Goal: Task Accomplishment & Management: Manage account settings

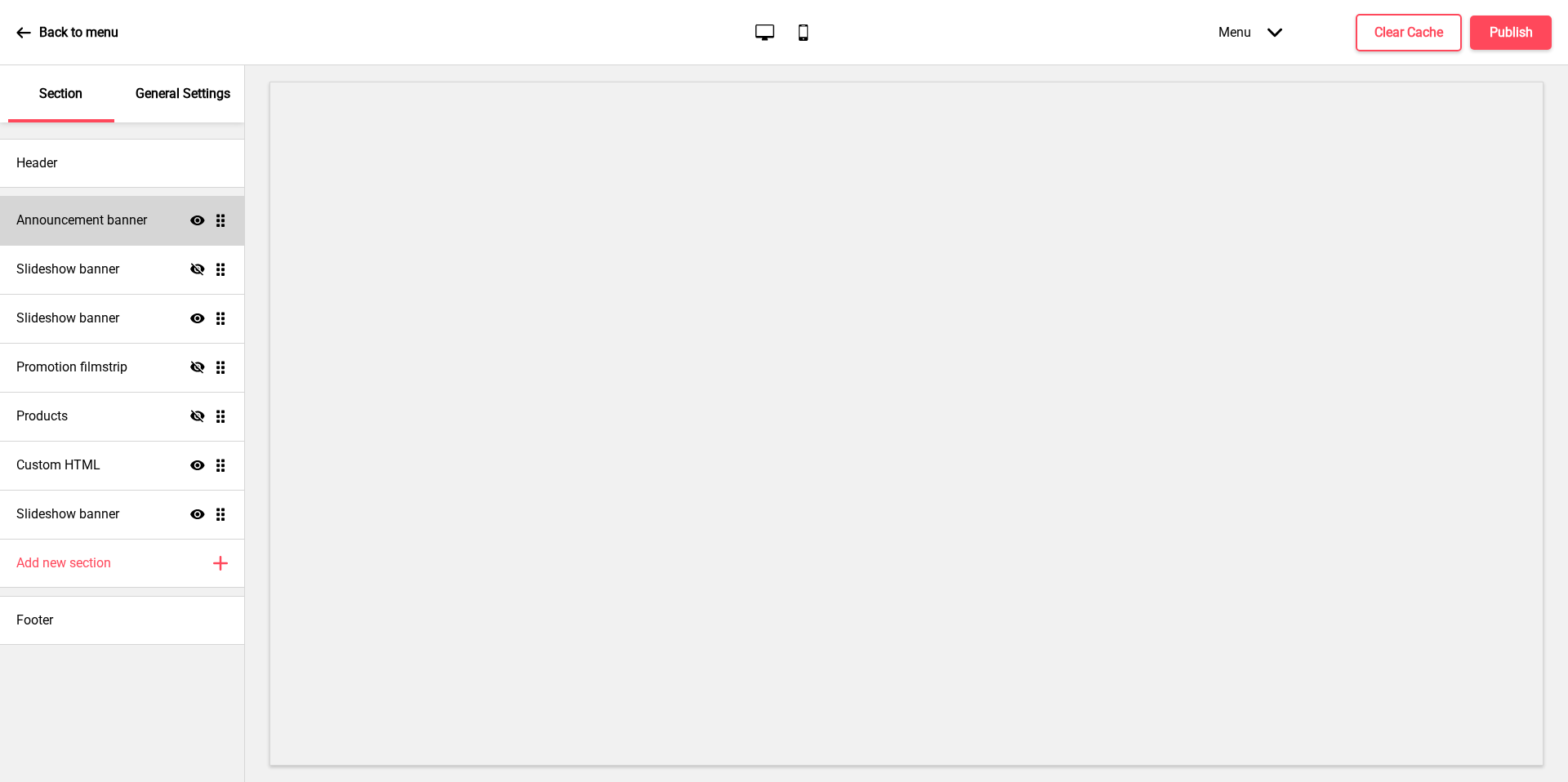
click at [113, 218] on h4 "Announcement banner" at bounding box center [81, 221] width 130 height 18
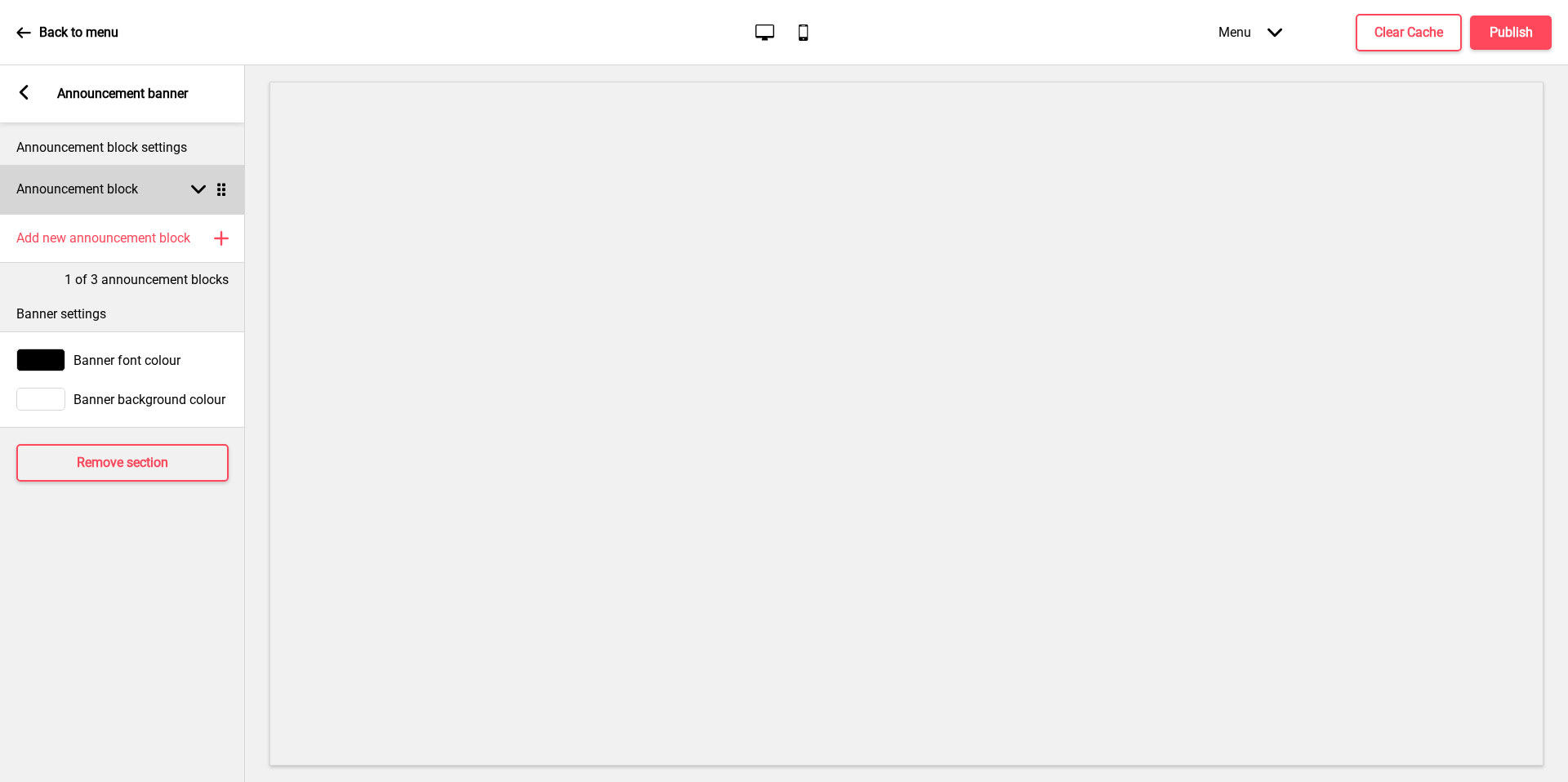
click at [115, 177] on div "Announcement block Arrow down Drag" at bounding box center [122, 189] width 245 height 49
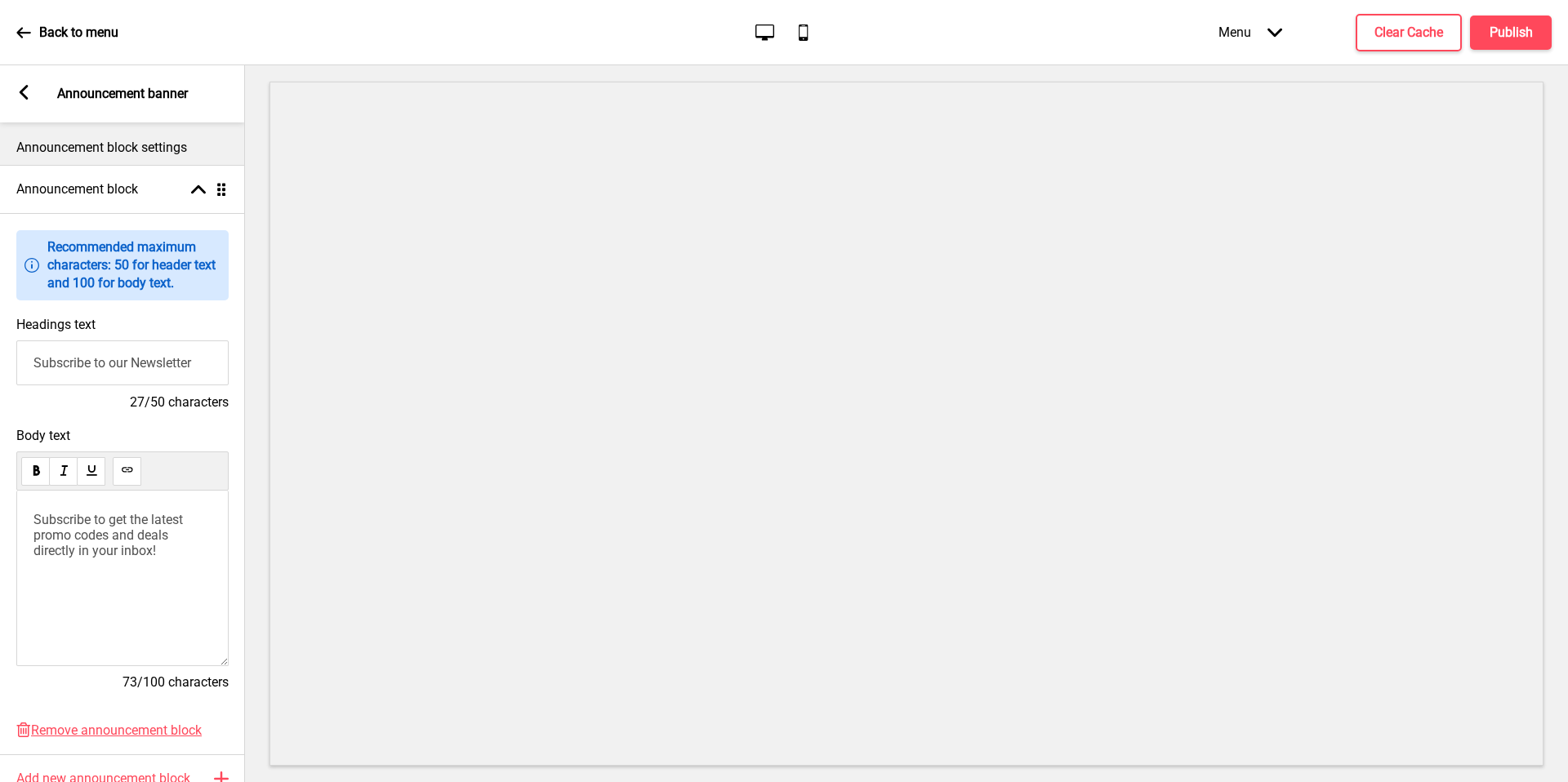
click at [151, 361] on input "Subscribe to our Newsletter" at bounding box center [122, 362] width 213 height 45
paste input "Craving bagels? Get them delivered islandwide for just $6.80 — or pick them up …"
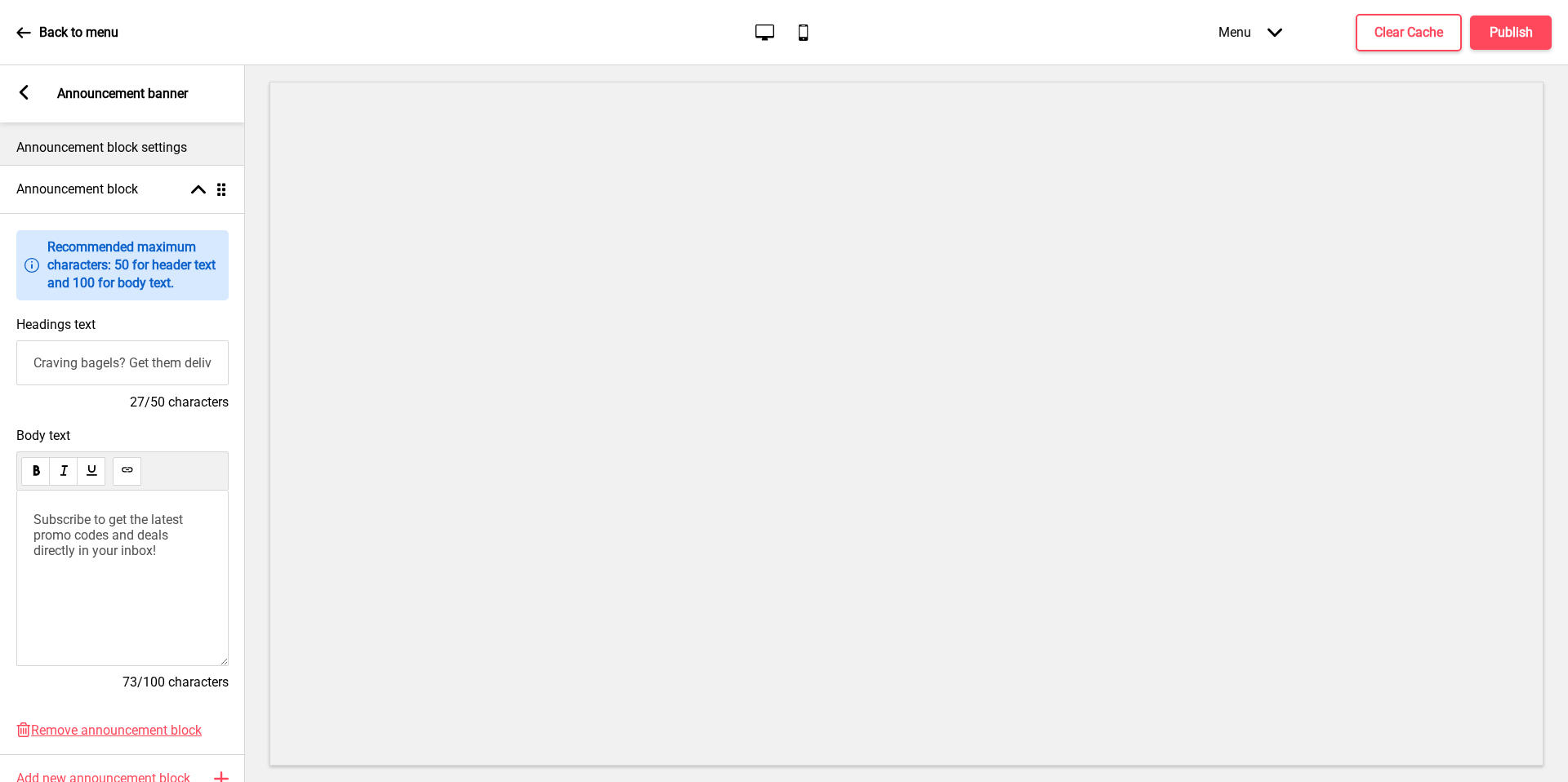
scroll to position [0, 495]
drag, startPoint x: 96, startPoint y: 366, endPoint x: 155, endPoint y: 360, distance: 59.3
click at [53, 371] on input "Craving bagels? Get them delivered islandwide for just $6.80 — or pick them up …" at bounding box center [122, 362] width 213 height 45
drag, startPoint x: 167, startPoint y: 360, endPoint x: 191, endPoint y: 362, distance: 24.1
click at [167, 360] on input "Craving bagels? Get them delivered islandwide for just $6.80 — or pick them up …" at bounding box center [122, 362] width 213 height 45
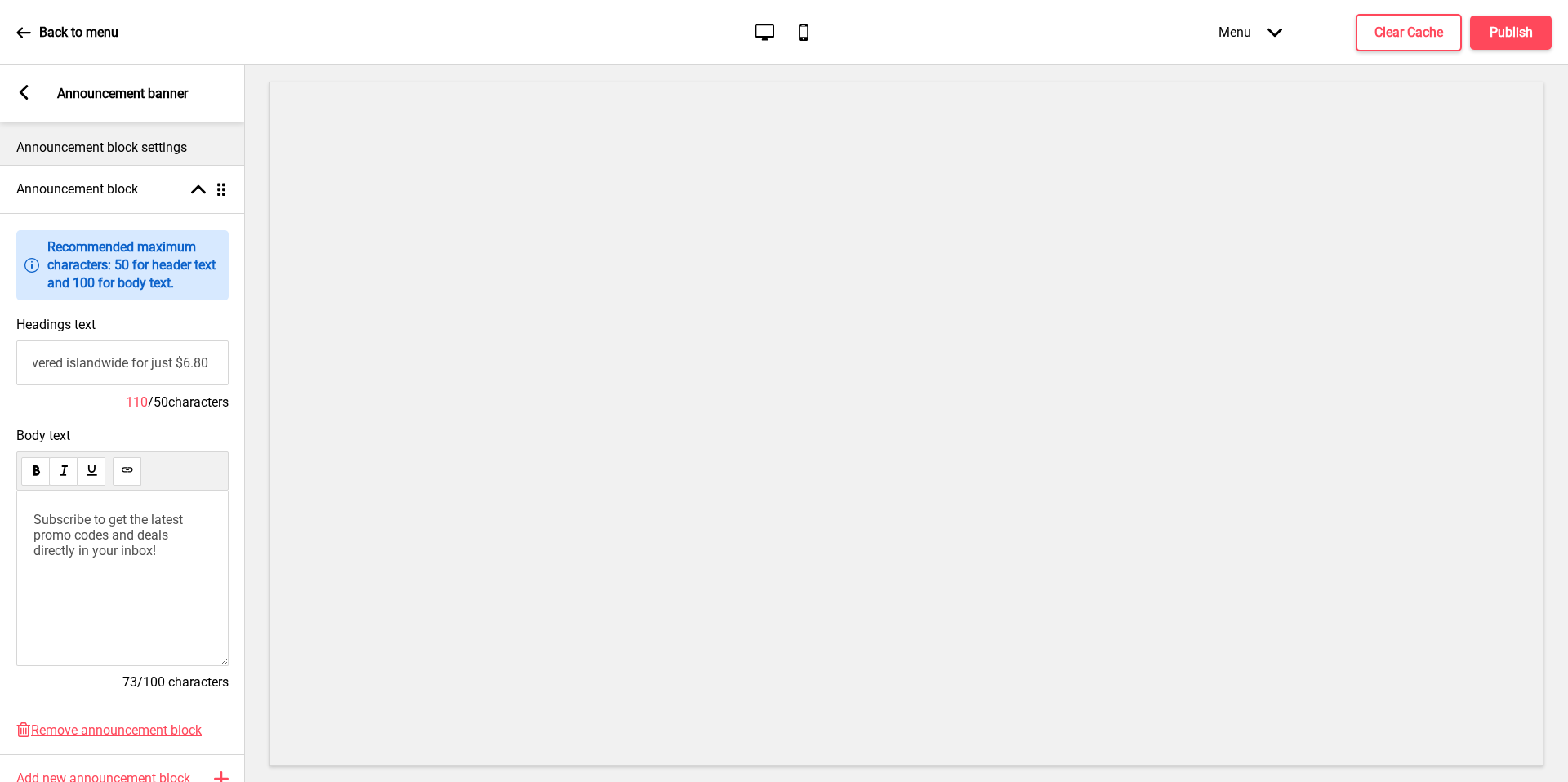
scroll to position [0, 35]
drag, startPoint x: 216, startPoint y: 363, endPoint x: 154, endPoint y: 365, distance: 62.0
click at [154, 365] on input "Craving bagels? Get them delivered islandwide for just $6.80 — or pick them up …" at bounding box center [122, 362] width 213 height 45
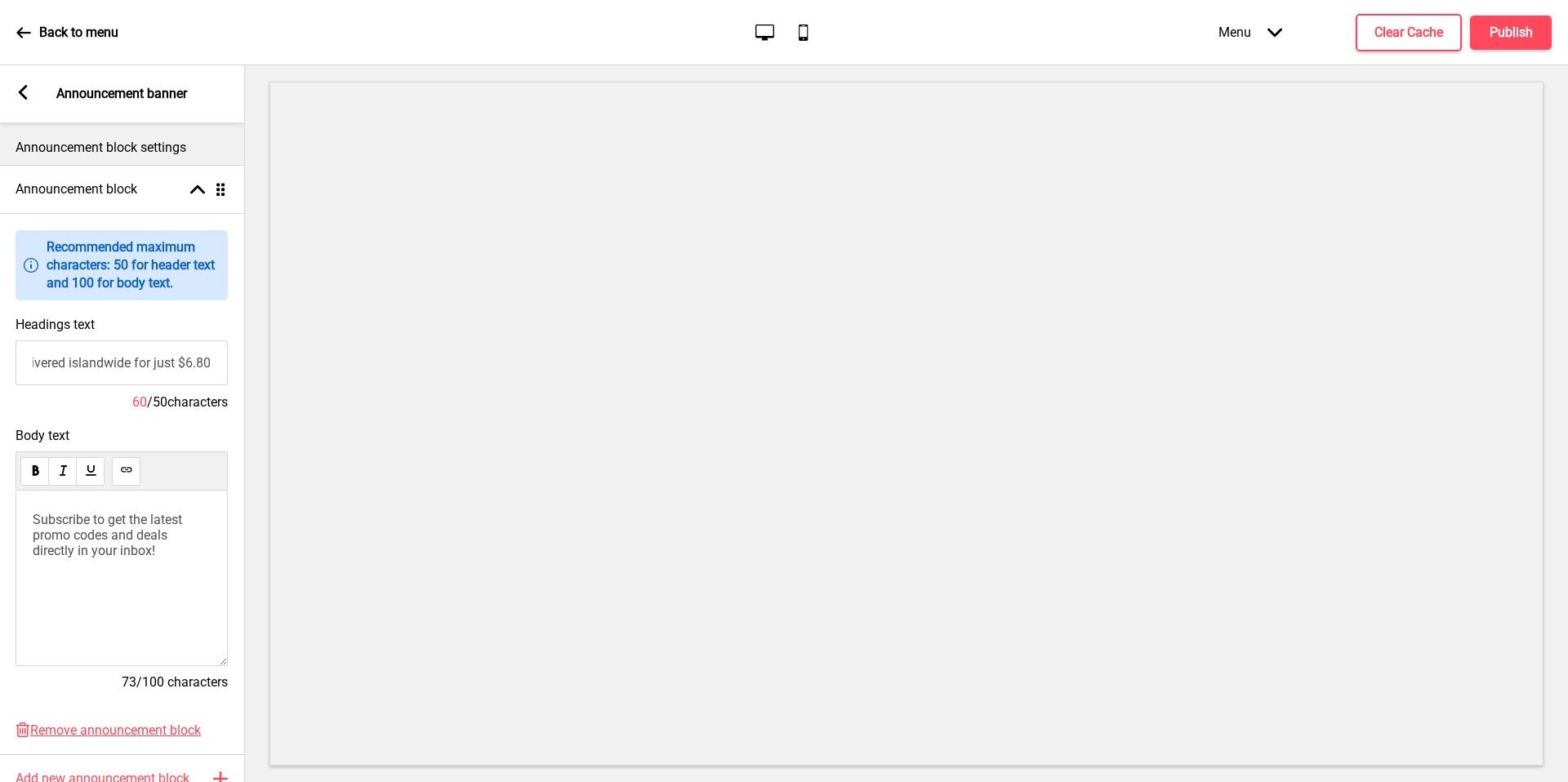
type input "Craving bagels? Get them delivered islandwide for just $6.80"
click at [151, 530] on span "Subscribe to get the latest promo codes and deals directly in your inbox!" at bounding box center [109, 535] width 152 height 47
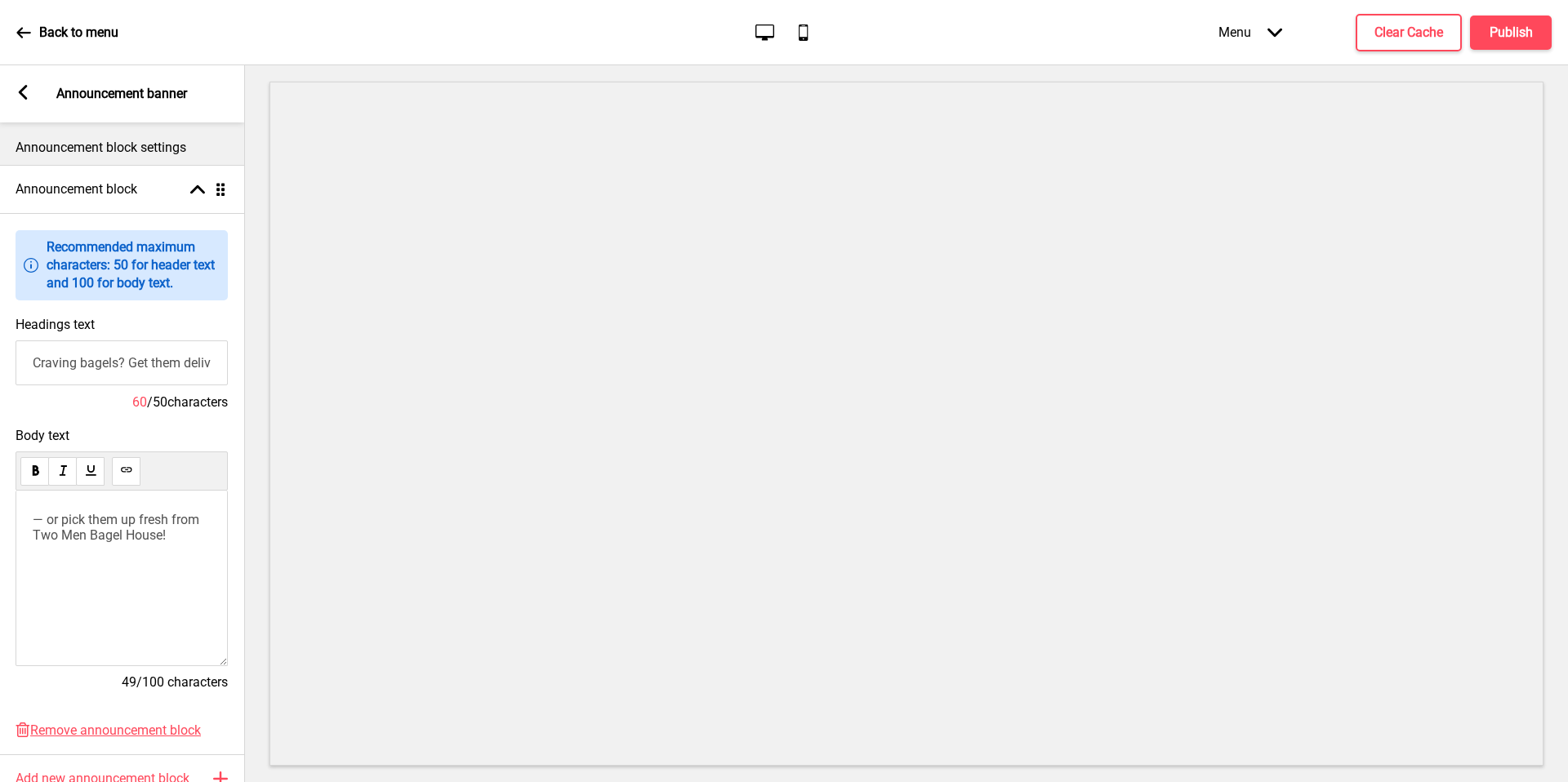
click at [141, 550] on div "— or pick them up fresh from Two Men Bagel House!" at bounding box center [122, 578] width 213 height 175
drag, startPoint x: 179, startPoint y: 537, endPoint x: 18, endPoint y: 539, distance: 161.0
click at [18, 539] on div "— or pick them up fresh from Two Men Bagel House!" at bounding box center [122, 578] width 213 height 175
click at [192, 529] on p "— or pick them up fresh from Two Men Bagel House!" at bounding box center [121, 527] width 178 height 31
click at [213, 521] on div "— or pick them up fresh from Two Men Bagel House!" at bounding box center [122, 578] width 213 height 175
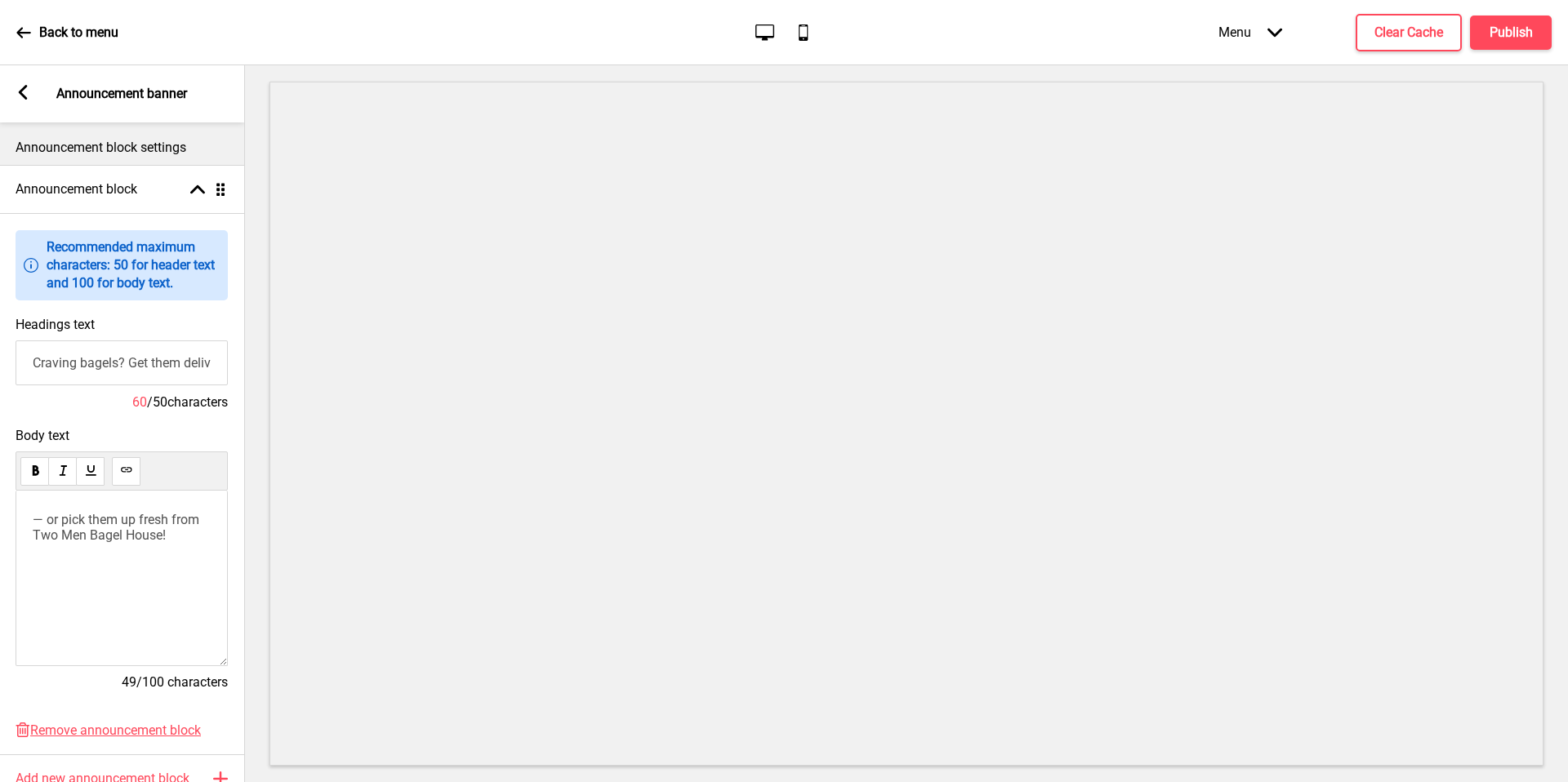
drag, startPoint x: 205, startPoint y: 517, endPoint x: 259, endPoint y: 507, distance: 54.9
click at [203, 517] on span "— or pick them up fresh from Two Men Bagel House!" at bounding box center [118, 527] width 170 height 31
click at [69, 548] on span "— or pick them up fresh from your favourite Two Men Bagel House!" at bounding box center [120, 535] width 176 height 47
click at [27, 92] on rect at bounding box center [23, 92] width 15 height 15
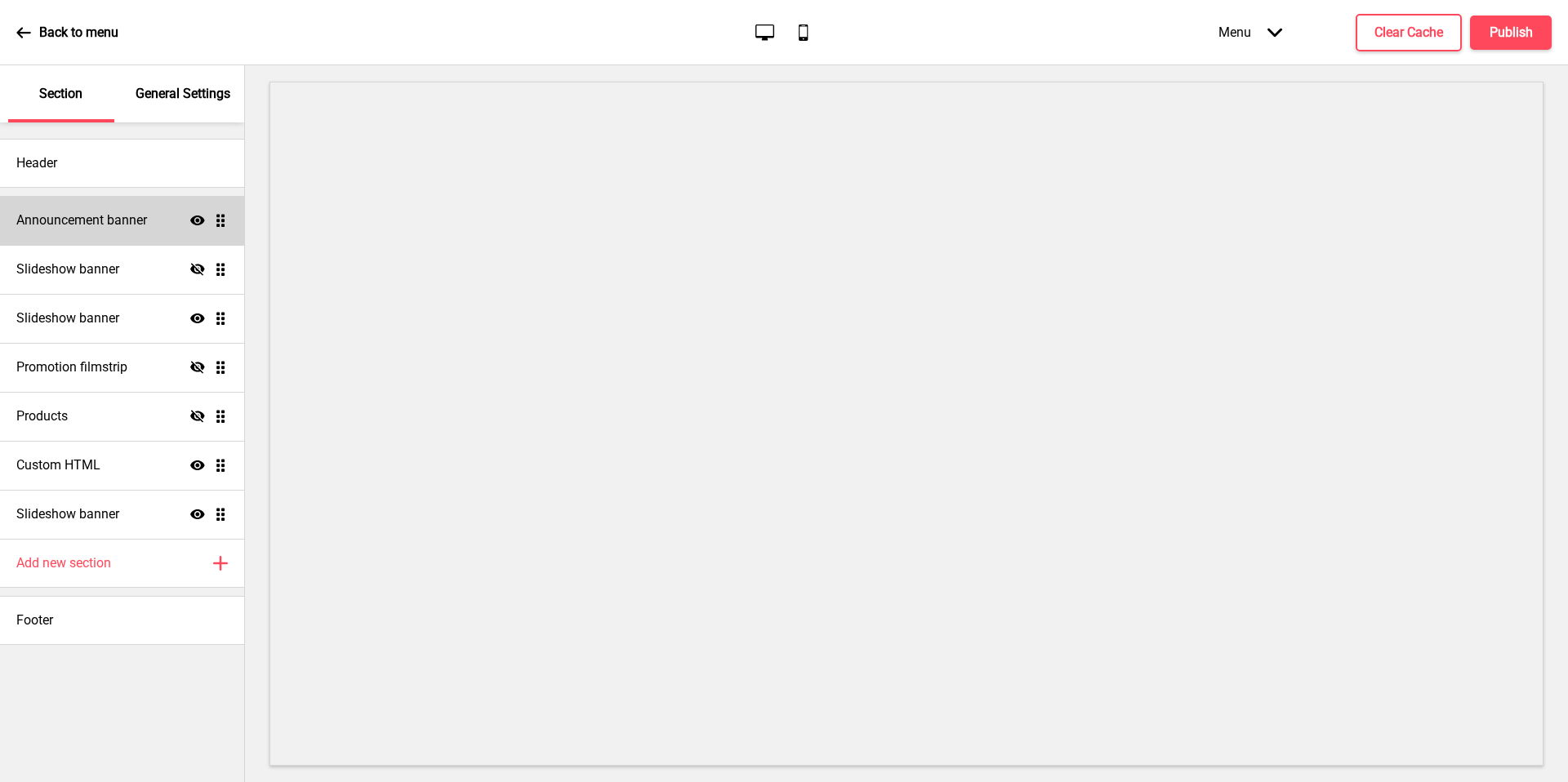
click at [104, 205] on div "Announcement banner Show Drag" at bounding box center [122, 220] width 245 height 49
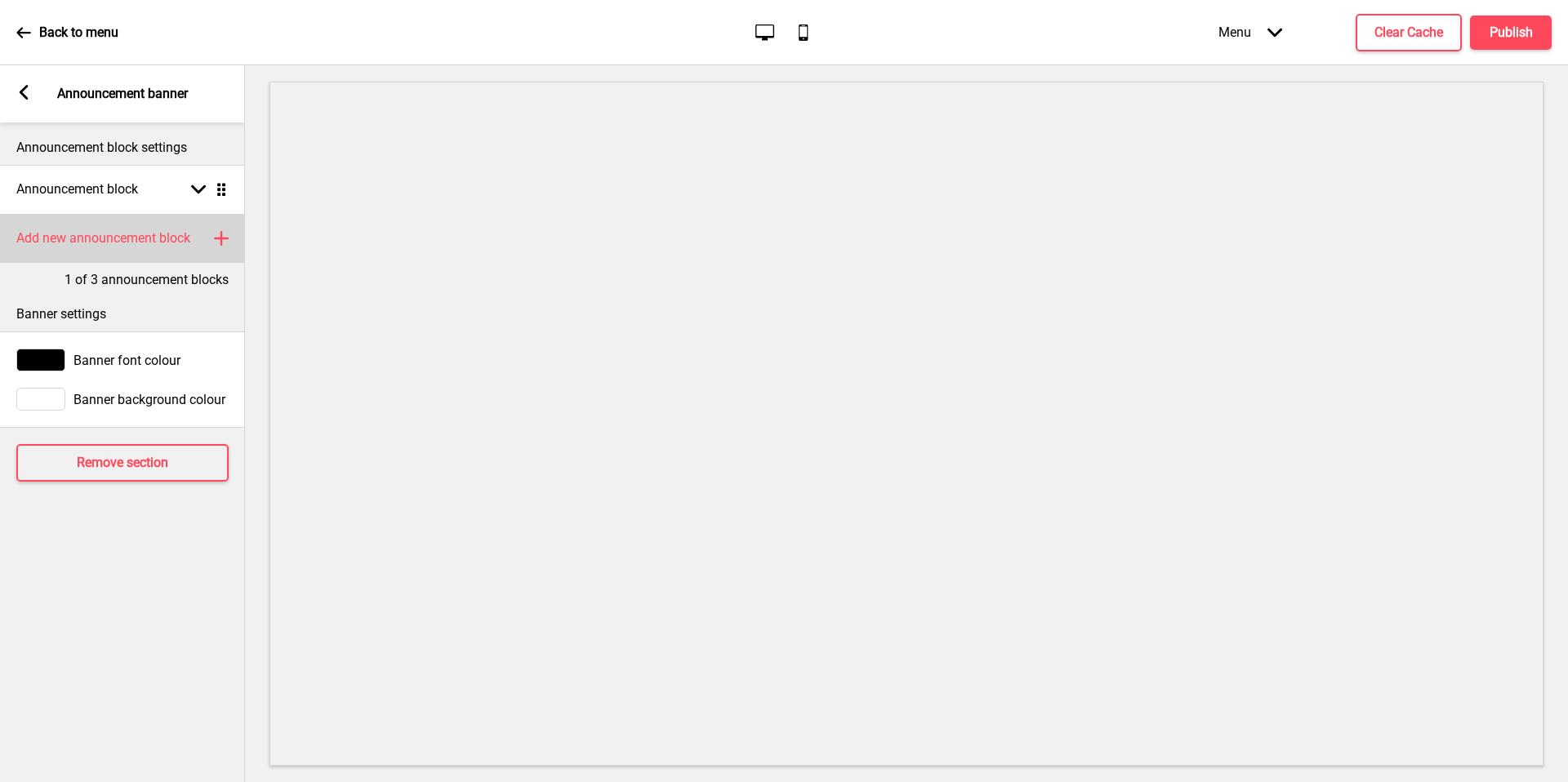
click at [169, 231] on h4 "Add new announcement block" at bounding box center [103, 238] width 174 height 18
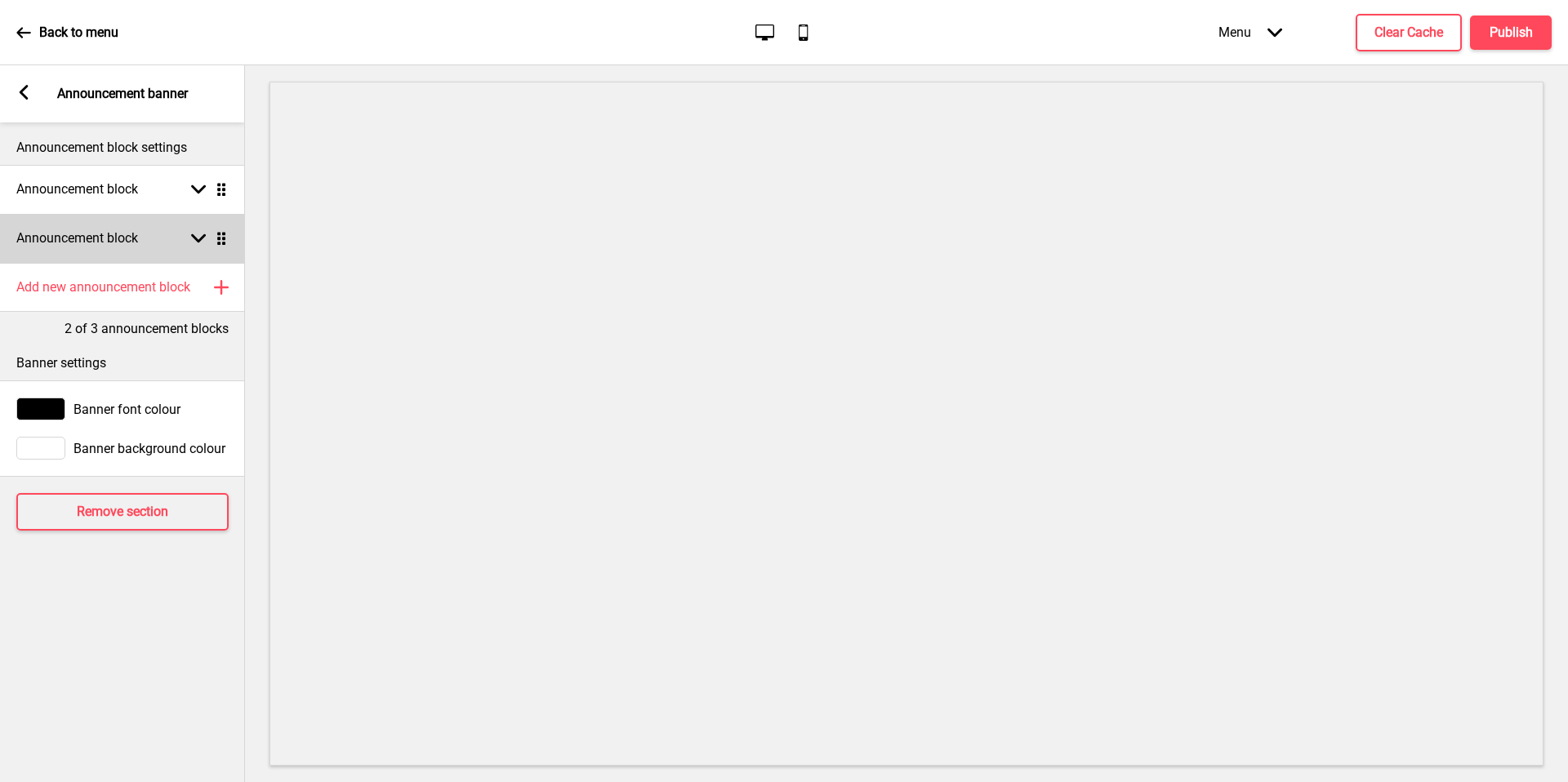
click at [173, 240] on div "Announcement block Arrow down Drag" at bounding box center [122, 237] width 245 height 49
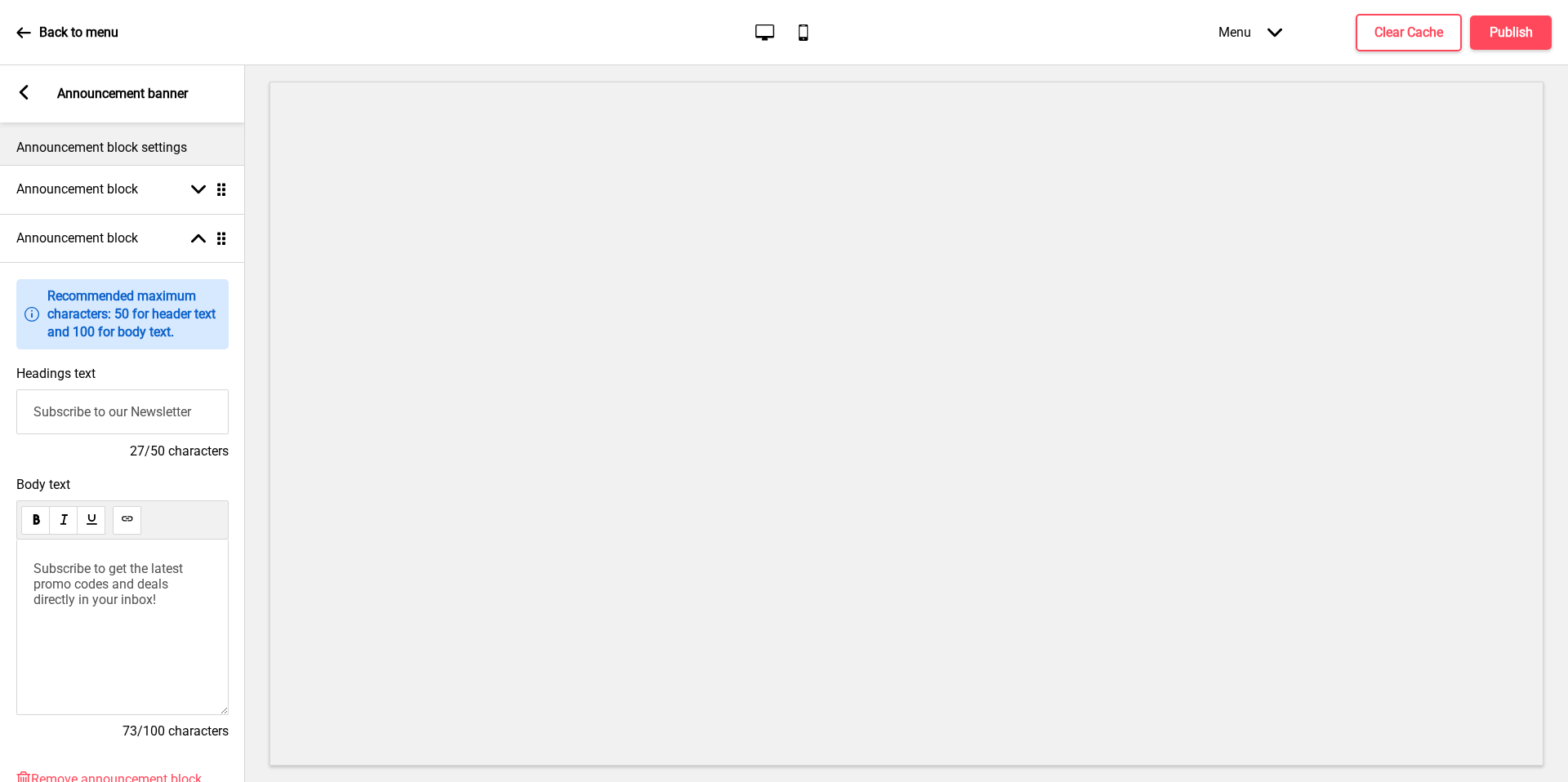
click at [158, 406] on input "Subscribe to our Newsletter" at bounding box center [122, 412] width 213 height 45
click at [152, 401] on input "Subscribe to our Newsletter" at bounding box center [122, 412] width 213 height 45
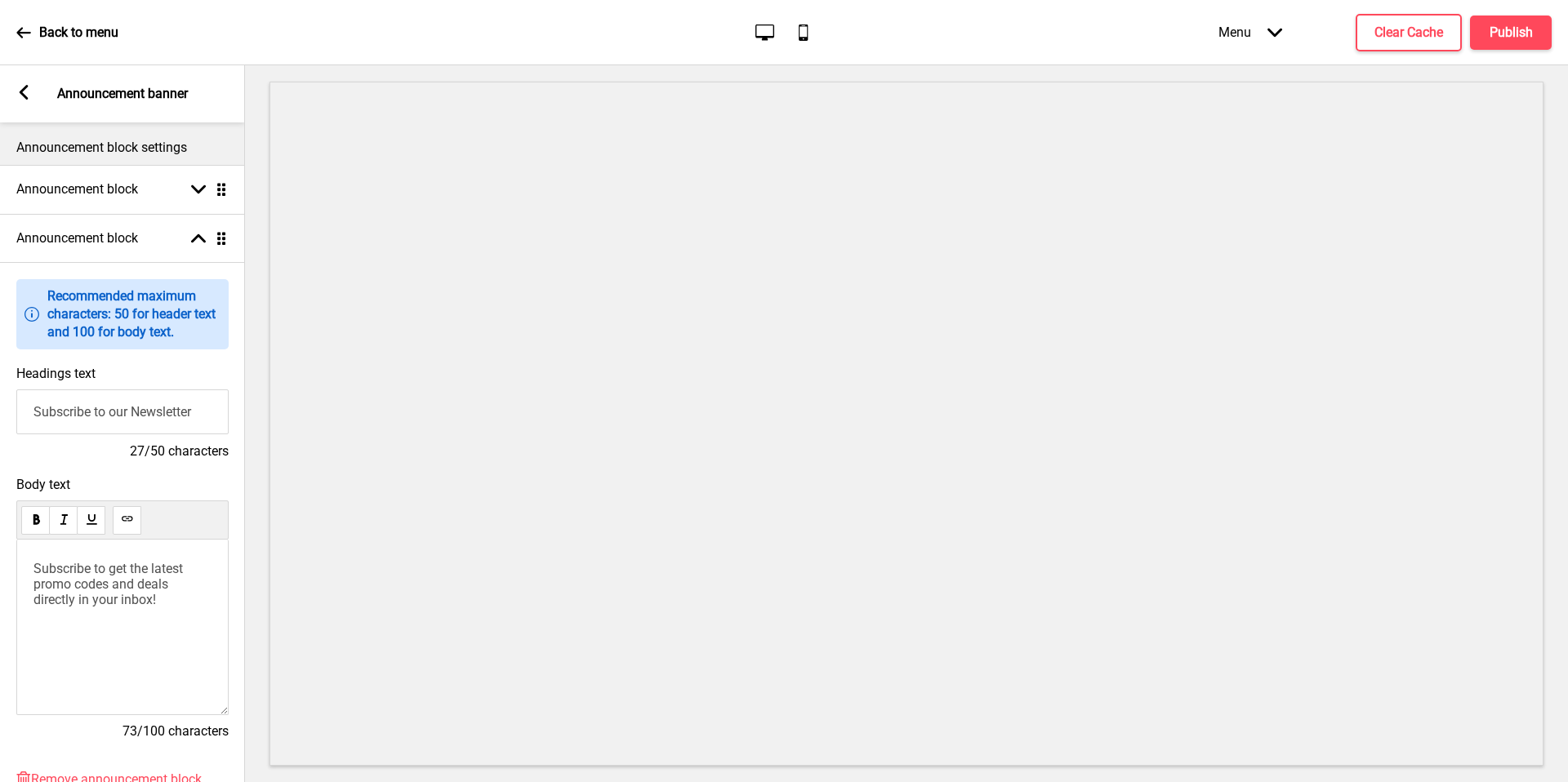
click at [152, 401] on input "Subscribe to our Newsletter" at bounding box center [122, 412] width 213 height 45
paste input "First-Time Promo code <FIRSTORDER6>"
click at [169, 403] on input "First-Time Promo code <FIRSTORDER6>" at bounding box center [122, 412] width 213 height 45
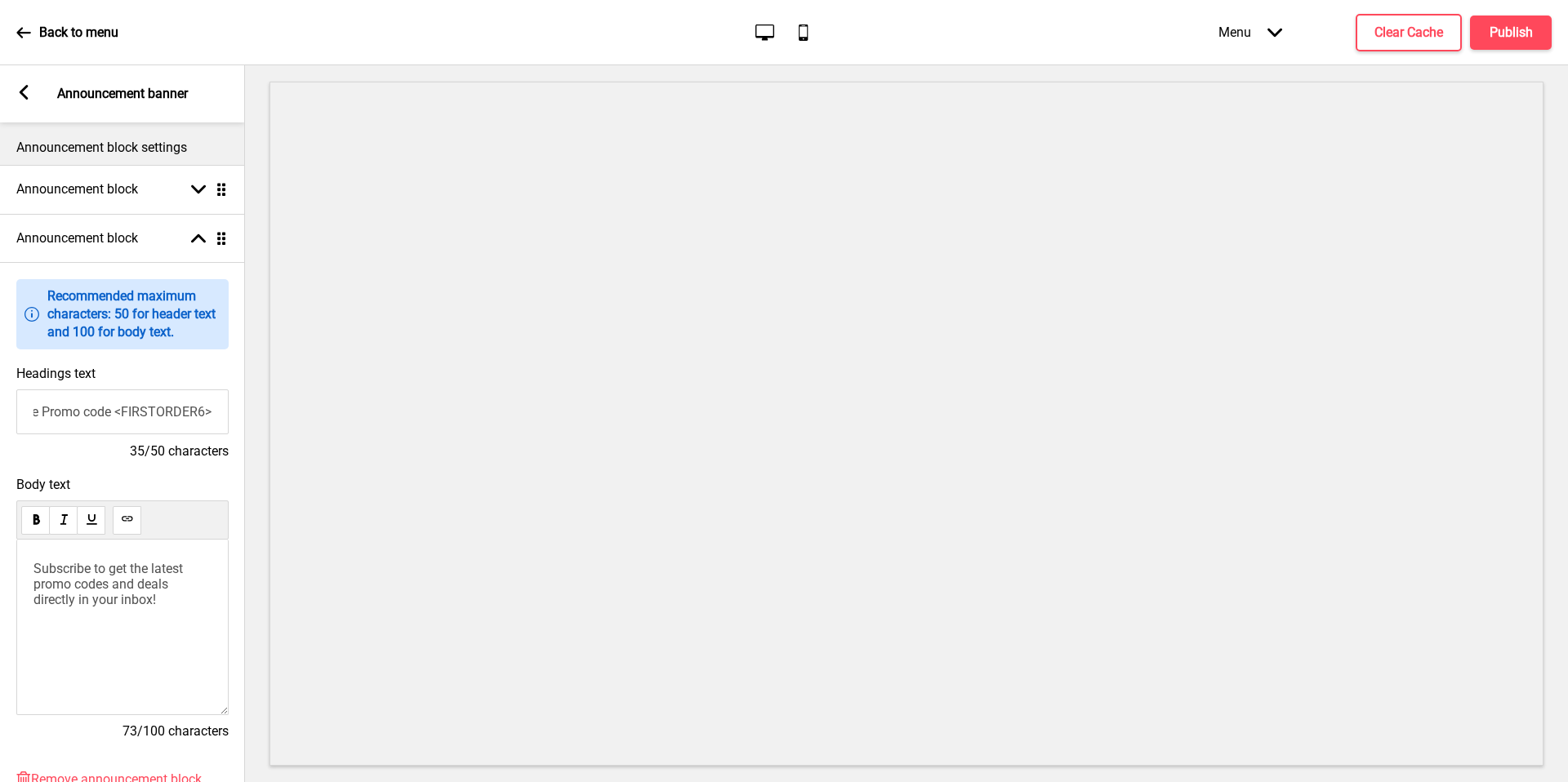
click at [168, 418] on input "First-Time Promo code <FIRSTORDER6>" at bounding box center [122, 412] width 213 height 45
click at [168, 417] on input "First-Time Promo code <FIRSTORDER6>" at bounding box center [122, 412] width 213 height 45
type input "First-Time Promo code <WELCOME6>"
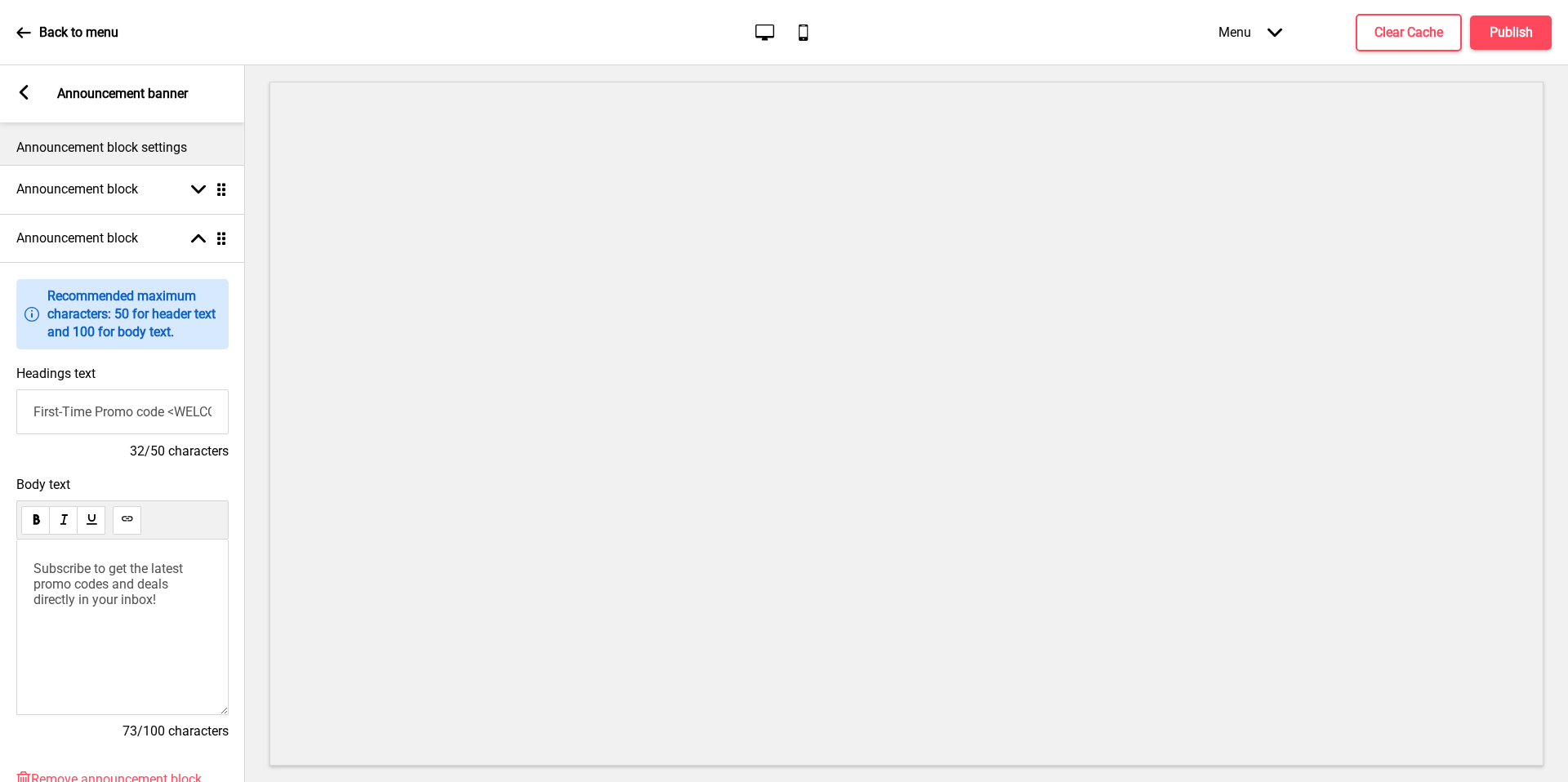
click at [131, 598] on span "Subscribe to get the latest promo codes and deals directly in your inbox!" at bounding box center [110, 584] width 152 height 47
drag, startPoint x: 118, startPoint y: 605, endPoint x: 73, endPoint y: 600, distance: 45.3
click at [117, 605] on div "Enjoy $6 OFF first-time orders with min. spend of $60" at bounding box center [122, 627] width 213 height 175
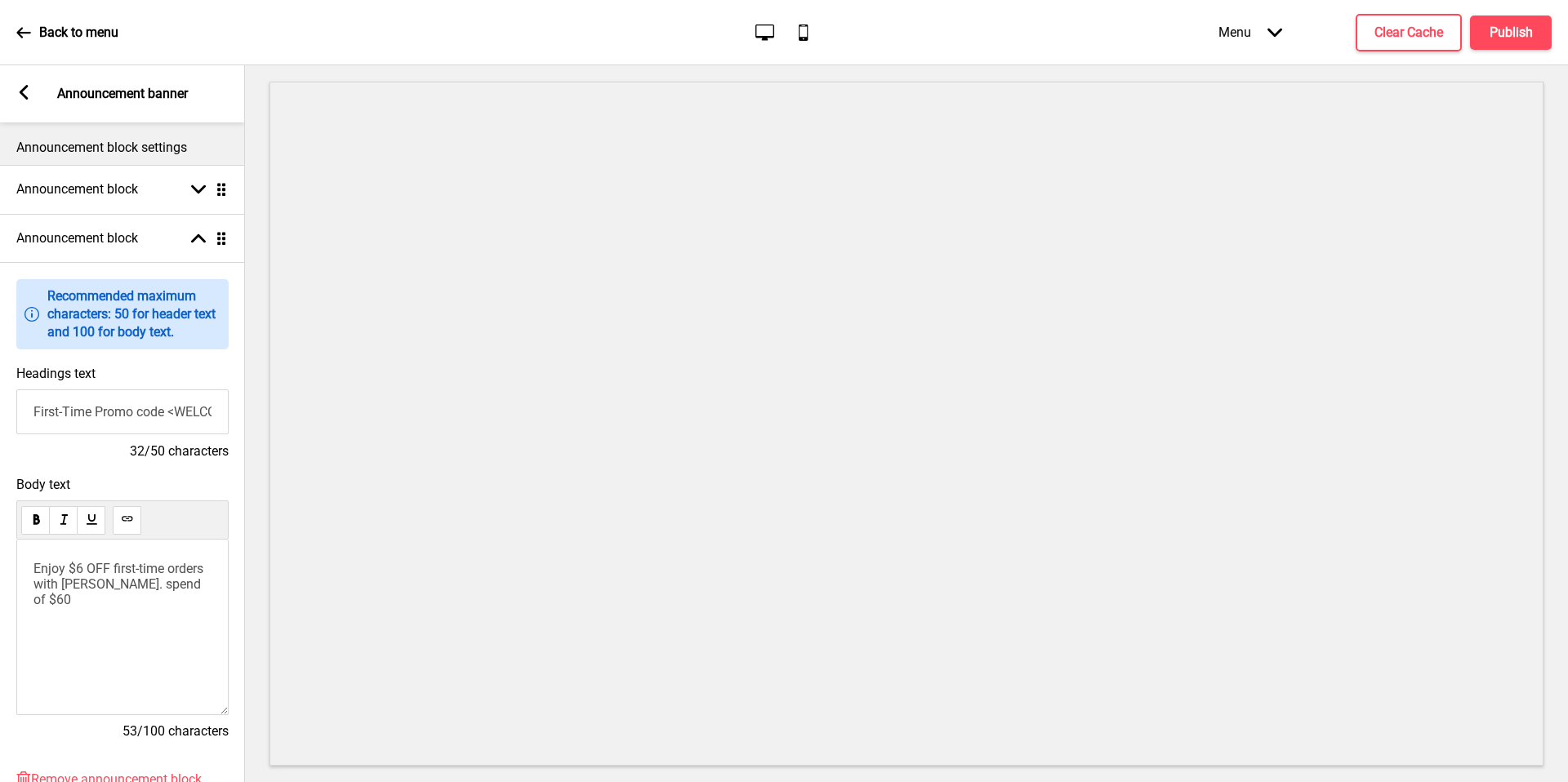
click at [72, 600] on p "Enjoy $6 OFF first-time orders with min. spend of $60" at bounding box center [122, 584] width 178 height 47
click at [213, 570] on div "Enjoy $6 OFF first-time orders with min. spend of $60" at bounding box center [122, 627] width 213 height 175
click at [105, 184] on h4 "Announcement block" at bounding box center [76, 190] width 121 height 18
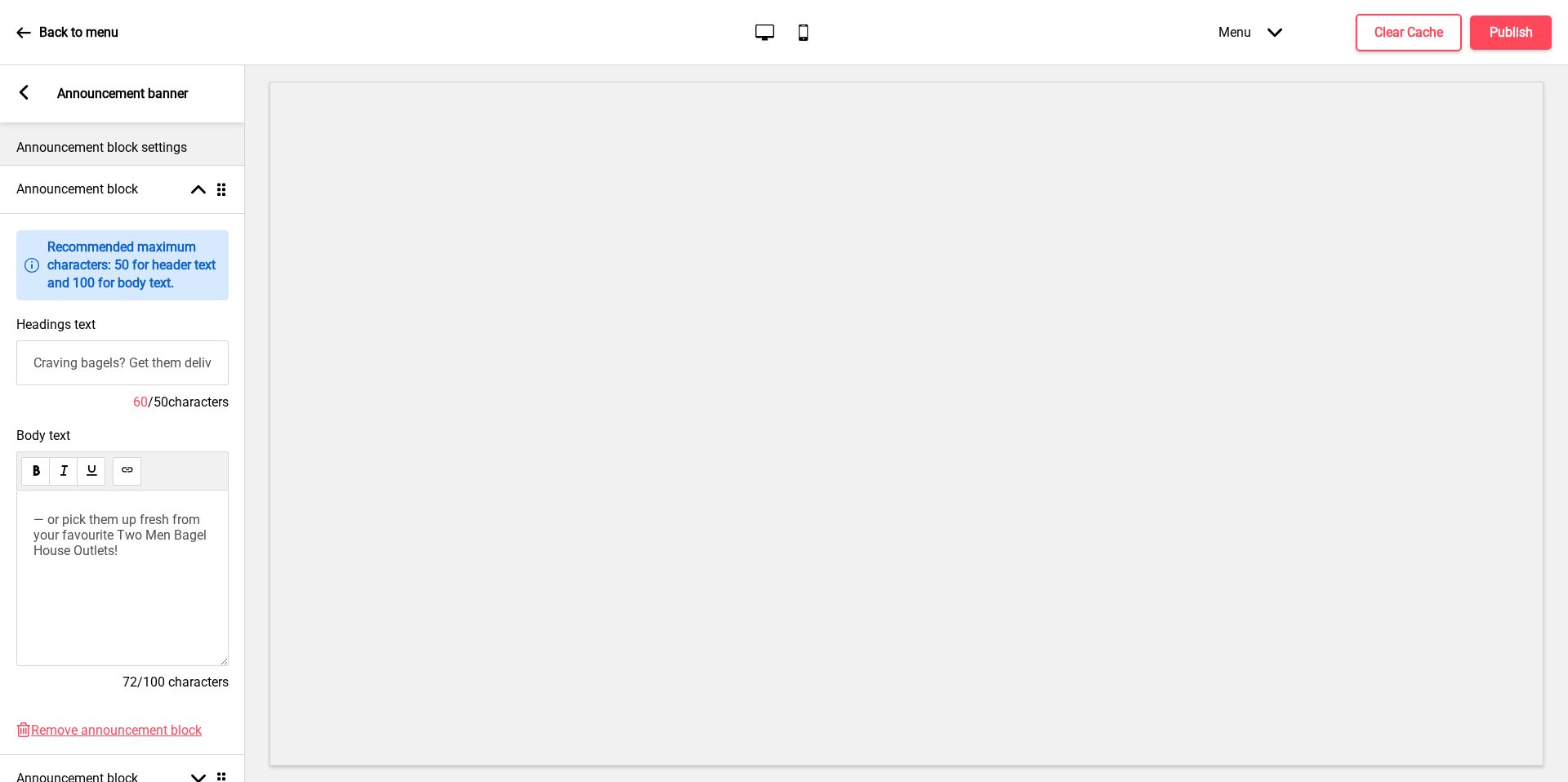
click at [144, 542] on p "— or pick them up fresh from your favourite Two Men Bagel House Outlets!" at bounding box center [122, 535] width 178 height 47
click at [125, 537] on span "— or pick them up fresh from your favourite Two Men Bagel House Outlets!" at bounding box center [121, 535] width 176 height 47
click at [35, 547] on span "— or pick them up fresh from your favourite Two Men Bagel House Outlets!" at bounding box center [121, 535] width 176 height 47
drag, startPoint x: 130, startPoint y: 548, endPoint x: 44, endPoint y: 550, distance: 86.0
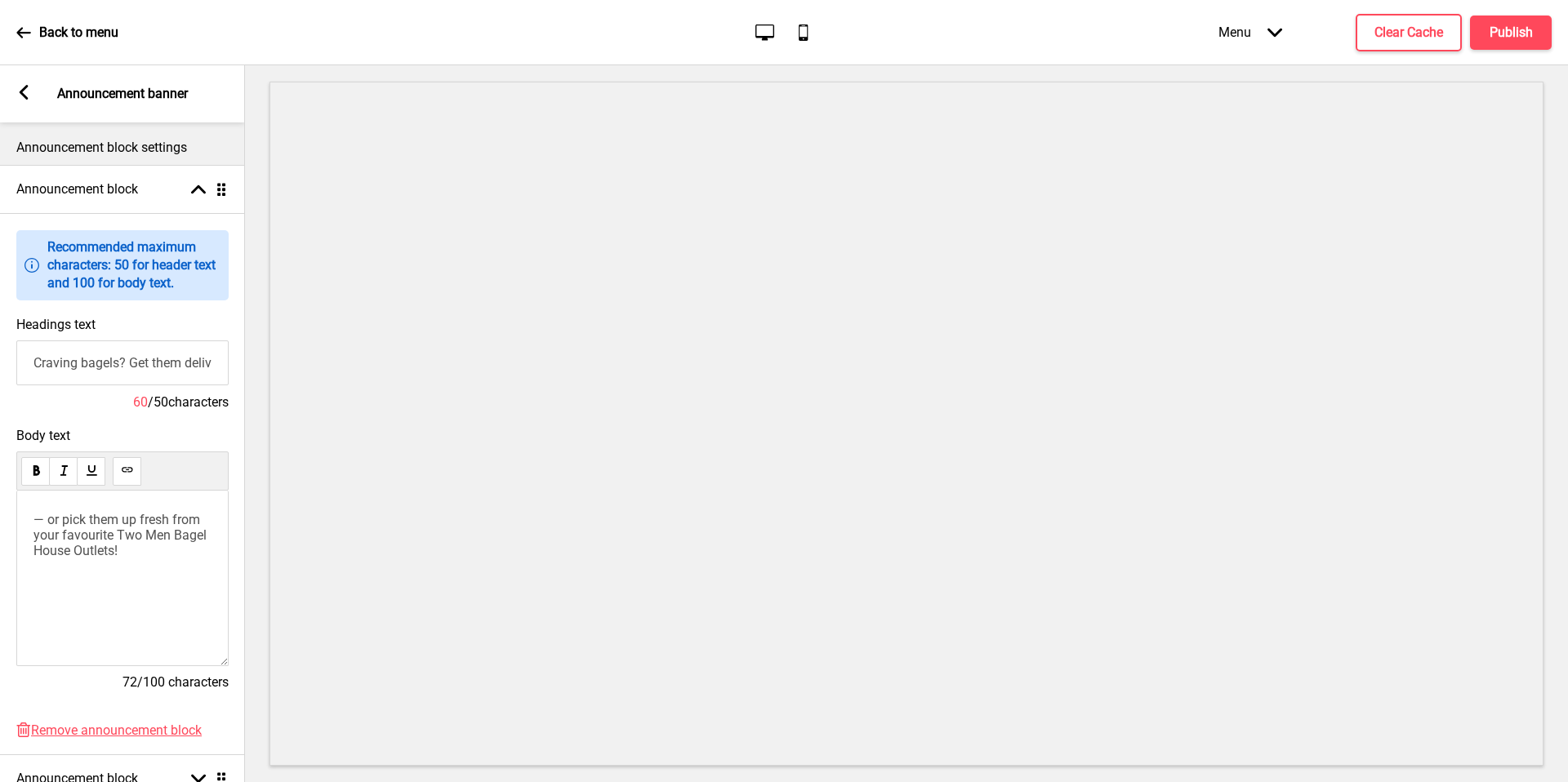
click at [128, 551] on p "— or pick them up fresh from your favourite Two Men Bagel House Outlets!" at bounding box center [122, 535] width 178 height 47
click at [44, 550] on span "— or pick them up fresh from your favourite Two Men Bagel House Outlets!" at bounding box center [121, 535] width 176 height 47
drag, startPoint x: 75, startPoint y: 547, endPoint x: 98, endPoint y: 538, distance: 24.7
click at [75, 547] on span "— or pick them up fresh from your favourite Two Men Outlets!" at bounding box center [119, 535] width 170 height 47
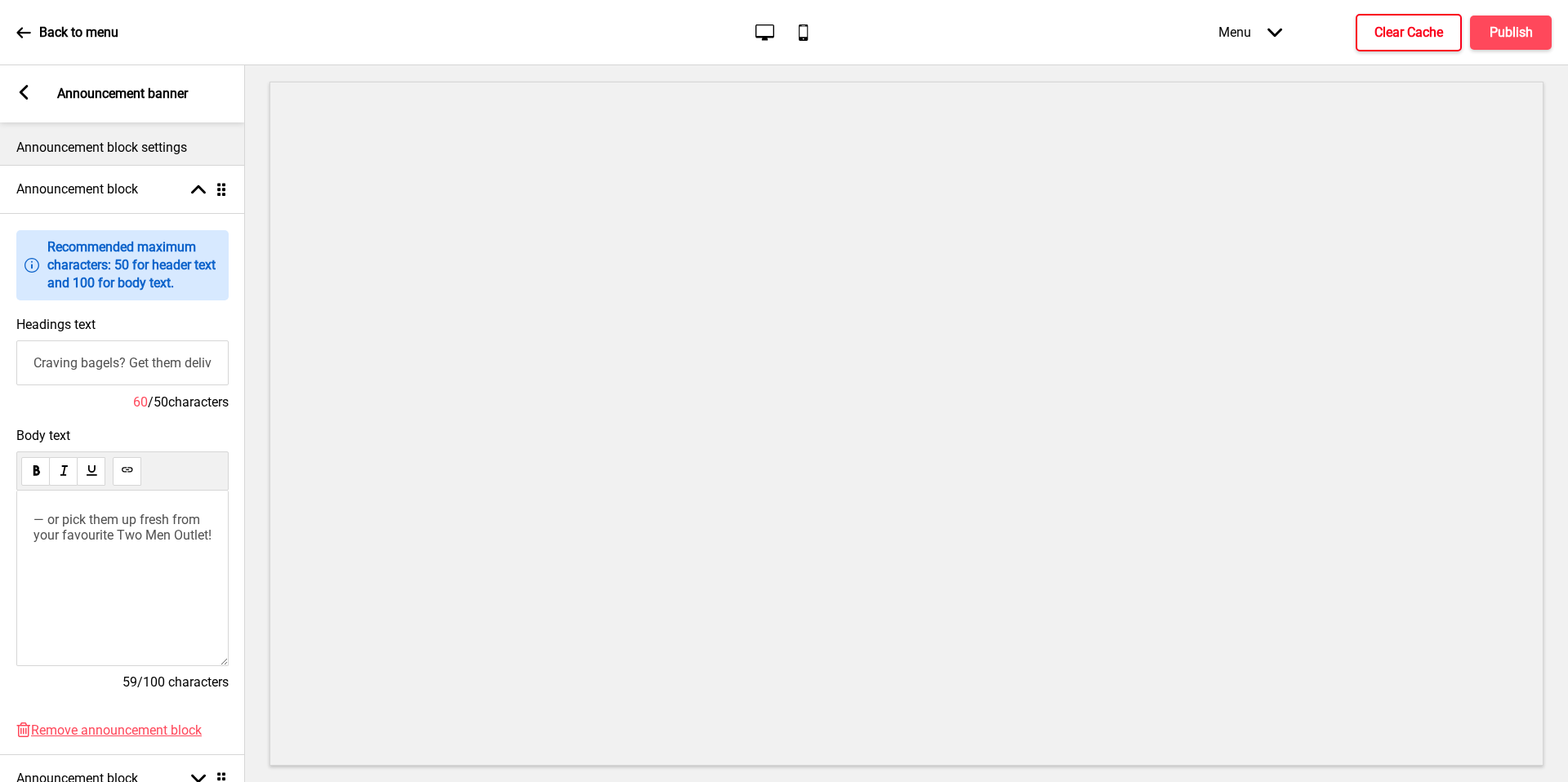
click at [1411, 35] on h4 "Clear Cache" at bounding box center [1408, 33] width 68 height 18
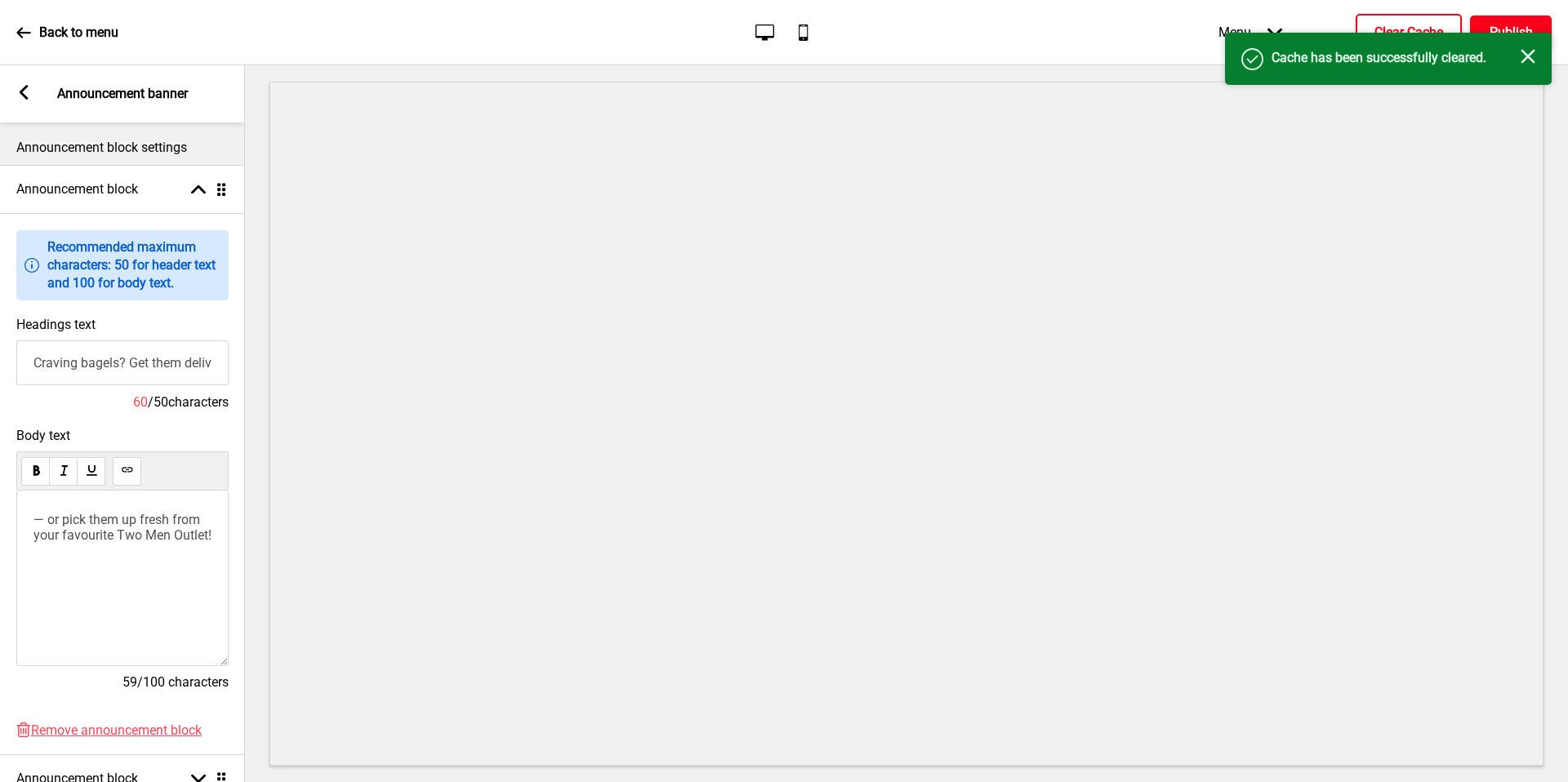
click at [1528, 31] on h4 "Publish" at bounding box center [1510, 33] width 43 height 18
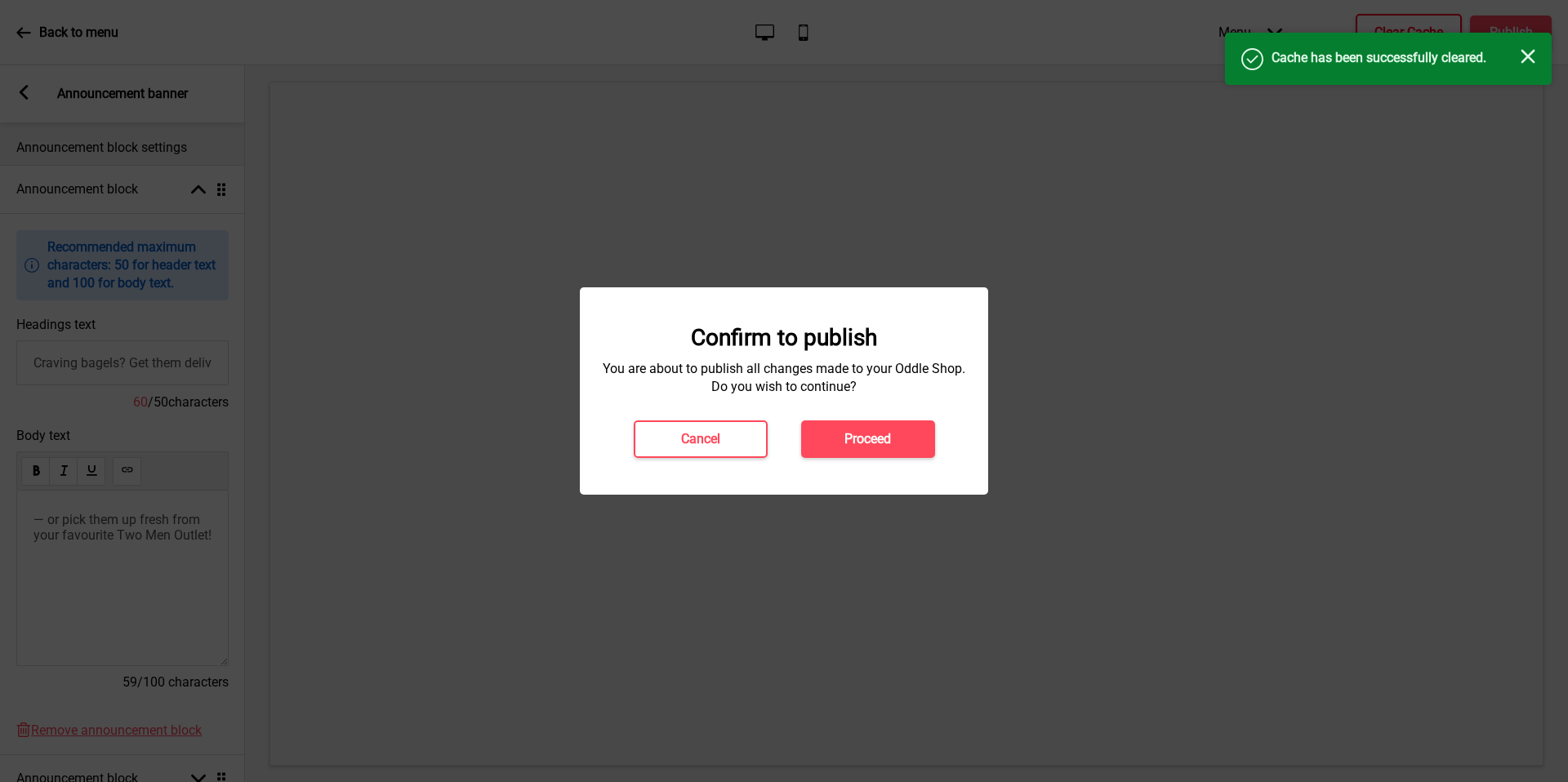
click at [851, 440] on h4 "Proceed" at bounding box center [867, 439] width 47 height 18
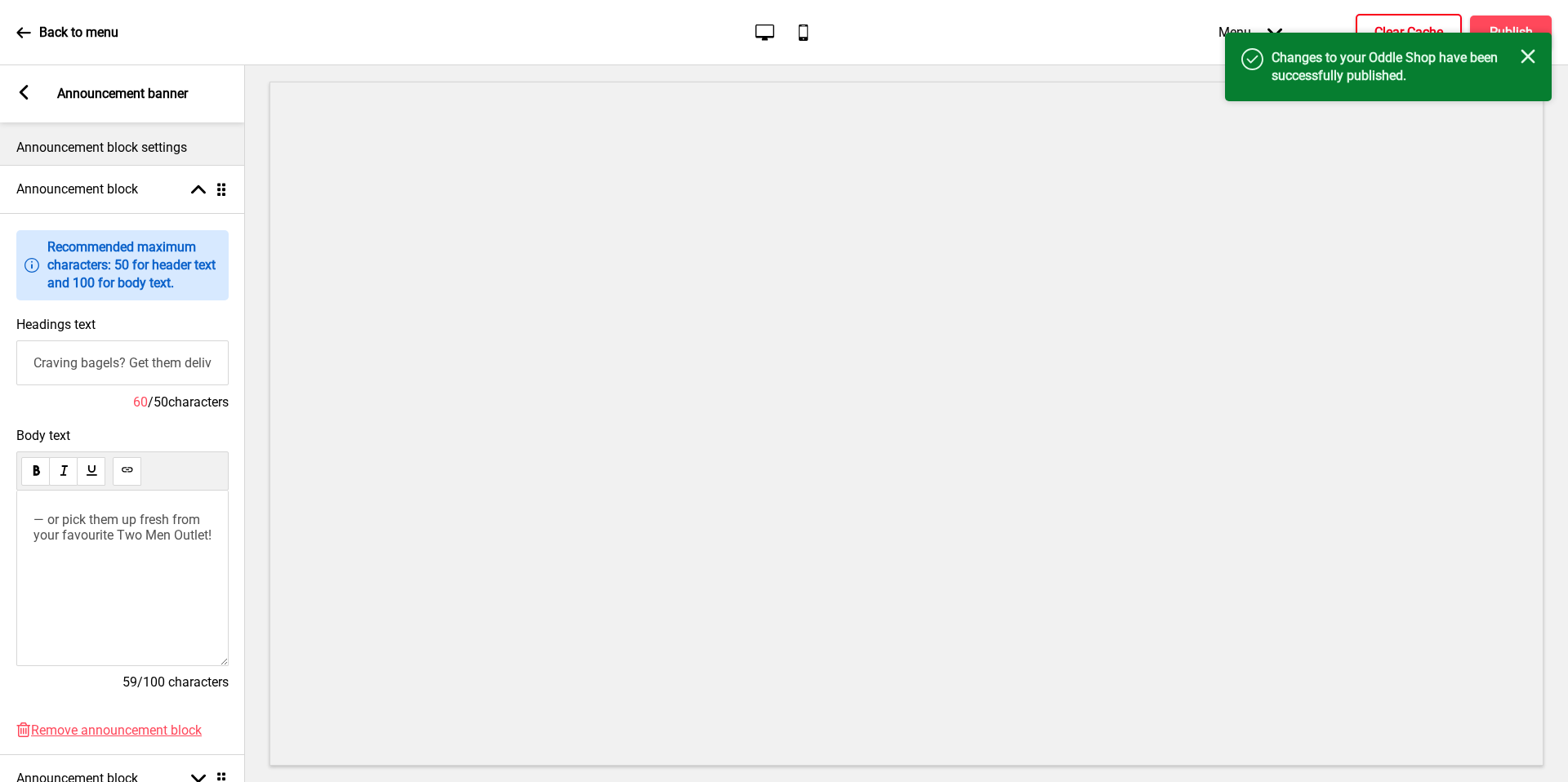
click at [1530, 56] on icon "Close" at bounding box center [1527, 56] width 15 height 15
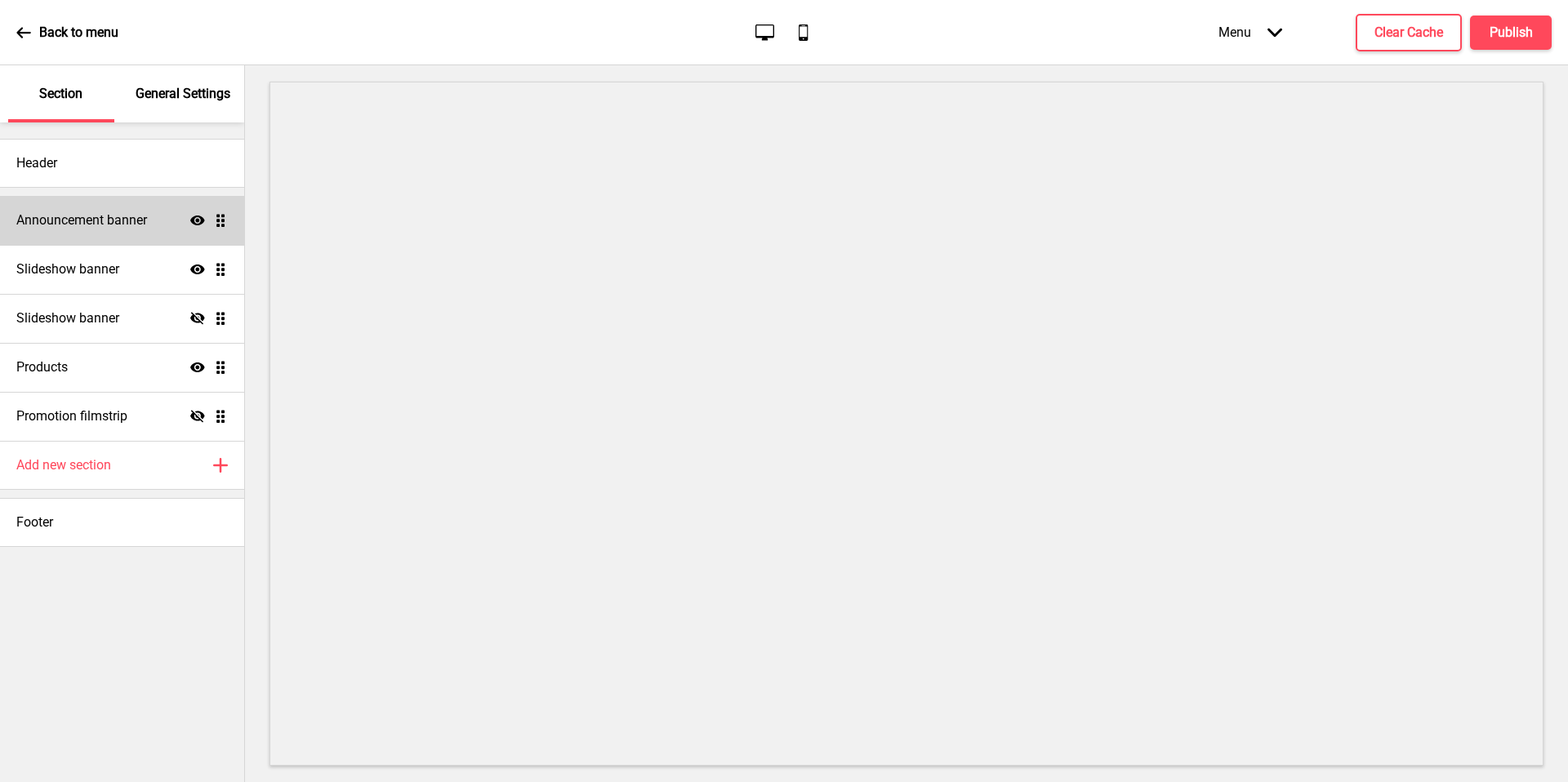
click at [56, 209] on div "Announcement banner Show Drag" at bounding box center [122, 220] width 245 height 49
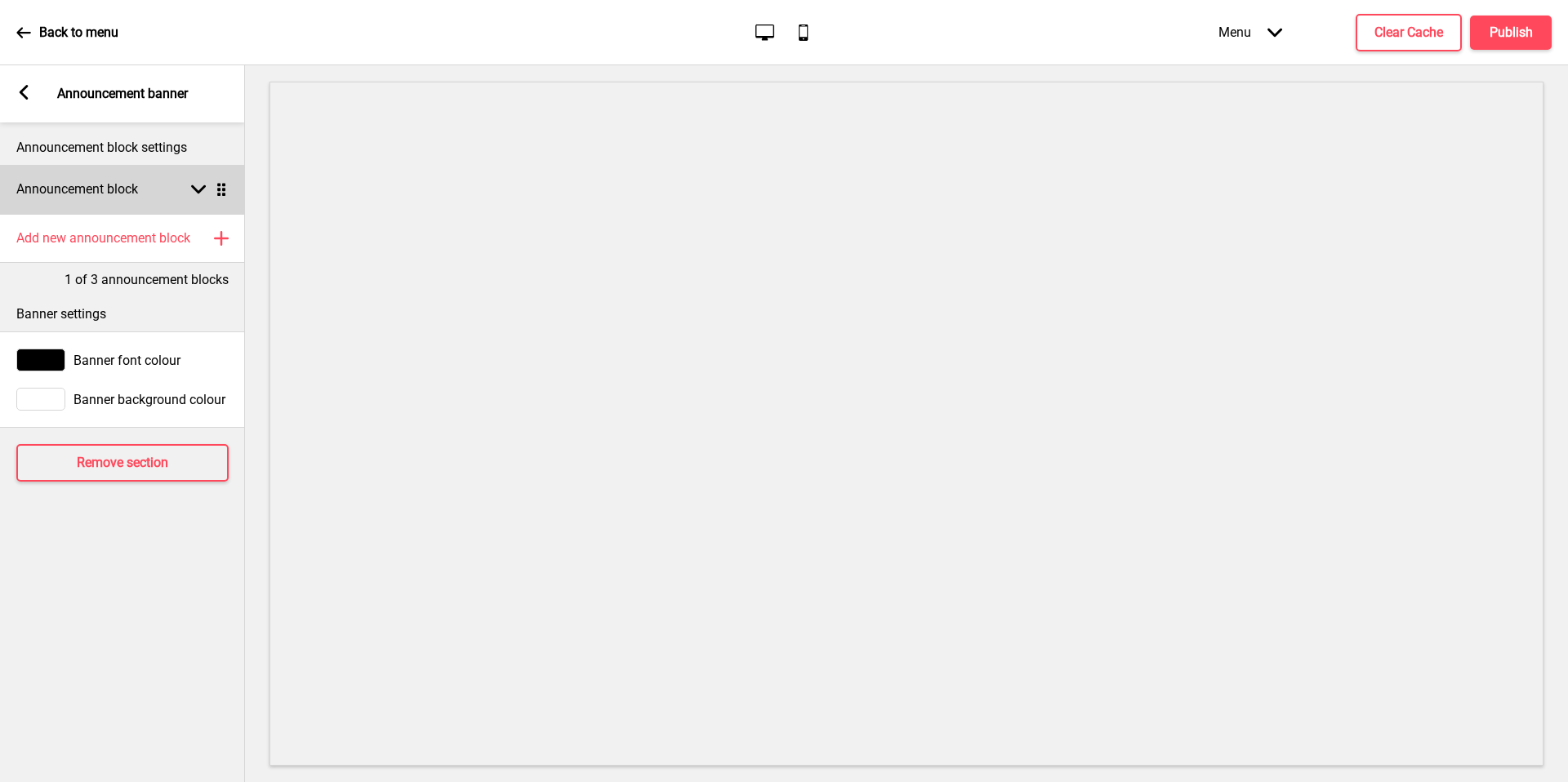
click at [123, 198] on div "Announcement block Arrow down Drag" at bounding box center [122, 189] width 245 height 49
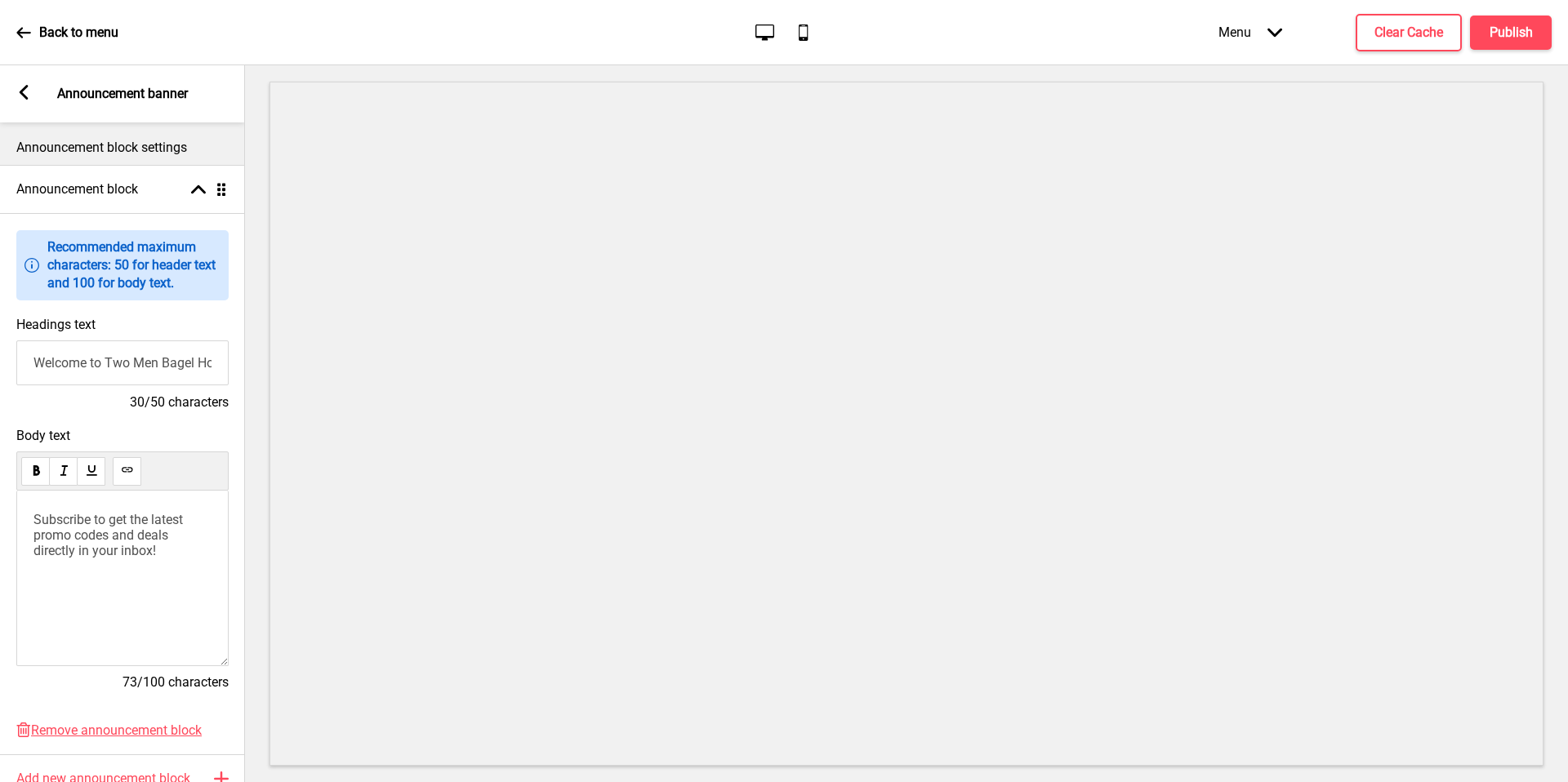
click at [118, 347] on input "Welcome to Two Men Bagel House" at bounding box center [122, 362] width 213 height 45
click at [119, 349] on input "Welcome to Two Men Bagel House" at bounding box center [122, 362] width 213 height 45
click at [120, 352] on input "Welcome to Two Men Bagel House" at bounding box center [122, 362] width 213 height 45
click at [152, 376] on input "Welcome to Two Men Bagel House" at bounding box center [122, 362] width 213 height 45
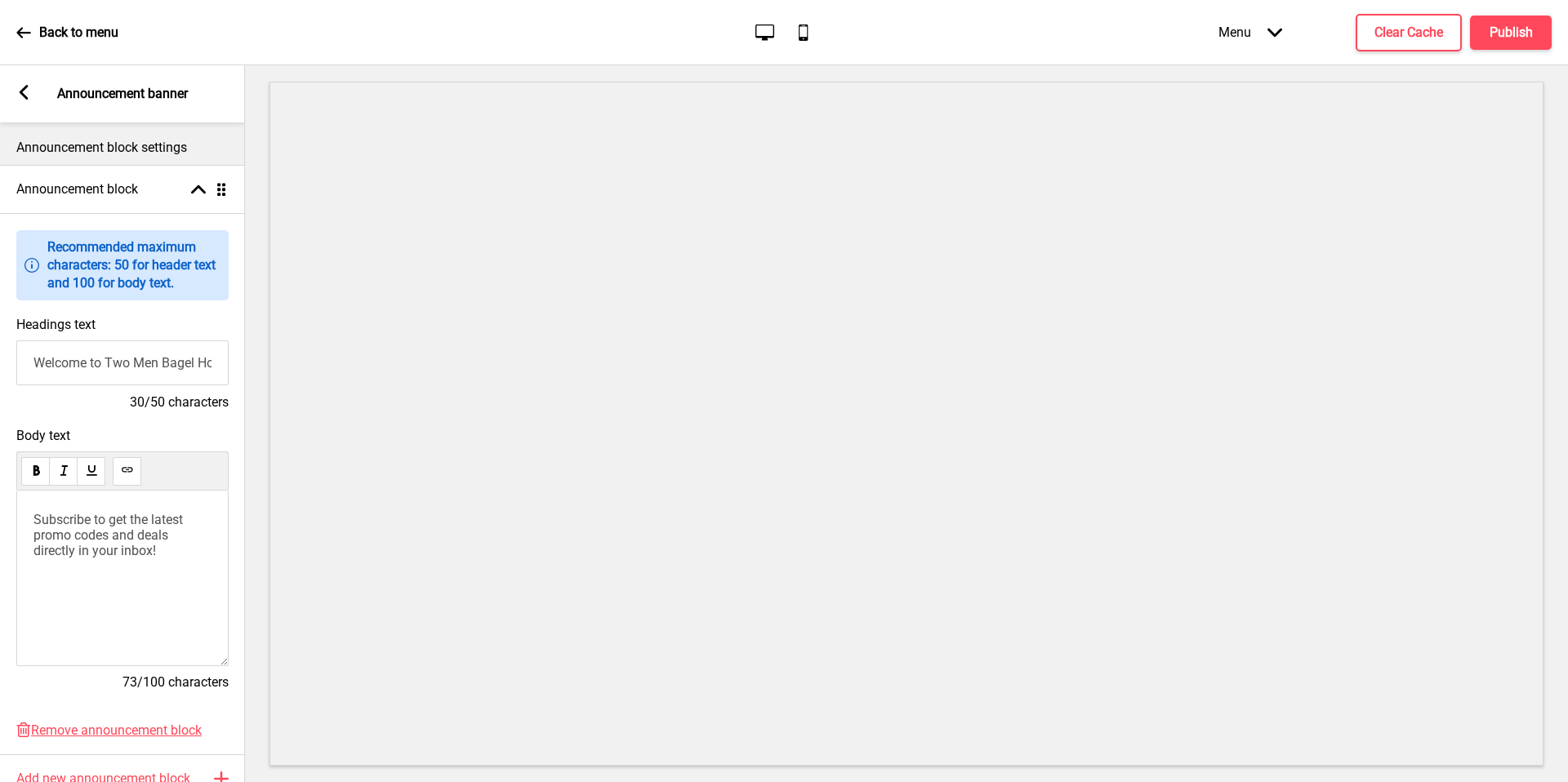
click at [152, 376] on input "Welcome to Two Men Bagel House" at bounding box center [122, 362] width 213 height 45
paste input "Craving bagels? Get them delivered islandwide for just $6.80"
type input "Craving bagels? Get them delivered islandwide for just $6.80"
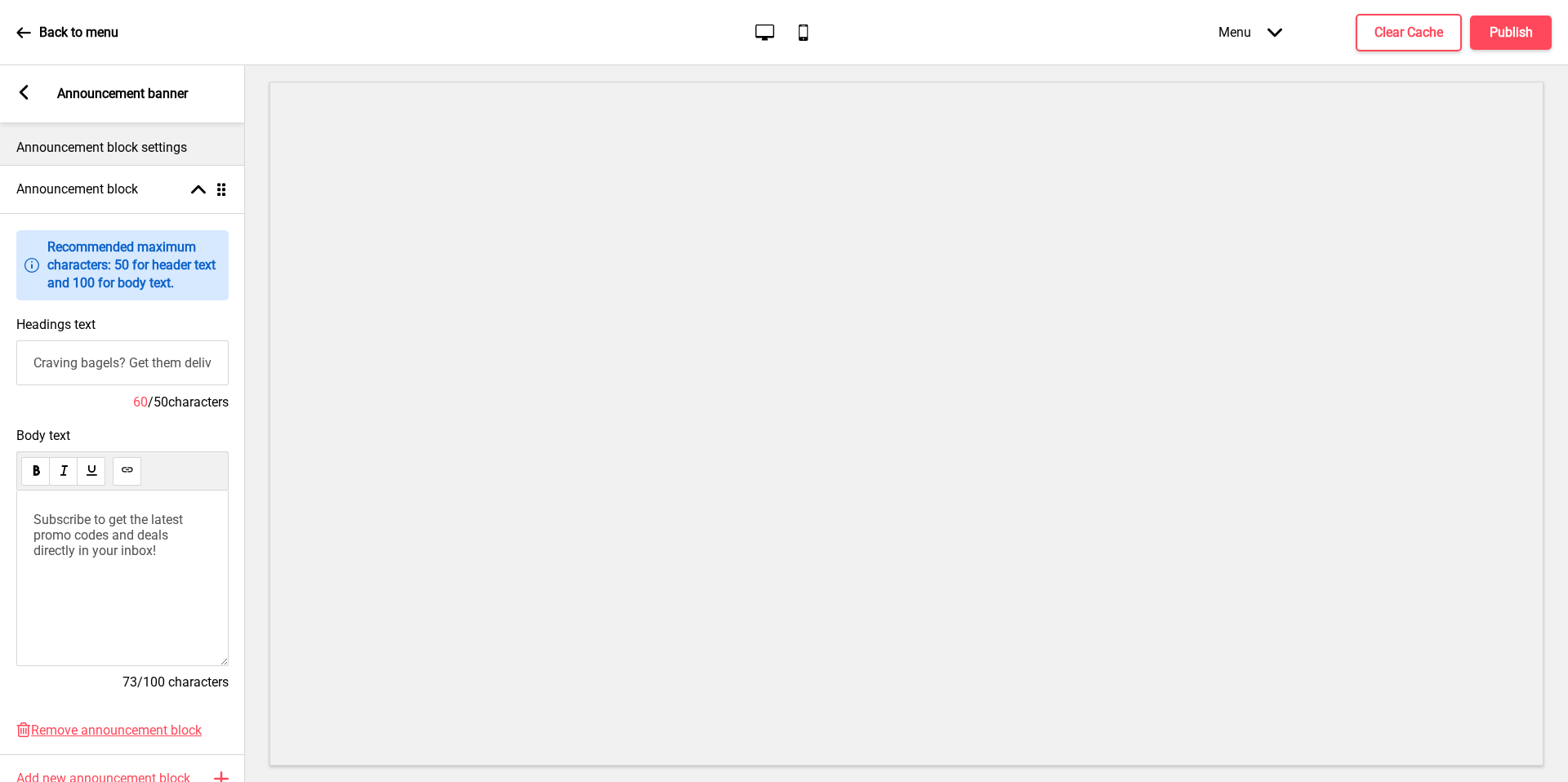
click at [121, 541] on span "Subscribe to get the latest promo codes and deals directly in your inbox!" at bounding box center [110, 535] width 152 height 47
click at [193, 571] on div "— or pick them up fresh from your favourite Two Men Outlet!" at bounding box center [122, 578] width 213 height 175
click at [126, 540] on span "— or pick them up fresh from your favourite Two Men Outlet!" at bounding box center [122, 527] width 178 height 31
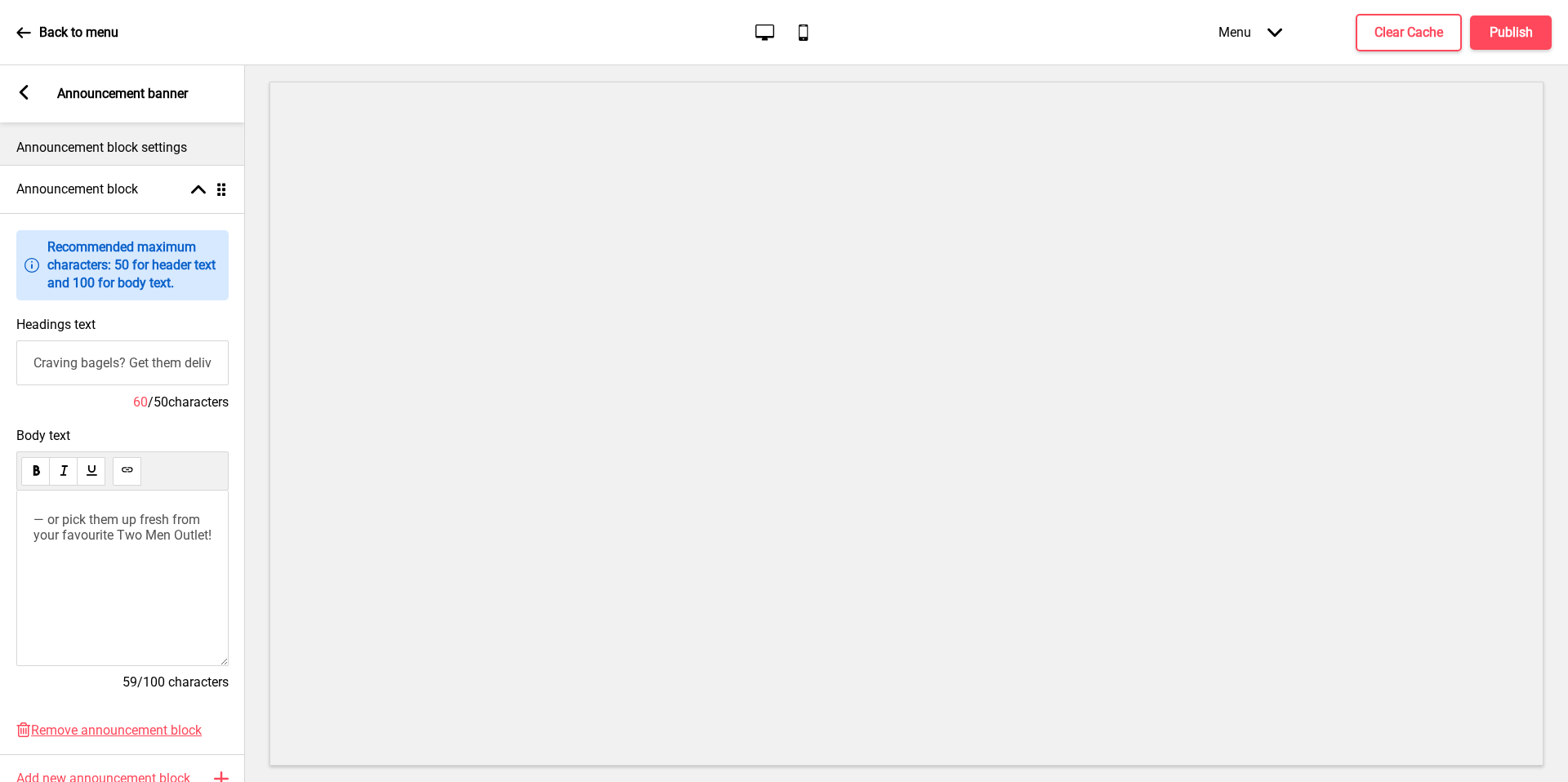
click at [129, 535] on span "— or pick them up fresh from your favourite Two Men Outlet!" at bounding box center [122, 527] width 178 height 31
click at [103, 538] on span "— or pick them up fresh from your favourite Two Men Outlet!" at bounding box center [122, 527] width 178 height 31
click at [77, 539] on span "— or pick them up fresh from your favourite Two Men Outlet!" at bounding box center [122, 527] width 178 height 31
click at [83, 537] on span "— or pick them up fresh from your favourite Two Men Outlet!" at bounding box center [122, 527] width 178 height 31
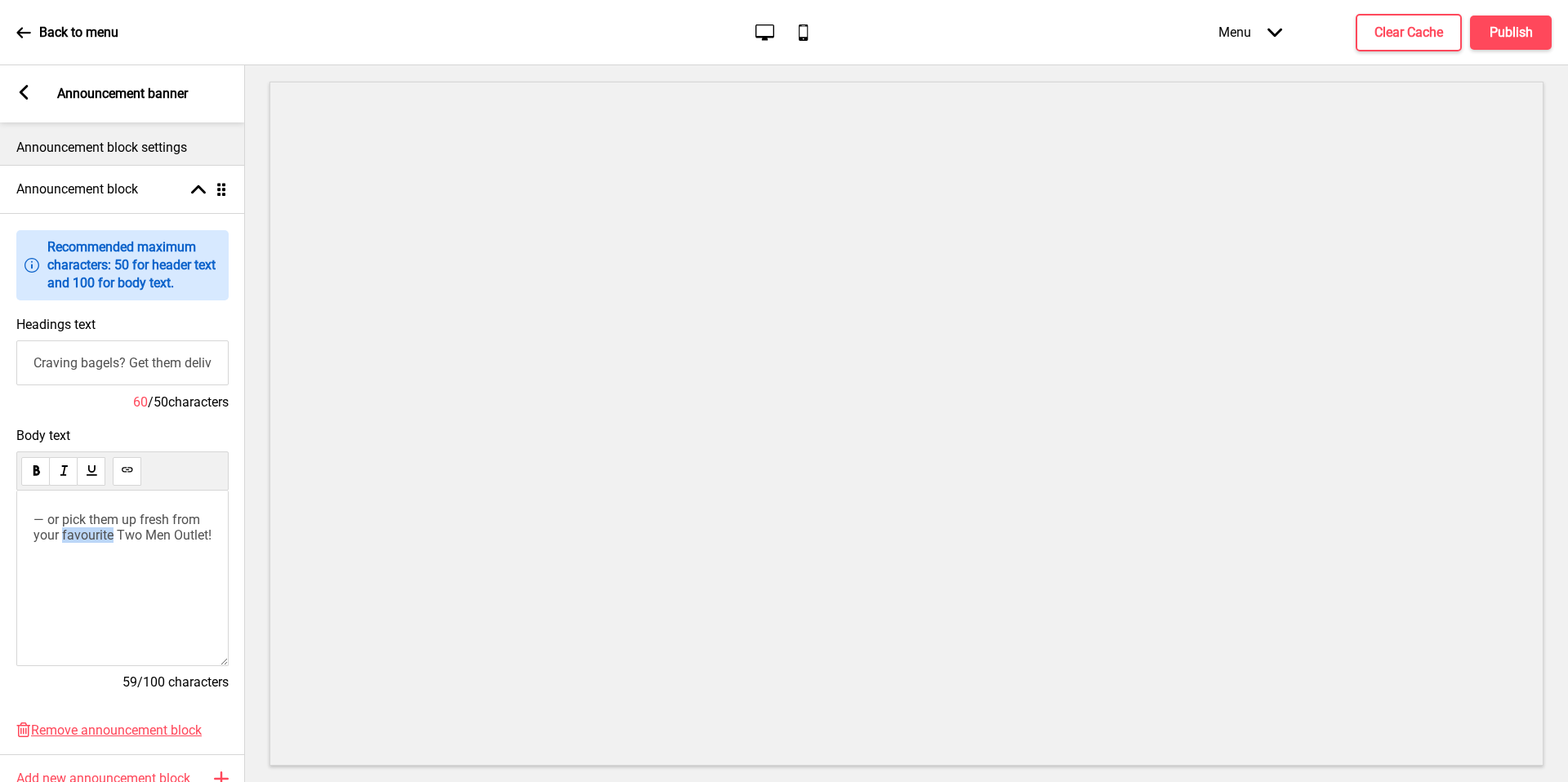
click at [83, 537] on span "— or pick them up fresh from your favourite Two Men Outlet!" at bounding box center [122, 527] width 178 height 31
click at [96, 543] on p "— or pick them up fresh from your favourite Two Men Outlet!" at bounding box center [122, 527] width 178 height 31
drag, startPoint x: 66, startPoint y: 516, endPoint x: 190, endPoint y: 561, distance: 131.9
click at [190, 543] on p "— or pick them up fresh from your favourite Two Men Outlet!" at bounding box center [122, 527] width 178 height 31
click at [131, 359] on input "Craving bagels? Get them delivered islandwide for just $6.80" at bounding box center [122, 362] width 213 height 45
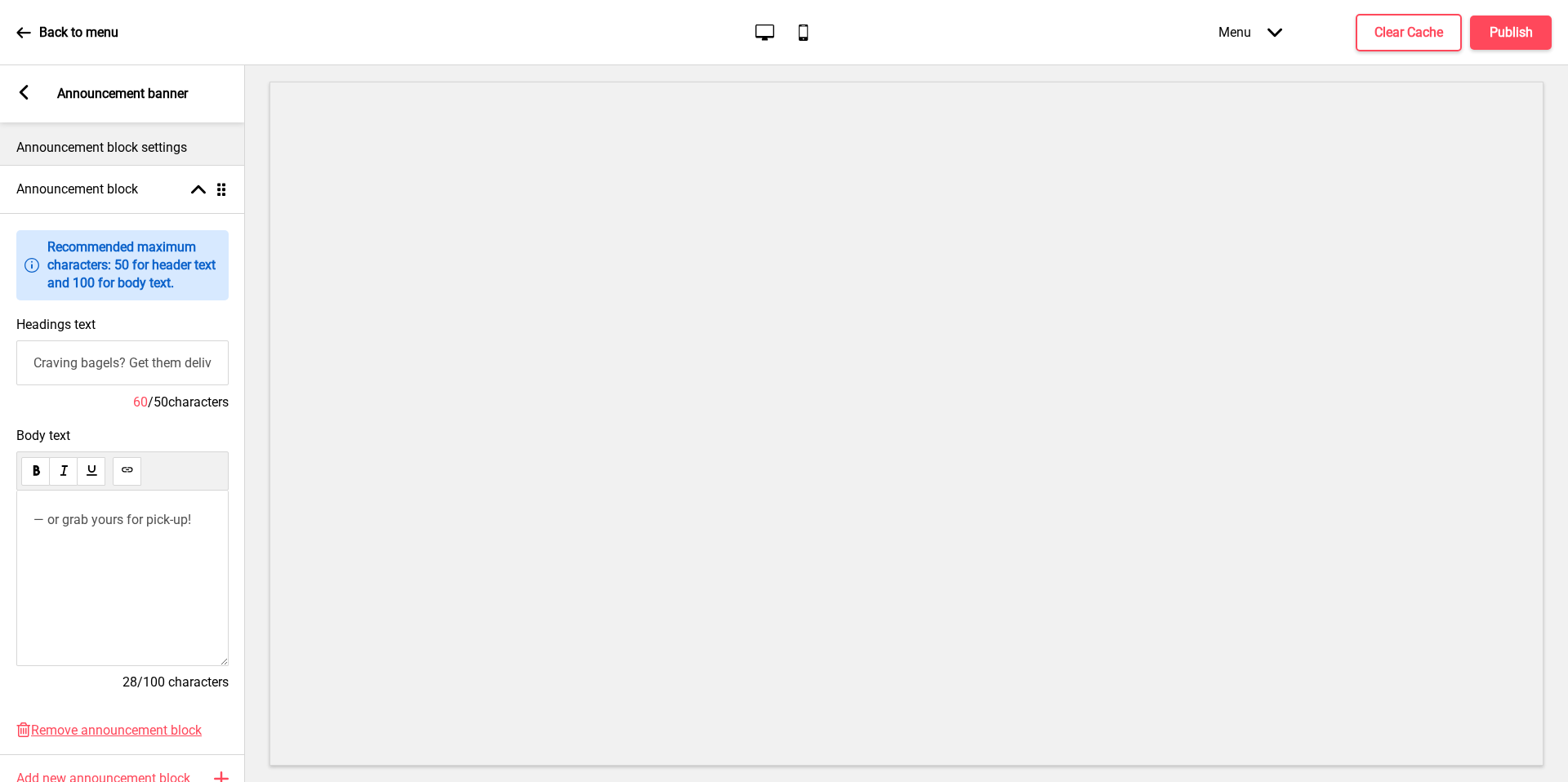
click at [131, 359] on input "Craving bagels? Get them delivered islandwide for just $6.80" at bounding box center [122, 362] width 213 height 45
paste input "enjoy islandwide delivery a"
click at [57, 366] on input "enjoy islandwide delivery at $6.80" at bounding box center [122, 362] width 213 height 45
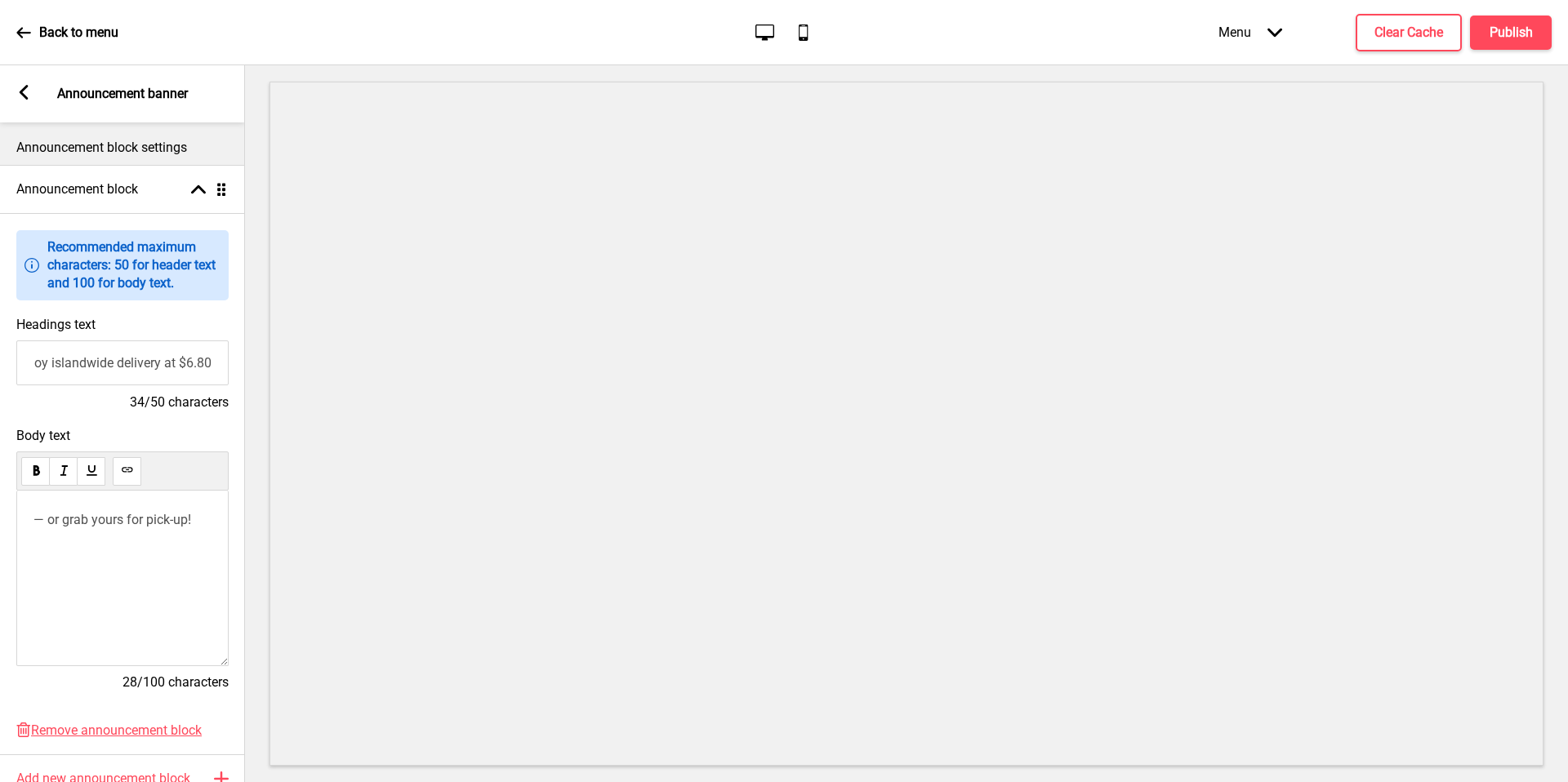
scroll to position [0, 0]
drag, startPoint x: 57, startPoint y: 366, endPoint x: 0, endPoint y: 366, distance: 57.0
click at [0, 366] on div "Headings text enjoy islandwide delivery at $6.80 34/50 characters" at bounding box center [122, 363] width 245 height 111
click at [44, 365] on input "enjoy islandwide delivery at $6.80" at bounding box center [122, 362] width 213 height 45
click at [43, 365] on input "enjoy islandwide delivery at $6.80" at bounding box center [122, 362] width 213 height 45
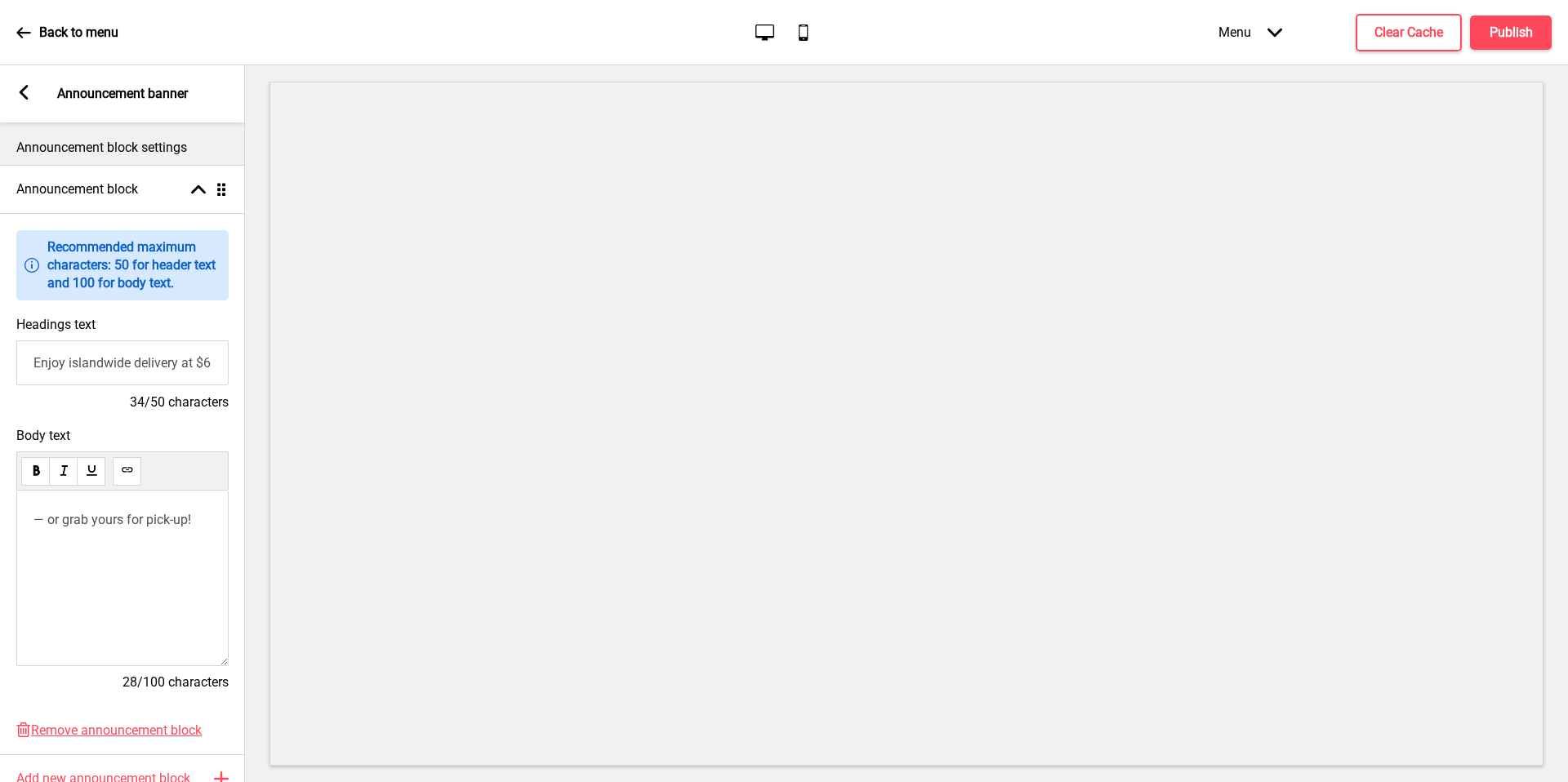
click at [72, 367] on input "Enjoy islandwide delivery at $6.80" at bounding box center [122, 362] width 213 height 45
type input "Enjoy Islandwide Delivery at $6.80"
click at [26, 94] on rect at bounding box center [23, 92] width 15 height 15
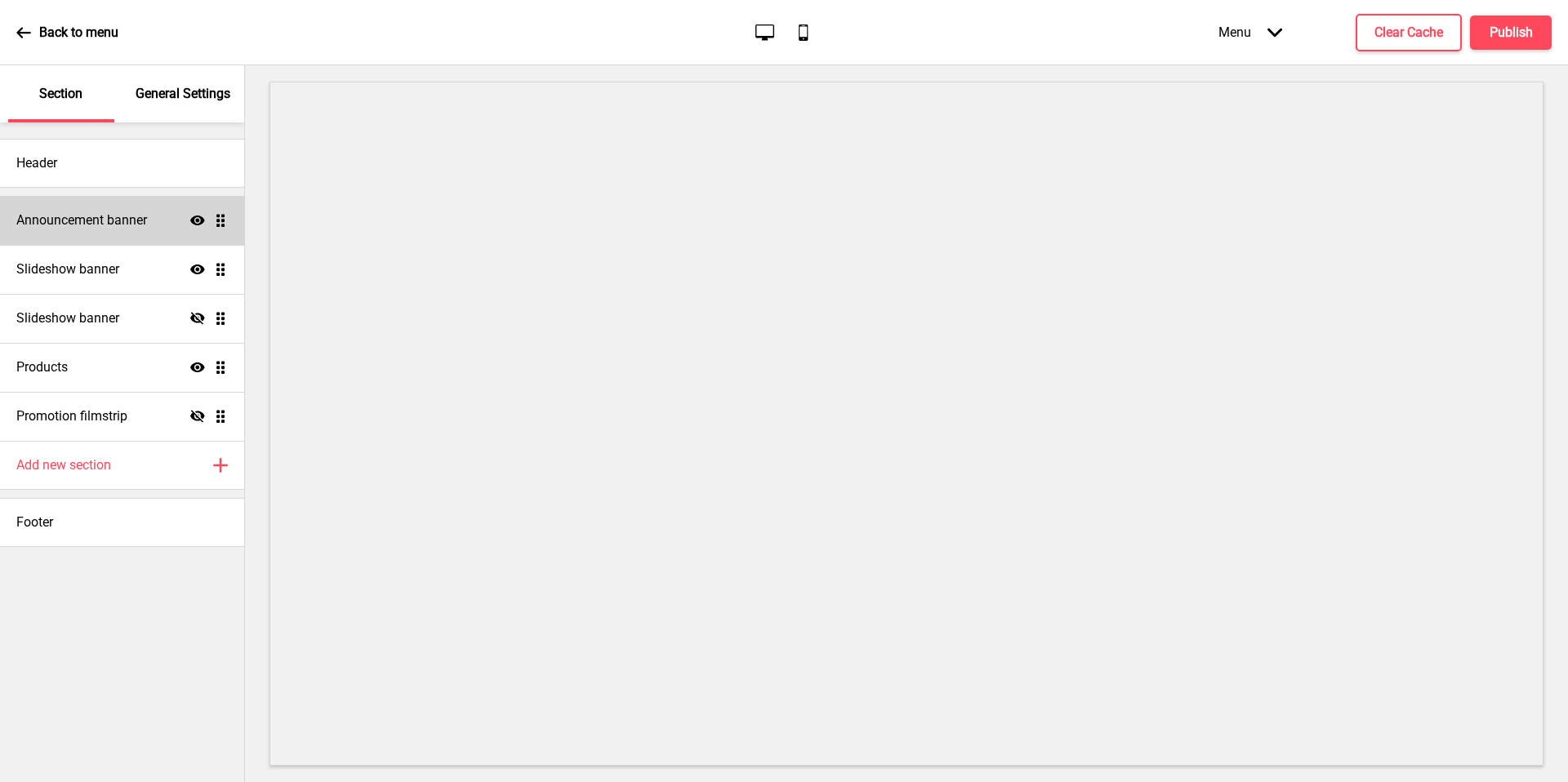
click at [123, 221] on h4 "Announcement banner" at bounding box center [81, 221] width 130 height 18
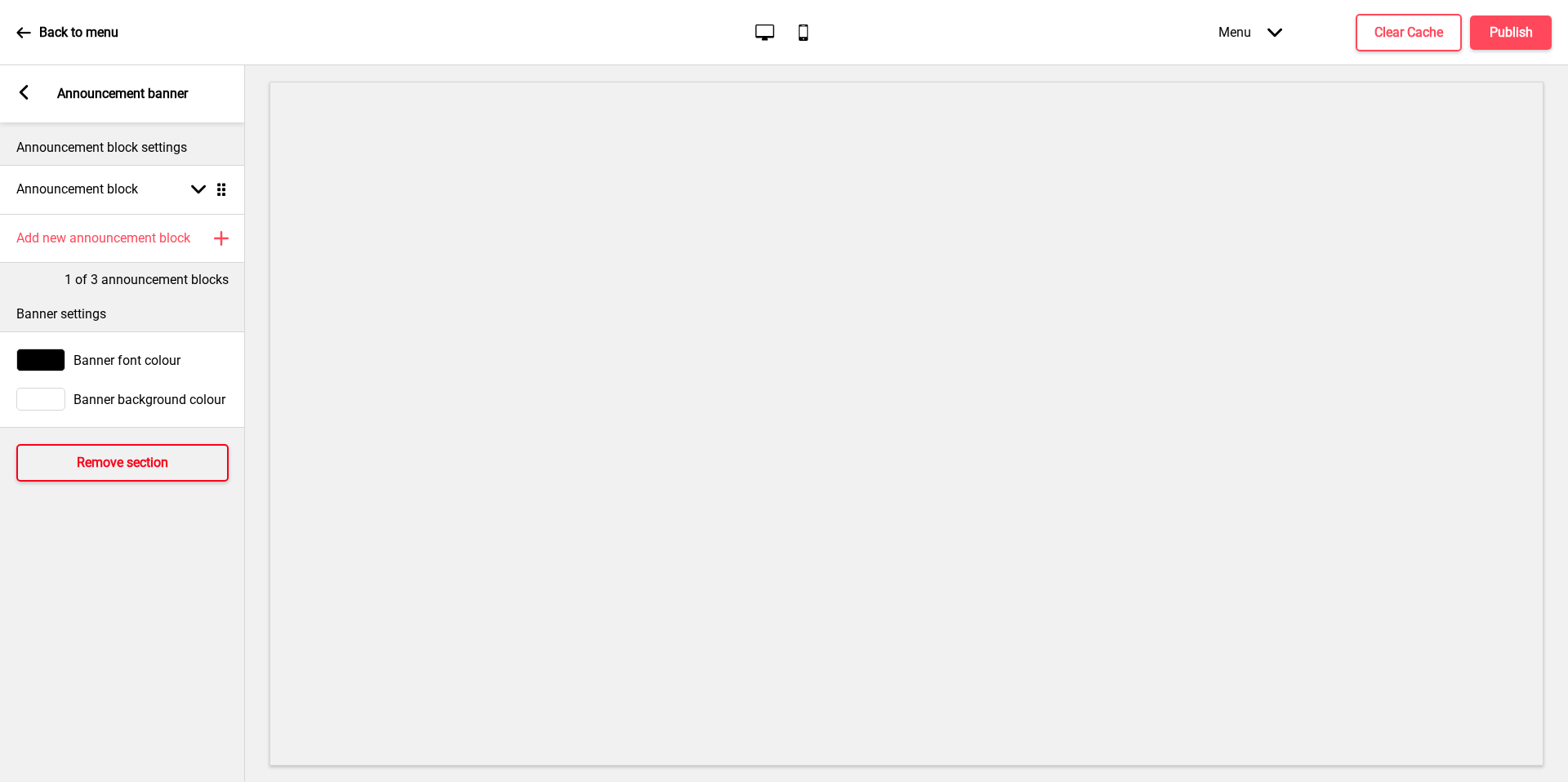
click at [161, 461] on h4 "Remove section" at bounding box center [122, 462] width 91 height 18
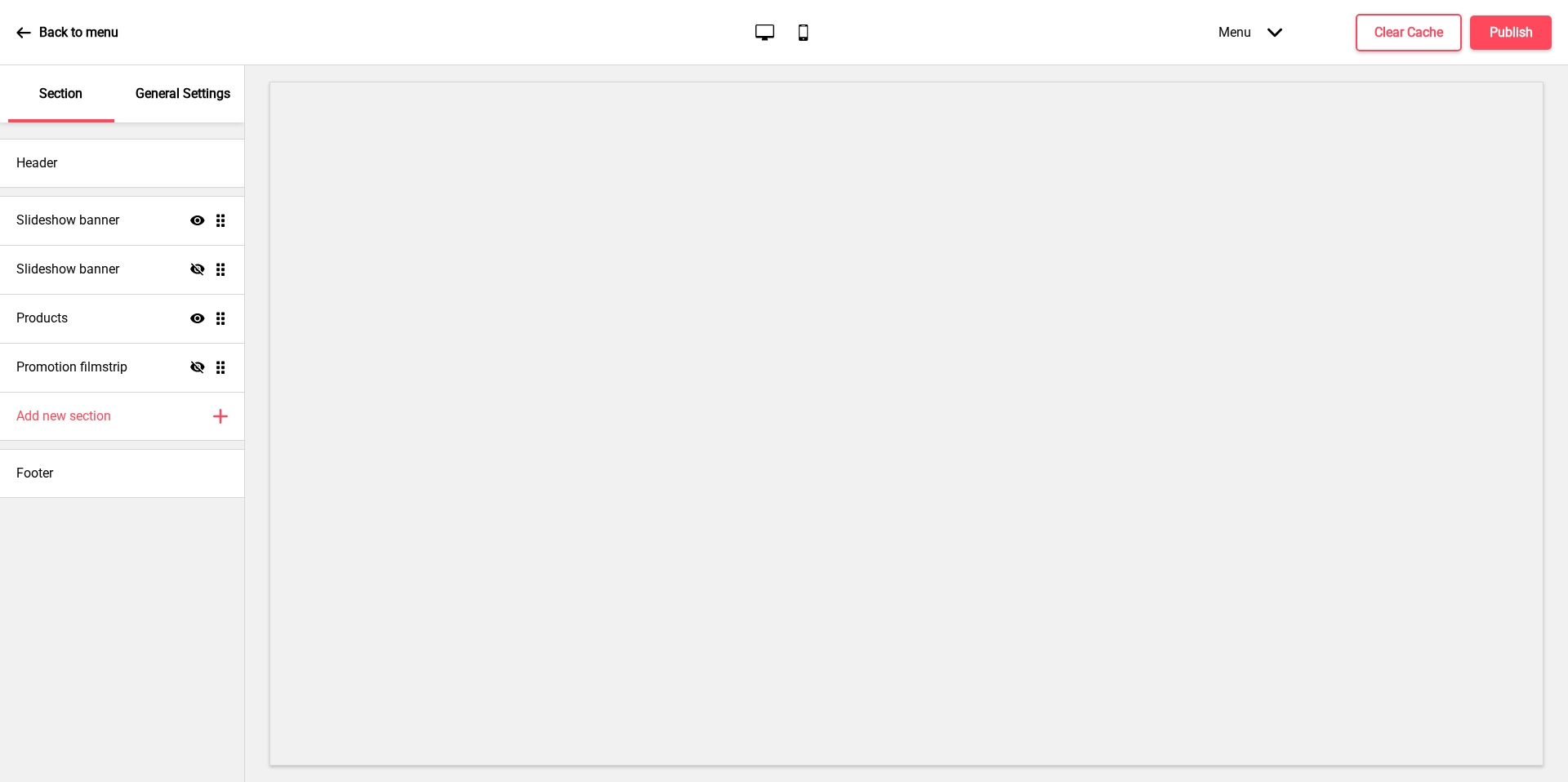
drag, startPoint x: 161, startPoint y: 461, endPoint x: 10, endPoint y: 572, distance: 187.4
click at [178, 431] on div "Add new section Plus" at bounding box center [122, 415] width 245 height 49
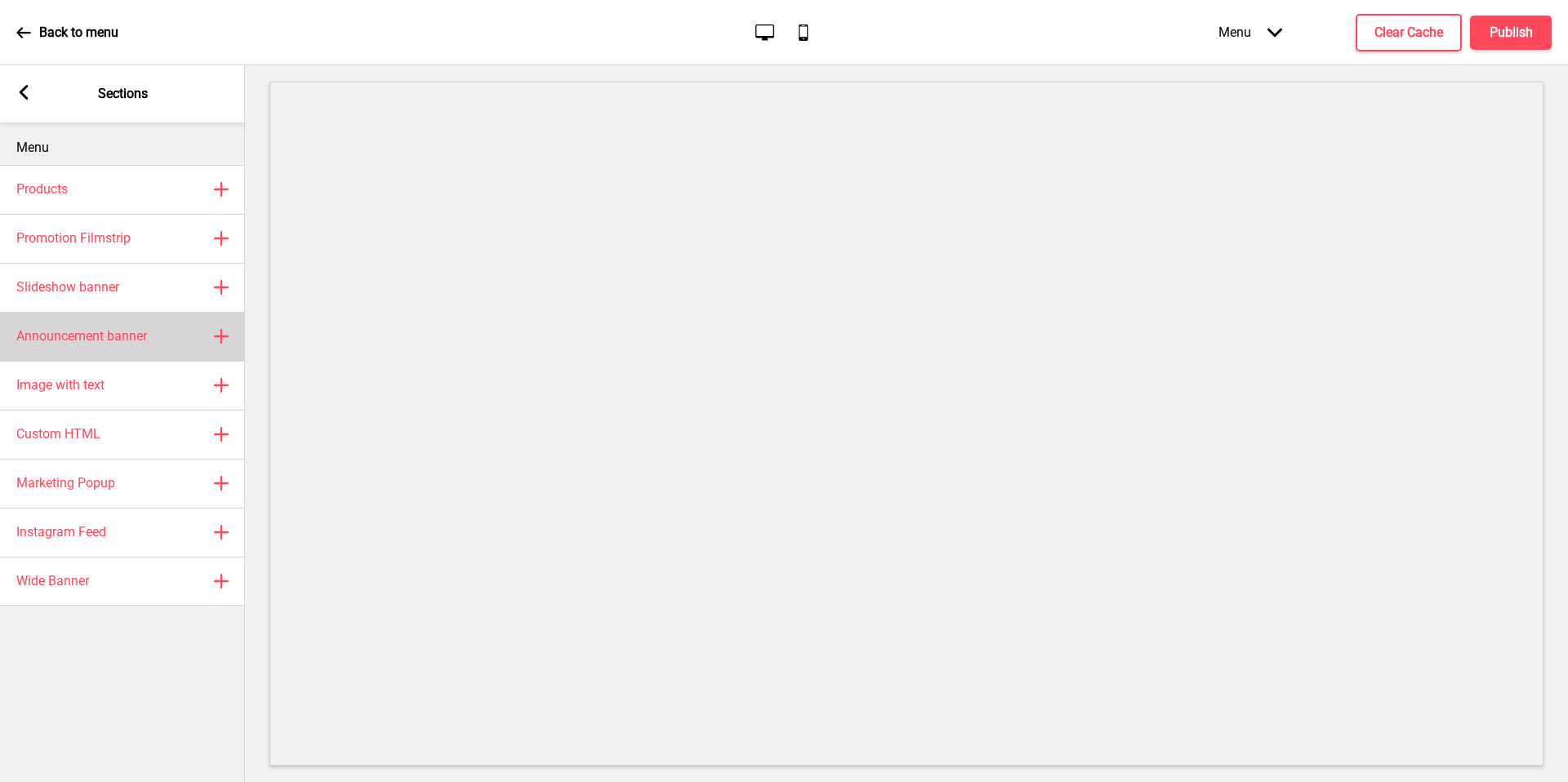
click at [132, 336] on h4 "Announcement banner" at bounding box center [81, 337] width 130 height 18
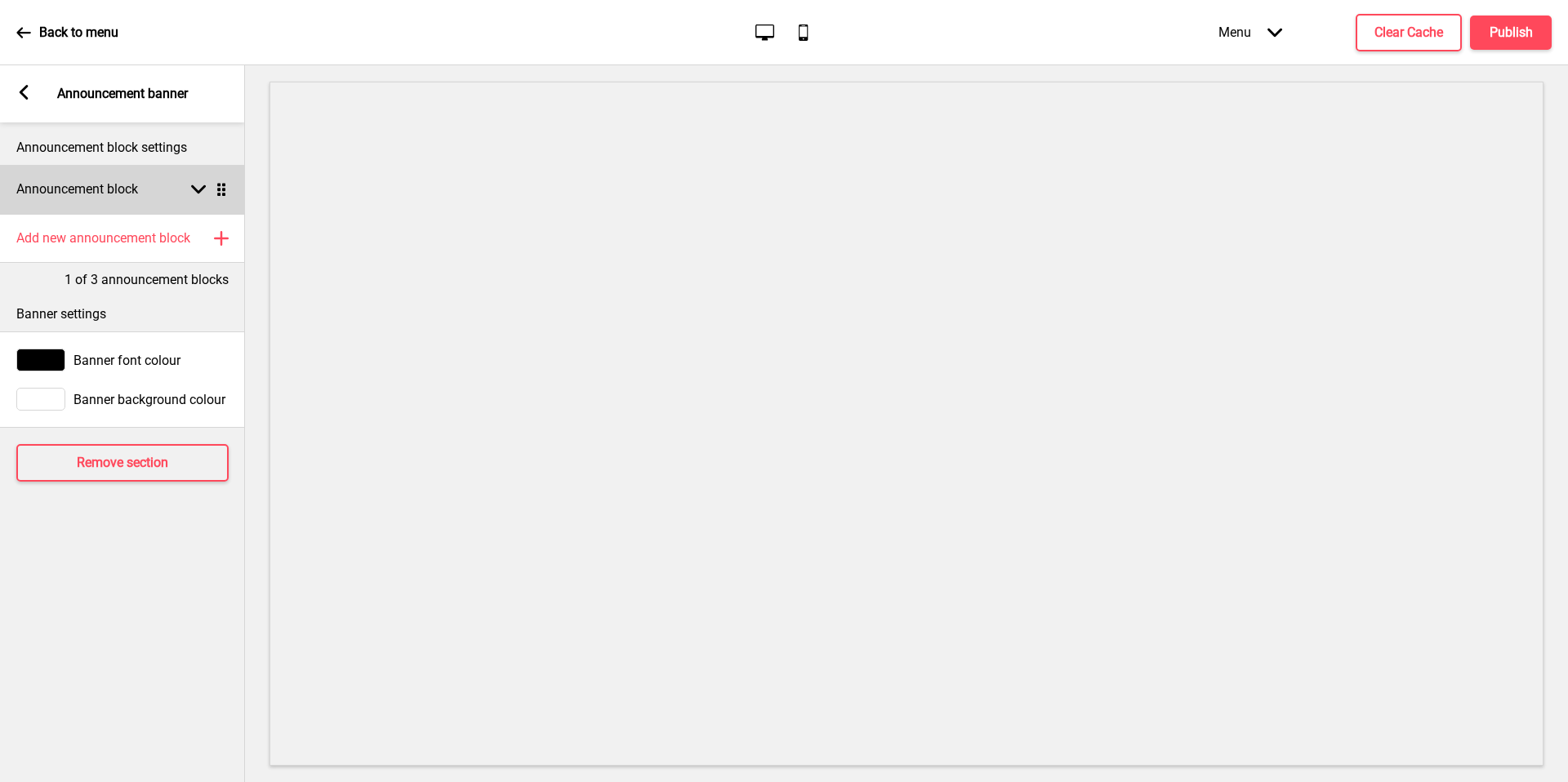
click at [146, 190] on div "Announcement block Arrow down Drag" at bounding box center [122, 189] width 245 height 49
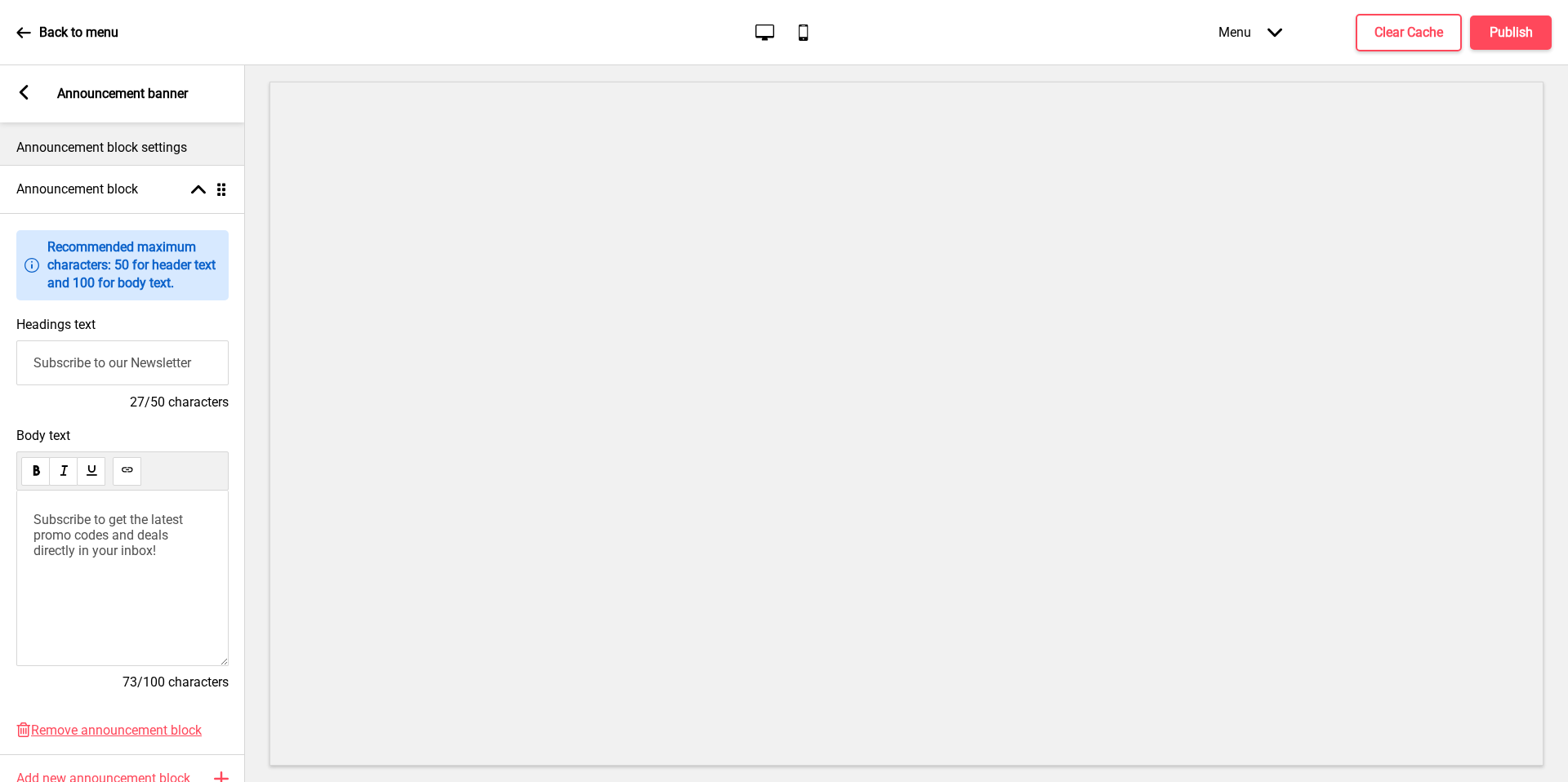
click at [145, 364] on input "Subscribe to our Newsletter" at bounding box center [122, 362] width 213 height 45
click at [148, 378] on input "Subscribe to our Newsletter" at bounding box center [122, 362] width 213 height 45
paste input "Welcome to Two Men Bagel House — enjoy islandwide delivery at $6.80"
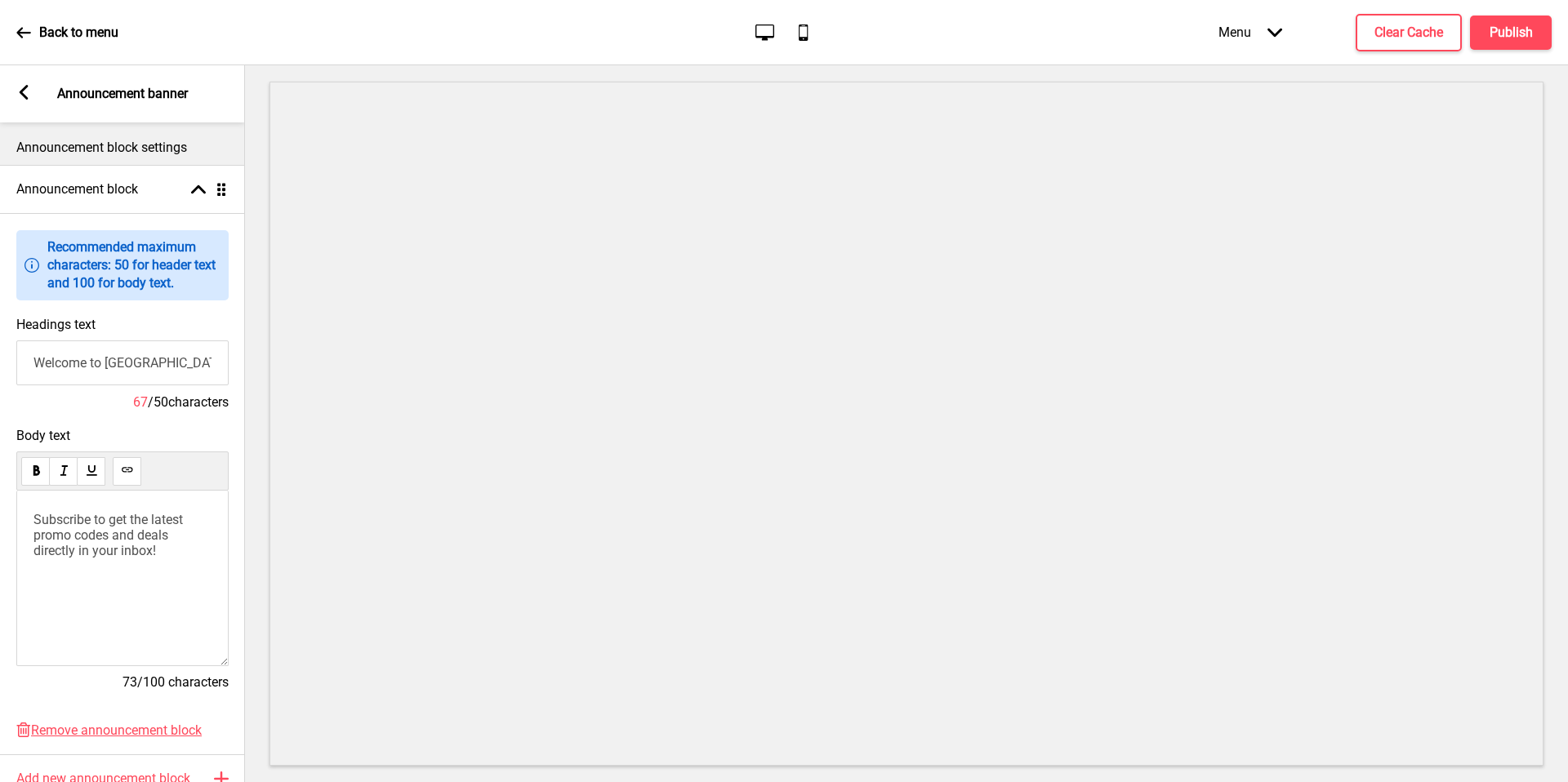
scroll to position [0, 245]
type input "Welcome to Two Men Bagel House — enjoy islandwide delivery at $6.80"
click at [19, 94] on rect at bounding box center [23, 92] width 15 height 15
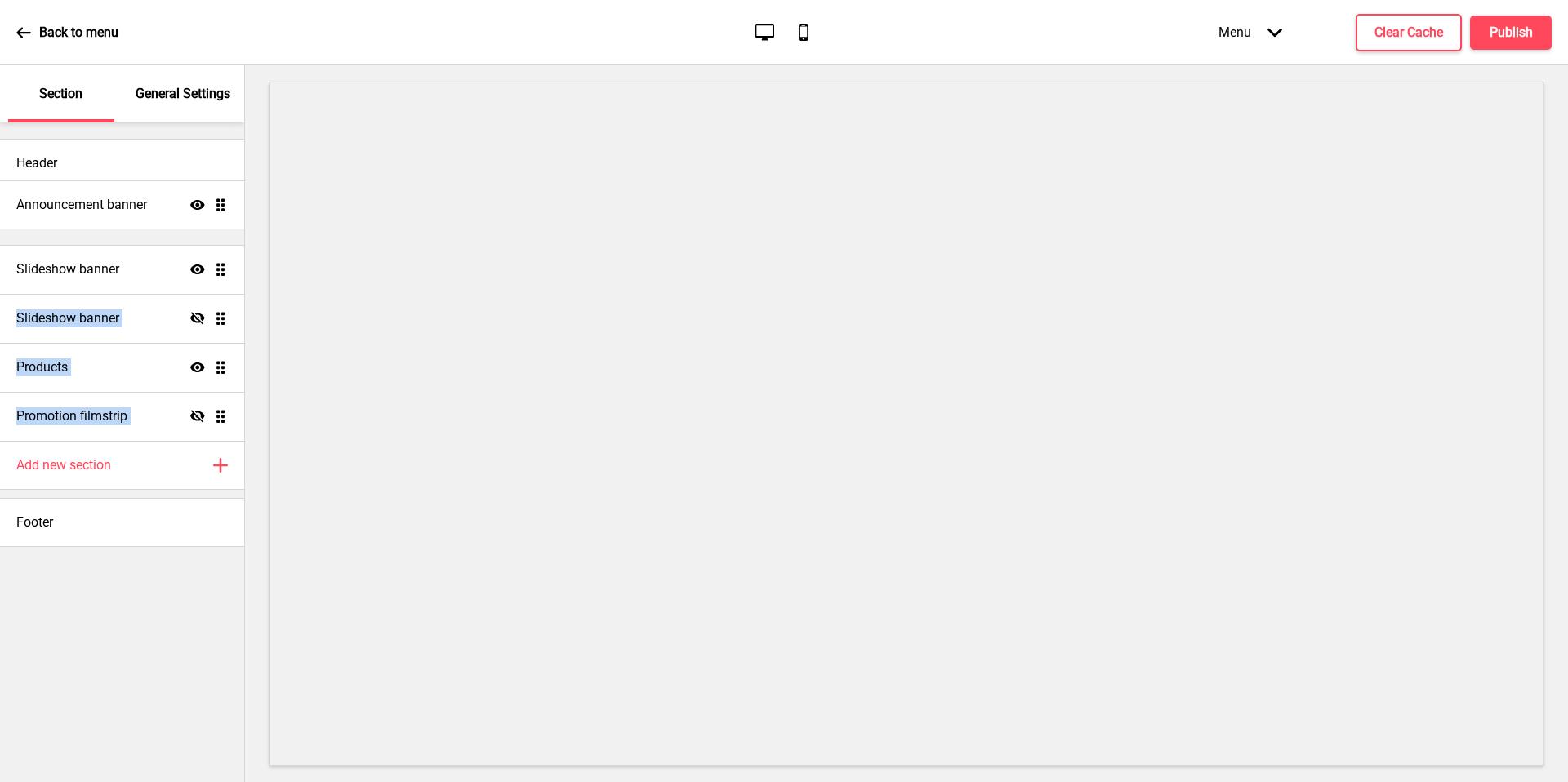
drag, startPoint x: 222, startPoint y: 414, endPoint x: 182, endPoint y: 205, distance: 212.8
click at [182, 205] on ul "Slideshow banner Show Drag Slideshow banner Hide Drag Products Show Drag Promot…" at bounding box center [122, 318] width 245 height 245
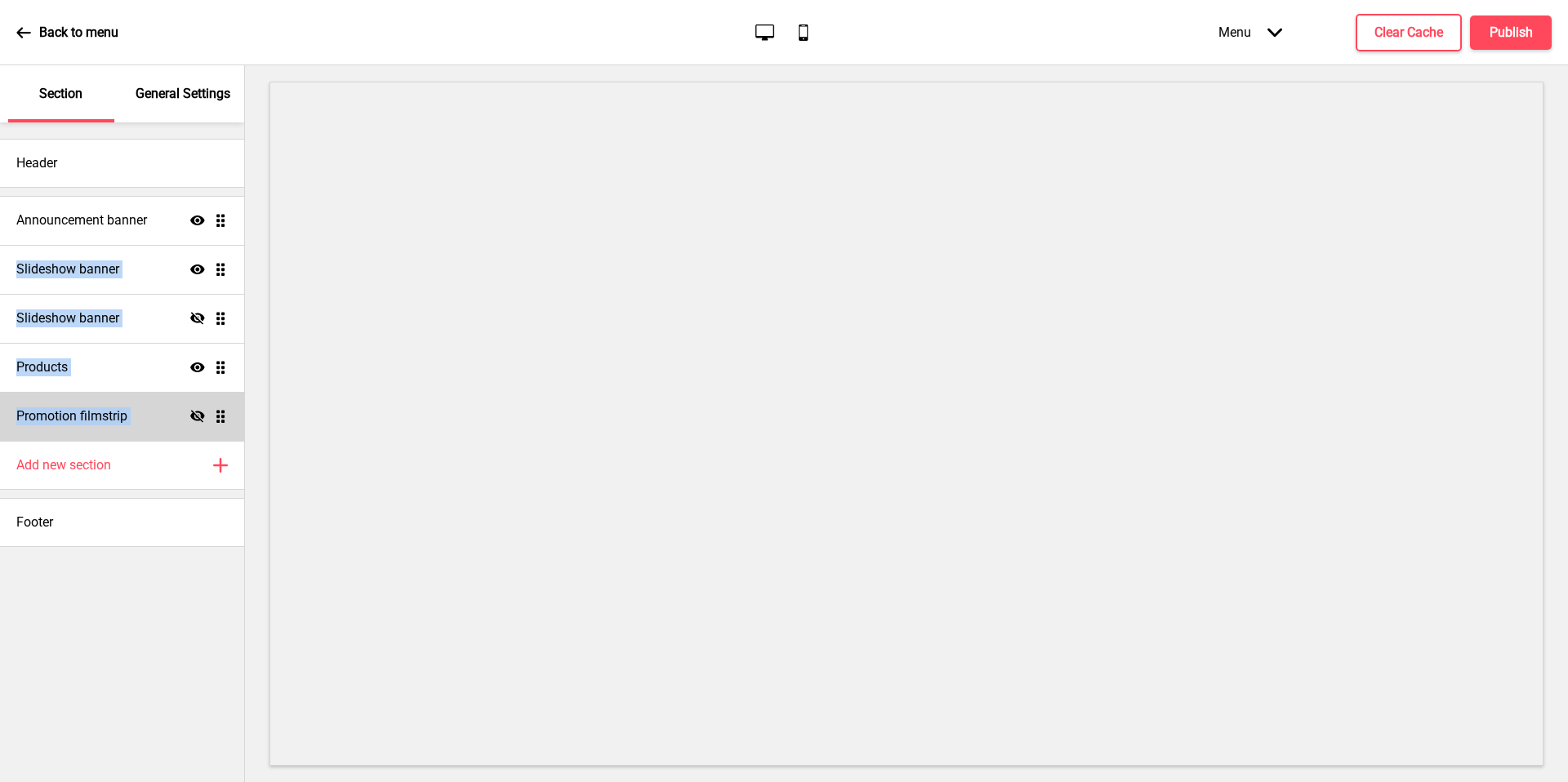
click at [193, 415] on icon at bounding box center [198, 416] width 15 height 12
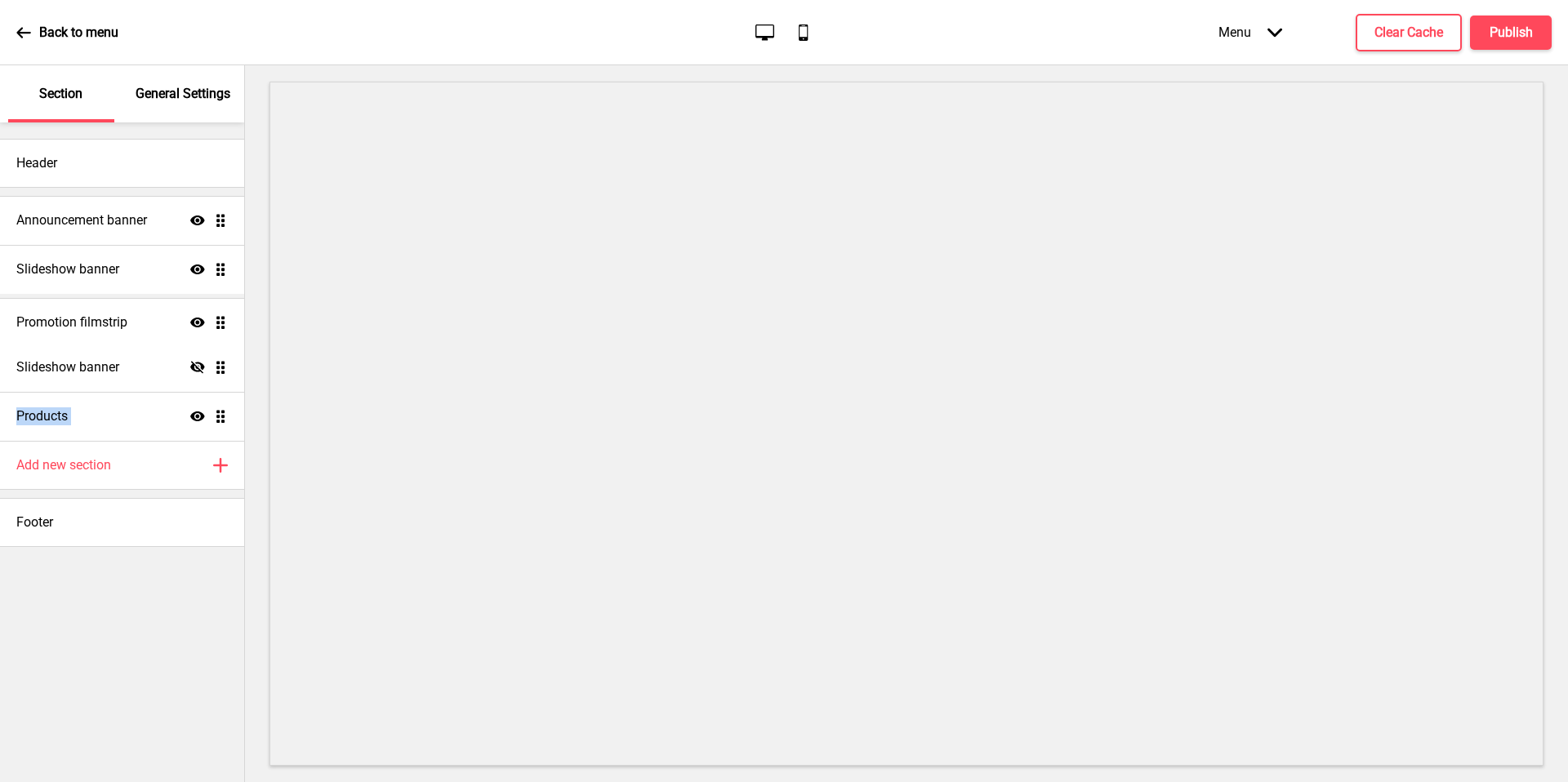
drag, startPoint x: 227, startPoint y: 414, endPoint x: 206, endPoint y: 320, distance: 96.3
click at [206, 320] on ul "Announcement banner Show Drag Slideshow banner Show Drag Slideshow banner Hide …" at bounding box center [122, 318] width 245 height 245
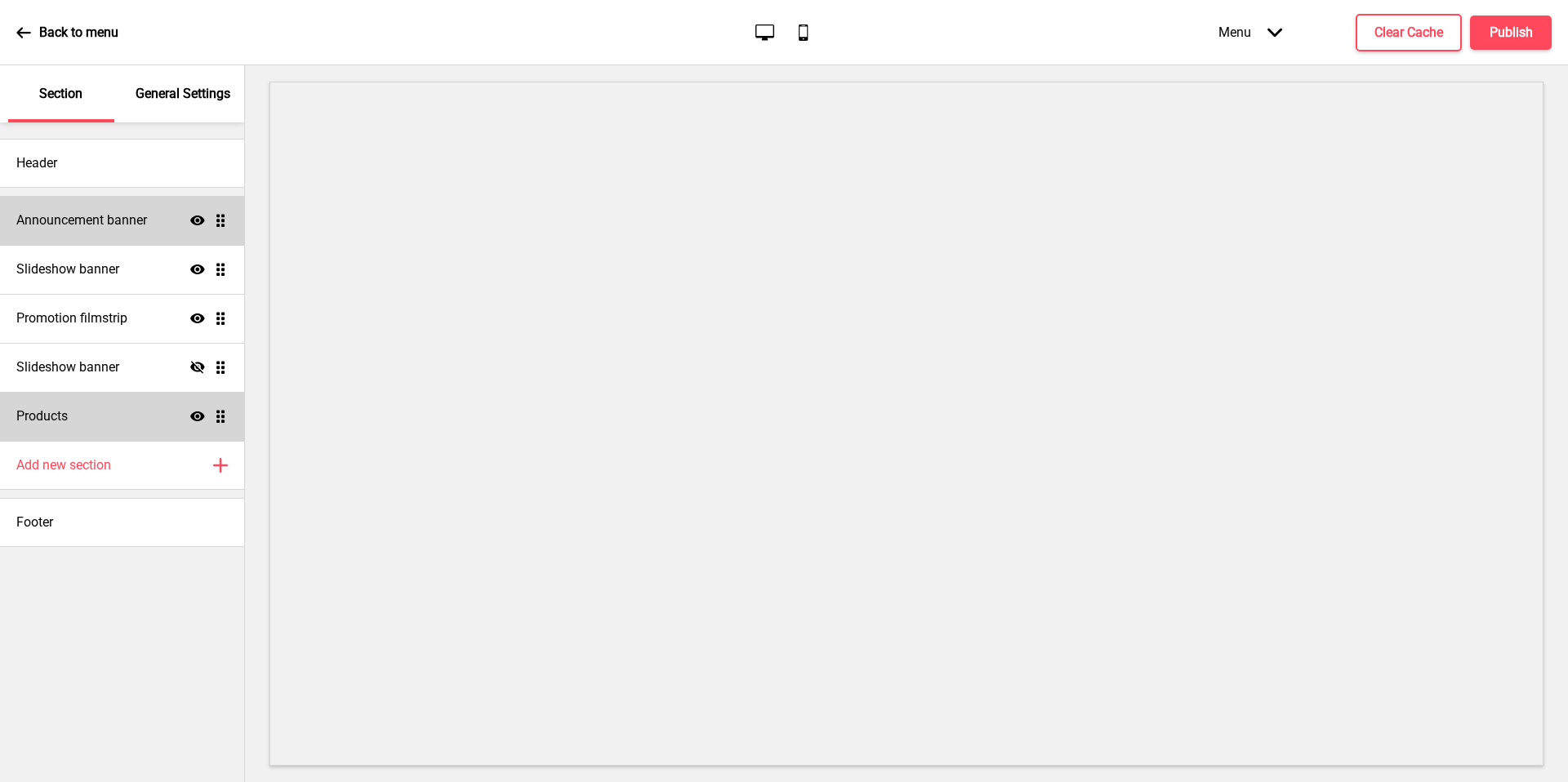
click at [149, 235] on div "Announcement banner Show Drag" at bounding box center [122, 220] width 245 height 49
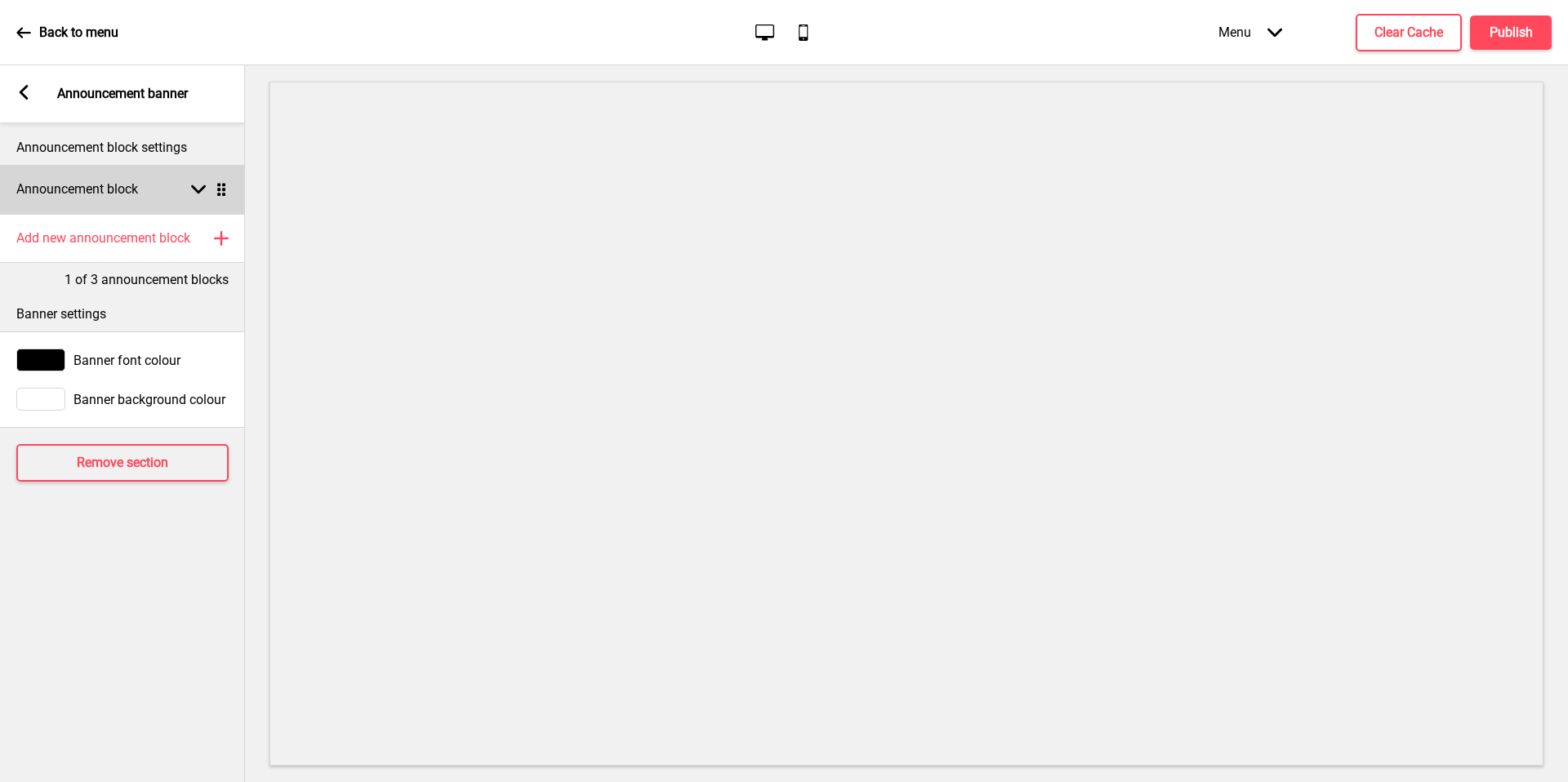
click at [130, 197] on h4 "Announcement block" at bounding box center [76, 190] width 121 height 18
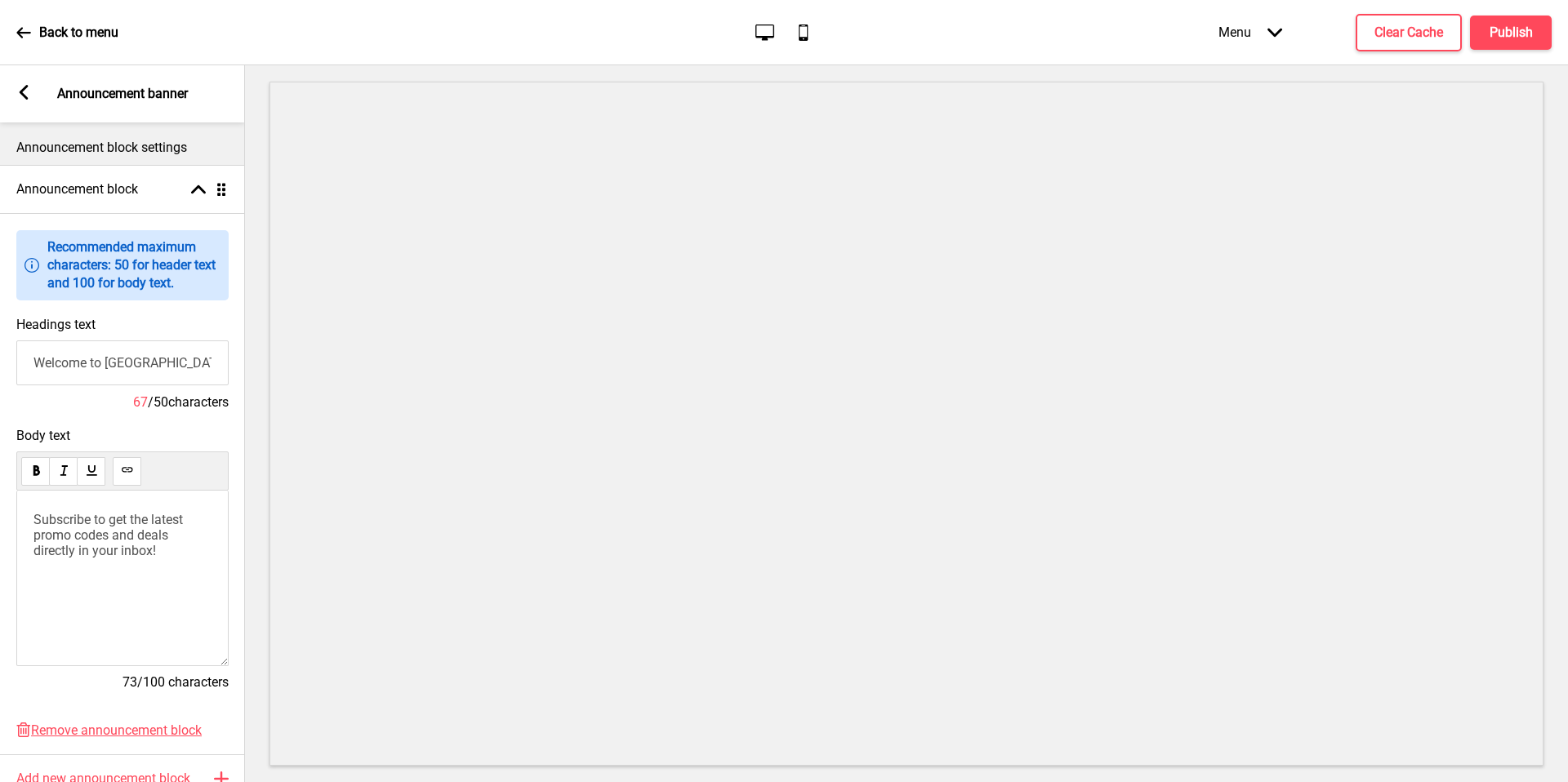
click at [159, 356] on input "Welcome to Two Men Bagel House — enjoy islandwide delivery at $6.80" at bounding box center [122, 362] width 213 height 45
click at [185, 366] on input "Welcome to Two Men Bagel House — enjoy islandwide delivery at $6.80" at bounding box center [122, 362] width 213 height 45
drag, startPoint x: 127, startPoint y: 373, endPoint x: 118, endPoint y: 373, distance: 9.0
click at [124, 373] on input "Welcome to Two Men Bagel House — enjoy islandwide delivery at $6.80" at bounding box center [122, 362] width 213 height 45
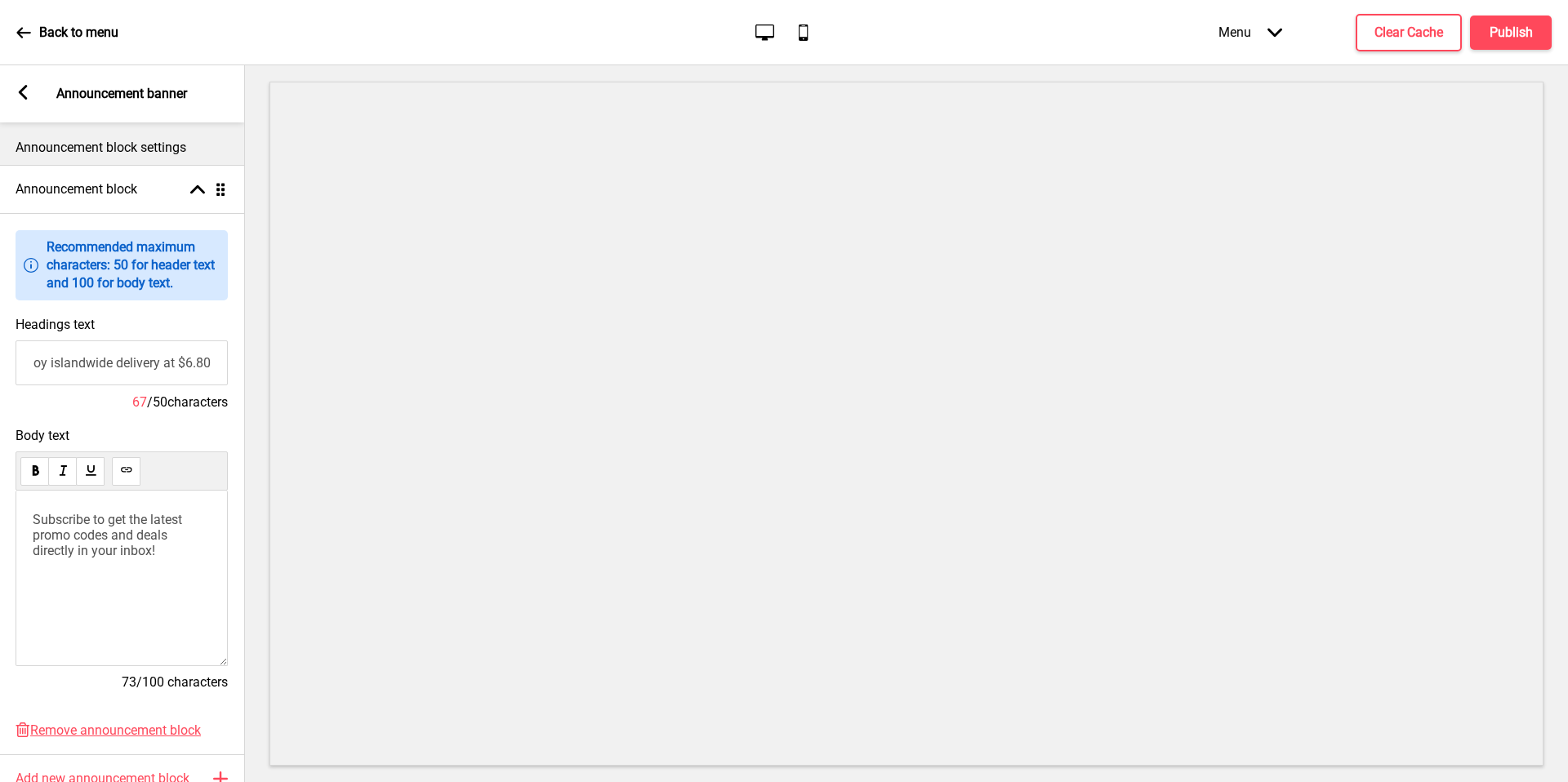
scroll to position [0, 50]
drag, startPoint x: 74, startPoint y: 365, endPoint x: 13, endPoint y: 368, distance: 61.1
click at [13, 368] on div "Headings text Welcome to Two Men Bagel House — enjoy islandwide delivery at $6.…" at bounding box center [121, 363] width 245 height 111
click at [119, 360] on input "Welcome to Two Men Bagel House — enjoy islandwide delivery at $6.80" at bounding box center [122, 362] width 213 height 45
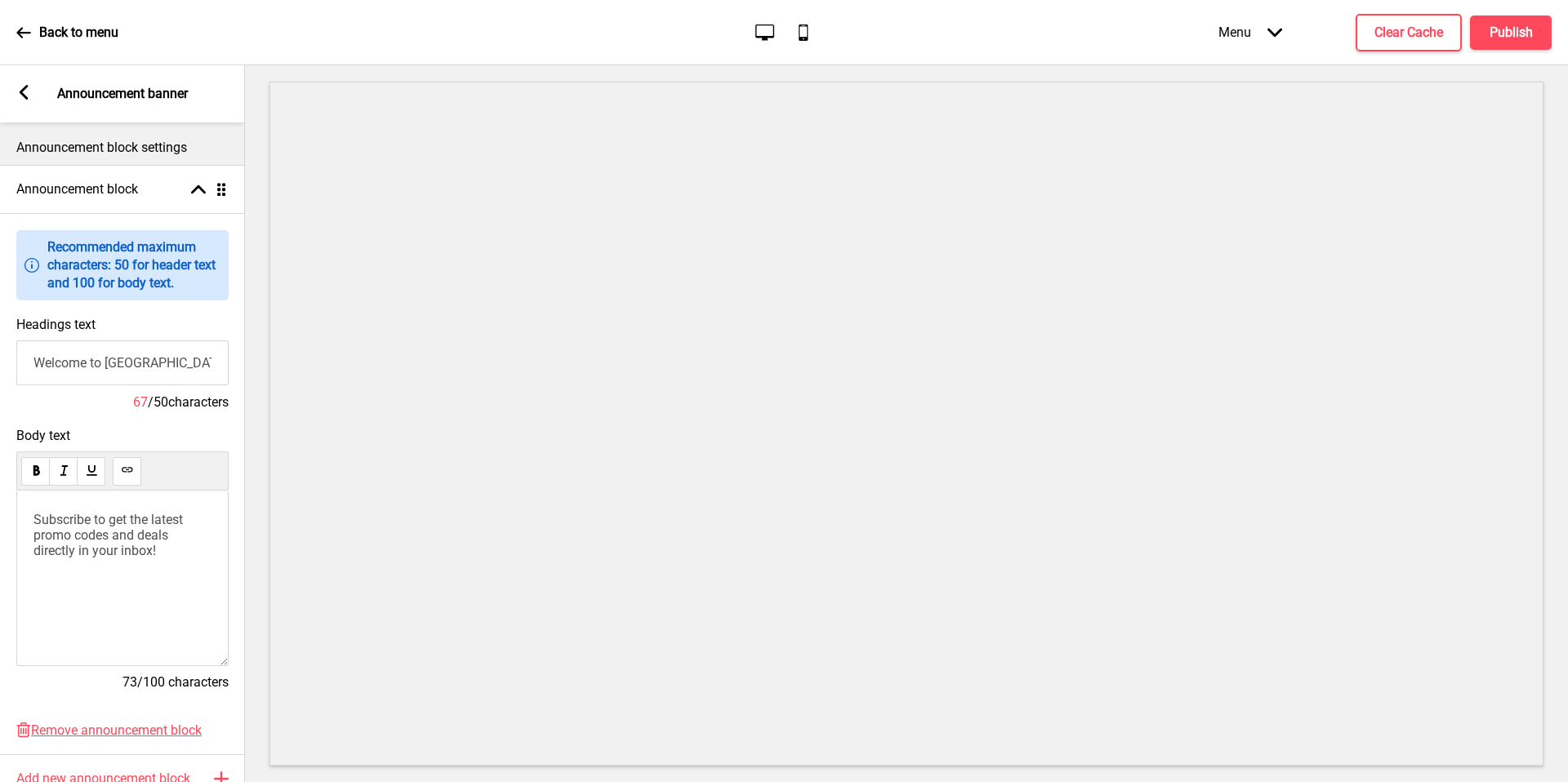
click at [137, 368] on input "Welcome to Two Men Bagel House — enjoy islandwide delivery at $6.80" at bounding box center [122, 362] width 213 height 45
click at [136, 368] on input "Welcome to Two Men Bagel House — enjoy islandwide delivery at $6.80" at bounding box center [122, 362] width 213 height 45
click at [122, 563] on div "Subscribe to get the latest promo codes and deals directly in your inbox!" at bounding box center [122, 578] width 213 height 175
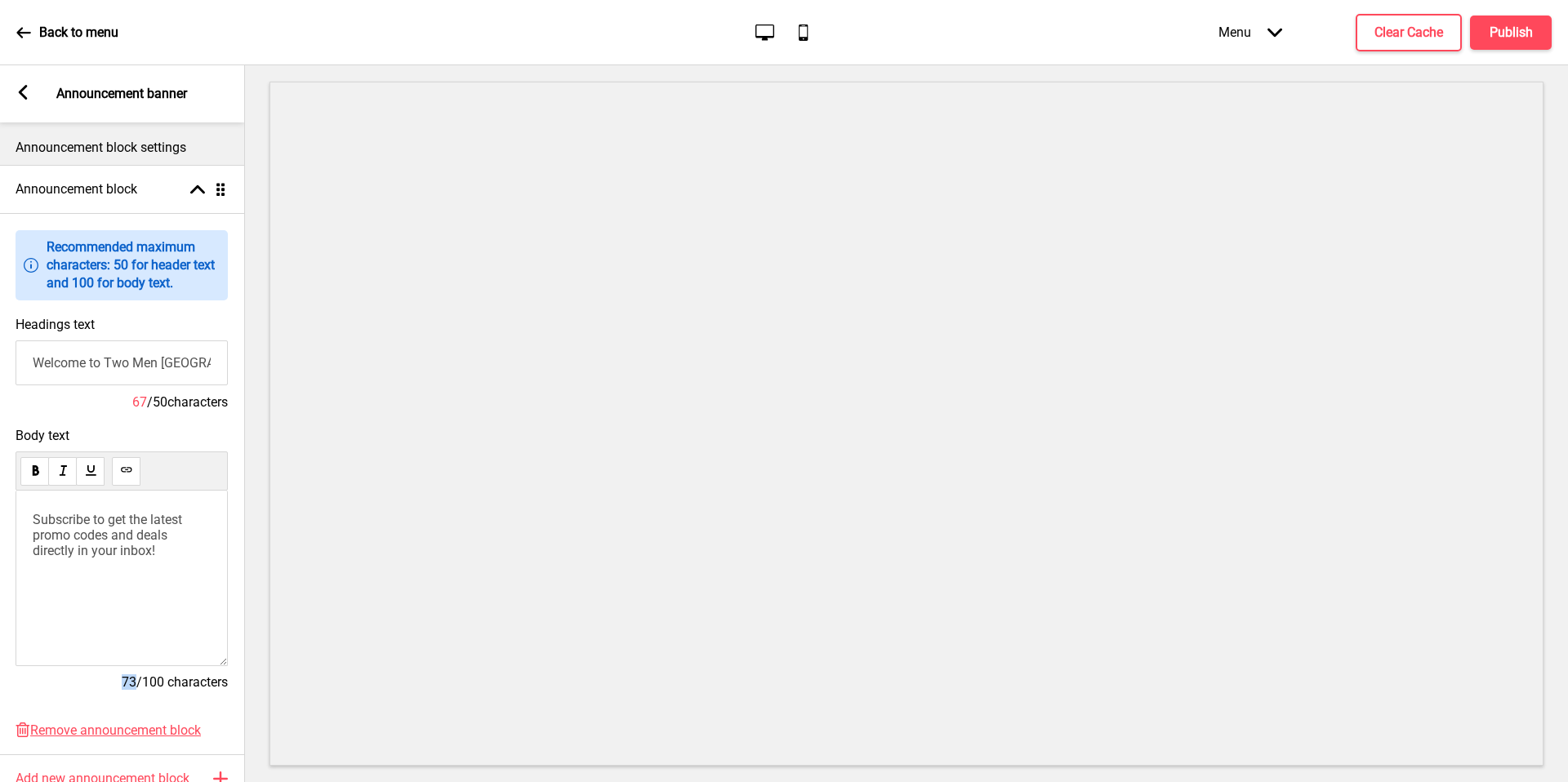
click at [122, 563] on div "Subscribe to get the latest promo codes and deals directly in your inbox!" at bounding box center [122, 578] width 213 height 175
click at [135, 525] on span "Subscribe to get the latest promo codes and deals directly in your inbox!" at bounding box center [109, 535] width 152 height 47
click at [1413, 35] on h4 "Clear Cache" at bounding box center [1408, 33] width 68 height 18
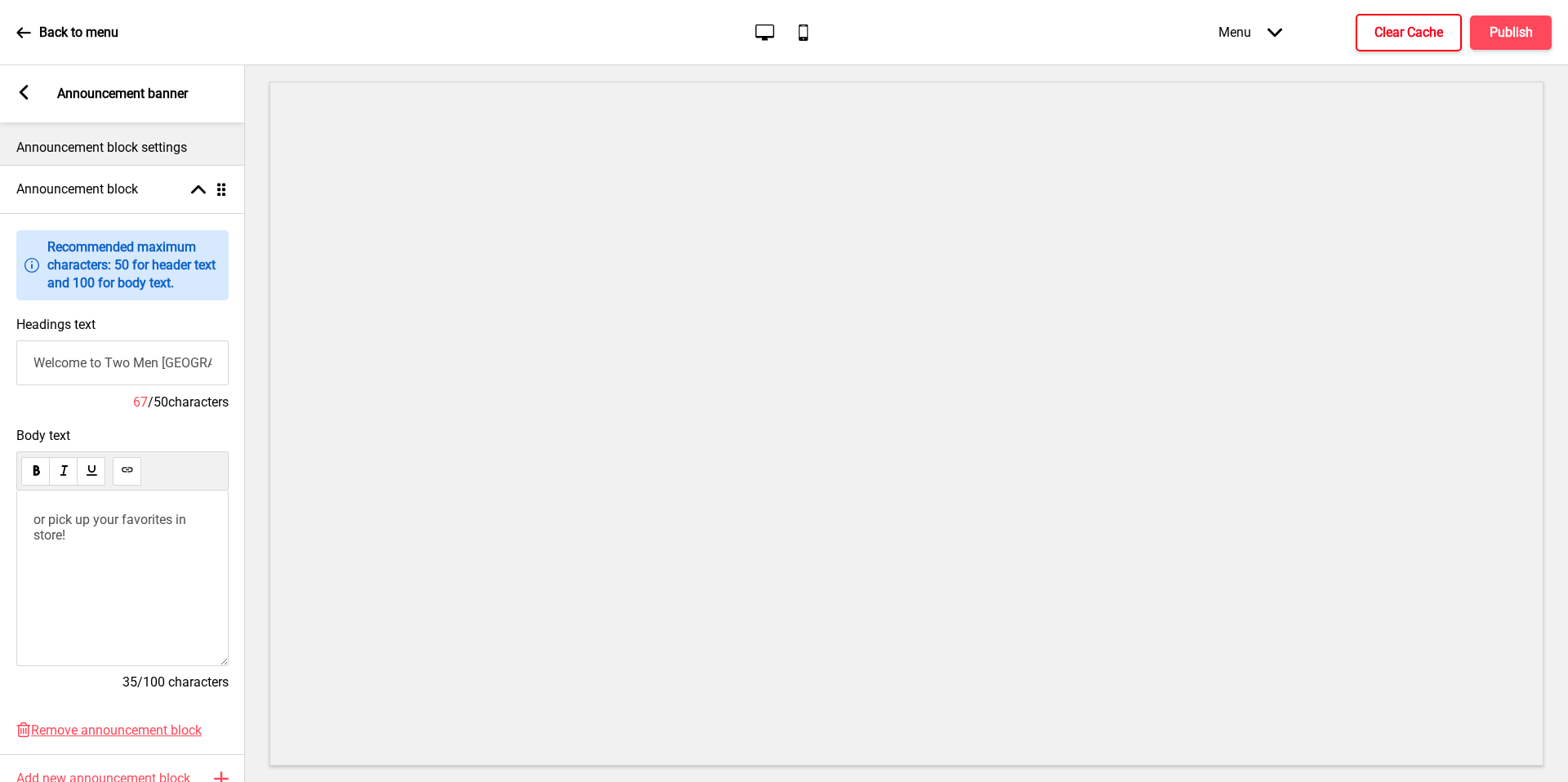
drag, startPoint x: 156, startPoint y: 362, endPoint x: 114, endPoint y: 366, distance: 42.2
click at [5, 361] on div "Headings text Welcome to Two Men Bagel House — Enjoy Islandwide Delivery at $6.…" at bounding box center [122, 363] width 245 height 111
click at [172, 367] on input "Welcome to Two Men Bagel House — Enjoy Islandwide Delivery at $6.80" at bounding box center [122, 362] width 213 height 45
drag, startPoint x: 193, startPoint y: 367, endPoint x: 87, endPoint y: 368, distance: 106.0
click at [78, 368] on input "Welcome to Two Men Bagel House — Enjoy Islandwide Delivery at $6.80" at bounding box center [122, 362] width 213 height 45
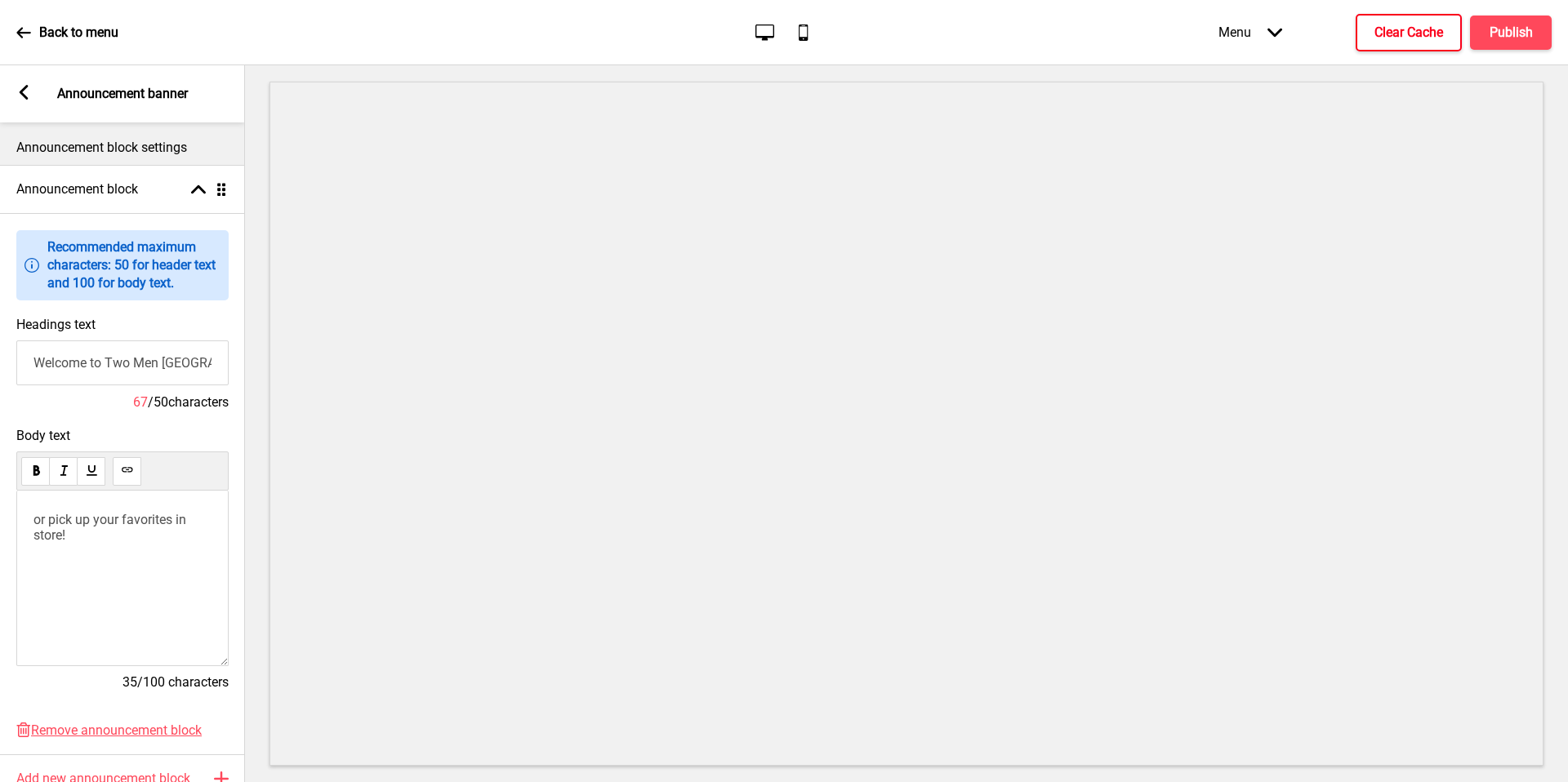
click at [87, 368] on input "Welcome to Two Men Bagel House — Enjoy Islandwide Delivery at $6.80" at bounding box center [122, 362] width 213 height 45
type input "Enjoy Islandwide Delivery for just $6.80"
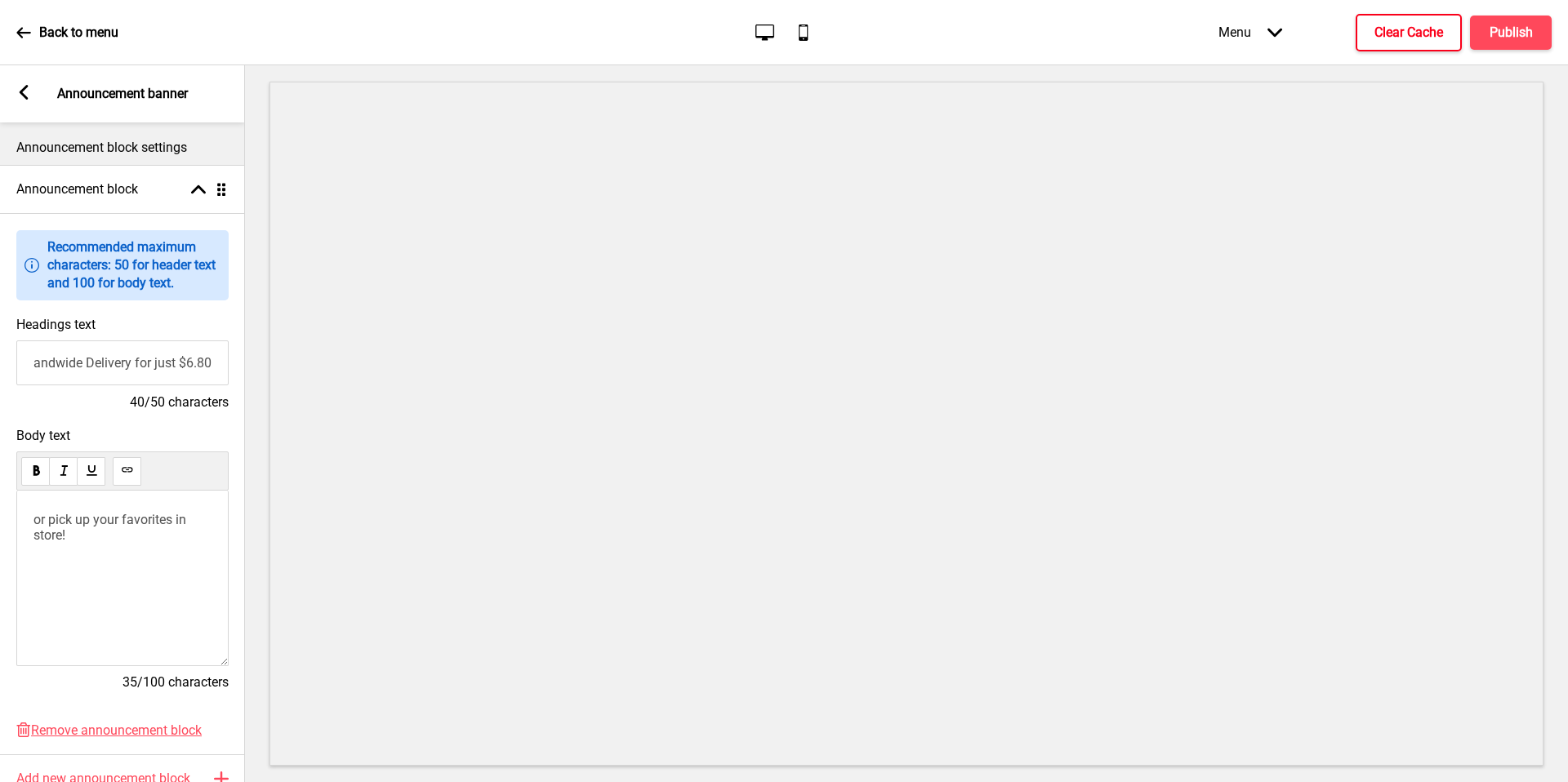
click at [140, 514] on span "or pick up your favorites in store!" at bounding box center [112, 527] width 156 height 31
drag, startPoint x: 177, startPoint y: 524, endPoint x: 197, endPoint y: 508, distance: 25.6
click at [181, 521] on span "or pick up your favorites in store!" at bounding box center [112, 527] width 156 height 31
click at [1417, 30] on h4 "Clear Cache" at bounding box center [1408, 33] width 68 height 18
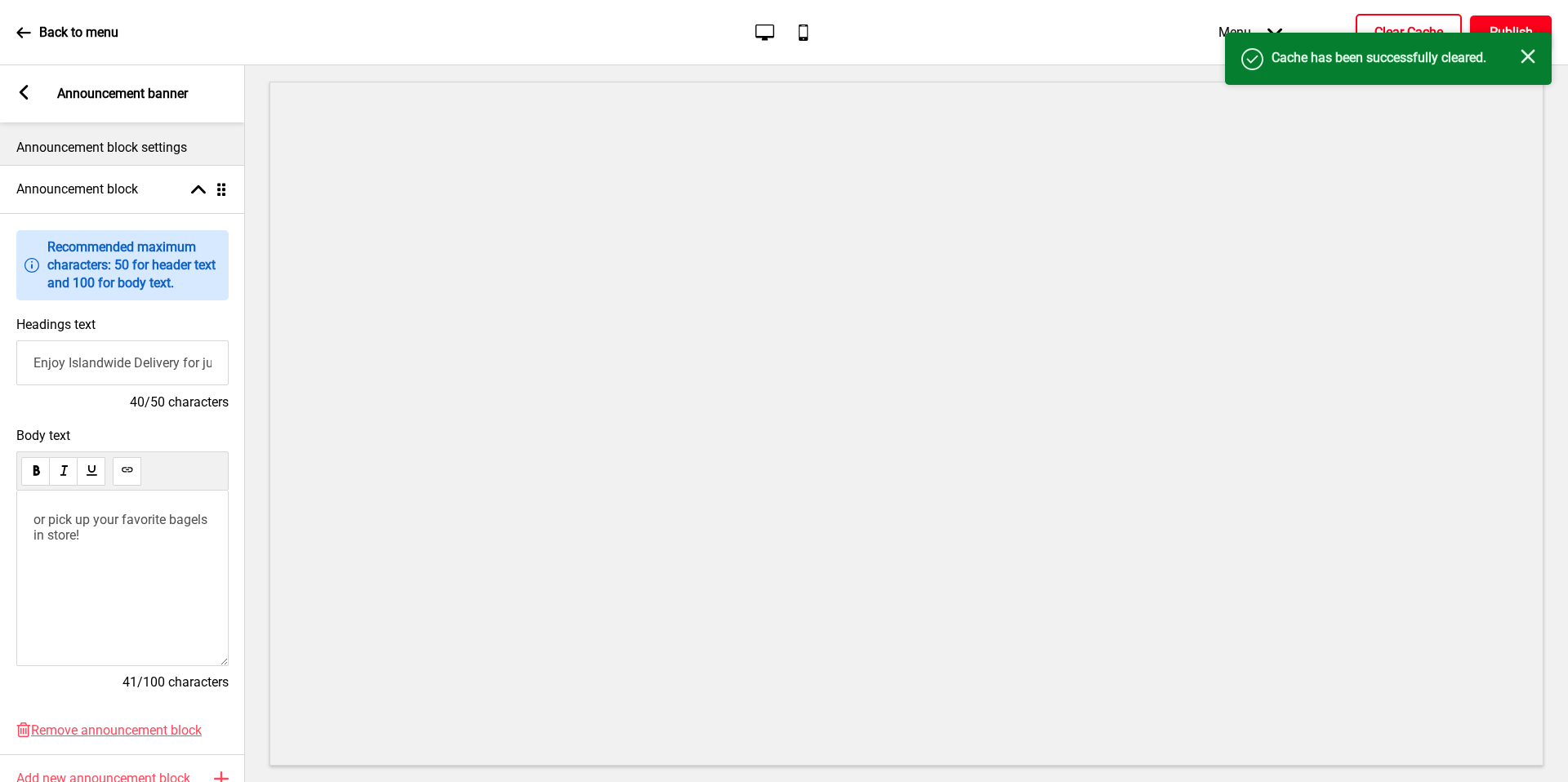
click at [1497, 24] on h4 "Publish" at bounding box center [1510, 33] width 43 height 18
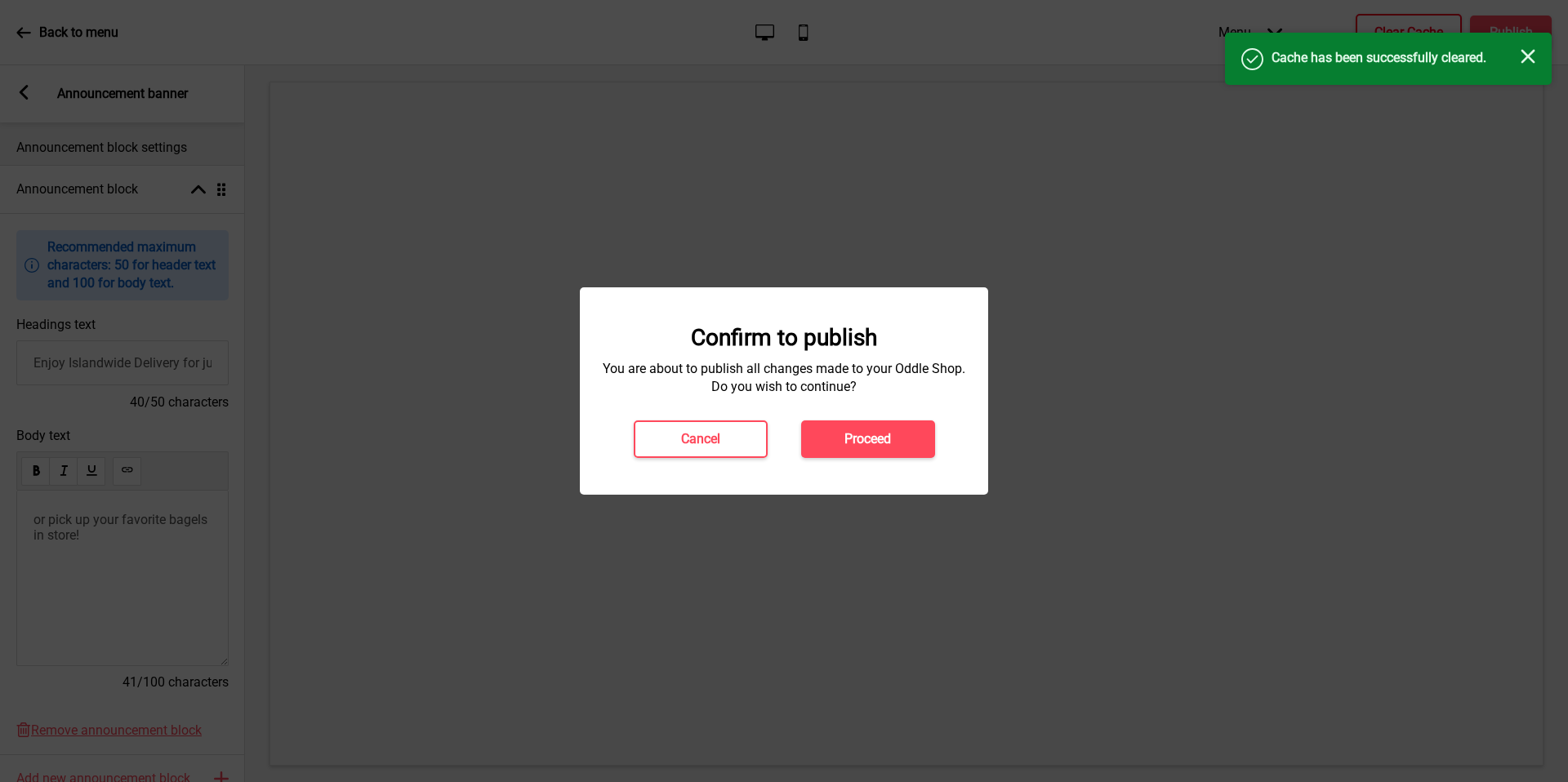
click at [896, 441] on button "Proceed" at bounding box center [867, 439] width 134 height 37
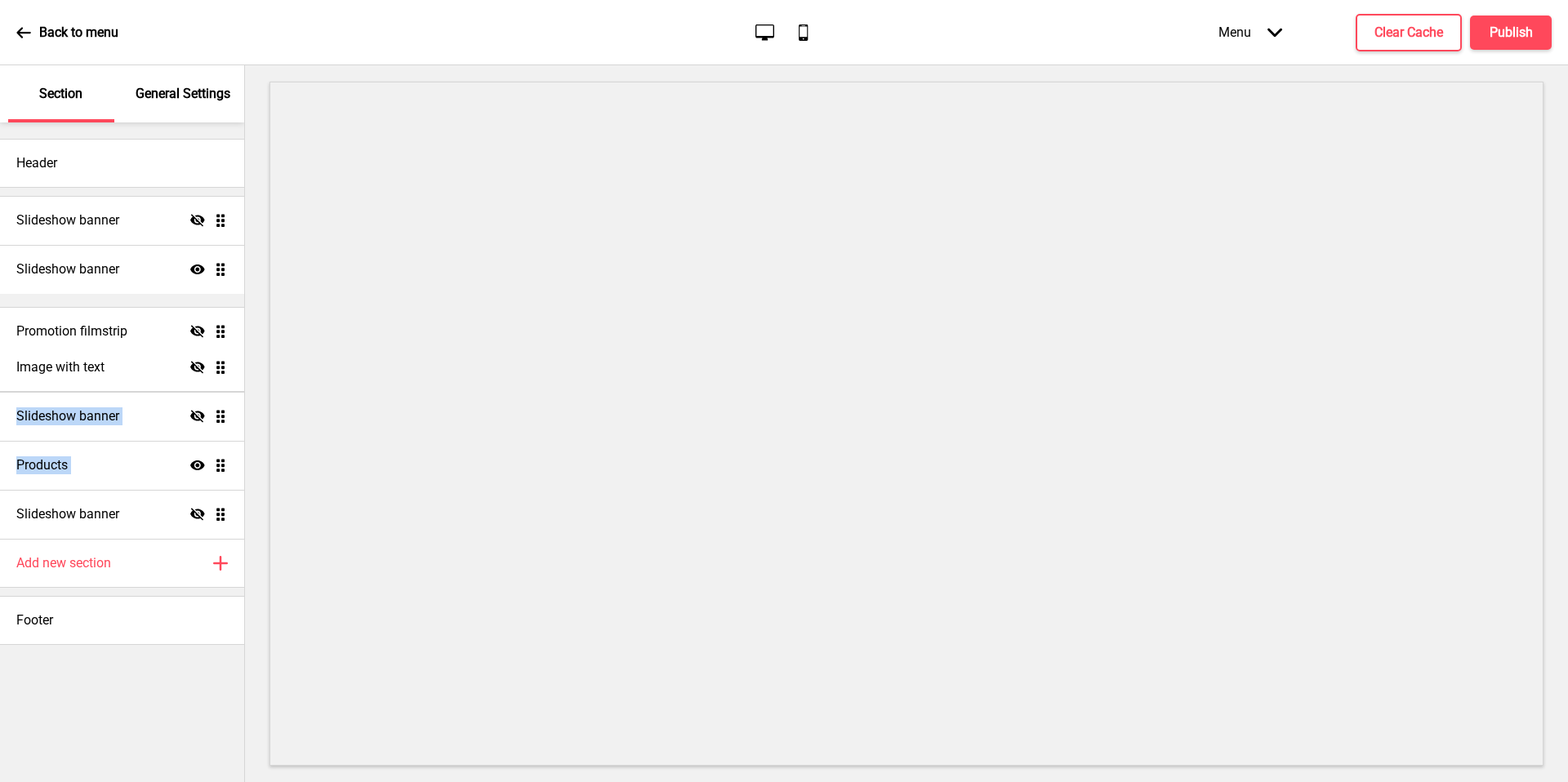
drag, startPoint x: 222, startPoint y: 414, endPoint x: 215, endPoint y: 329, distance: 85.3
click at [215, 329] on ul "Slideshow banner Hide Drag Slideshow banner Show Drag Image with text Hide Drag…" at bounding box center [122, 367] width 245 height 343
click at [200, 324] on icon "Hide" at bounding box center [198, 318] width 15 height 15
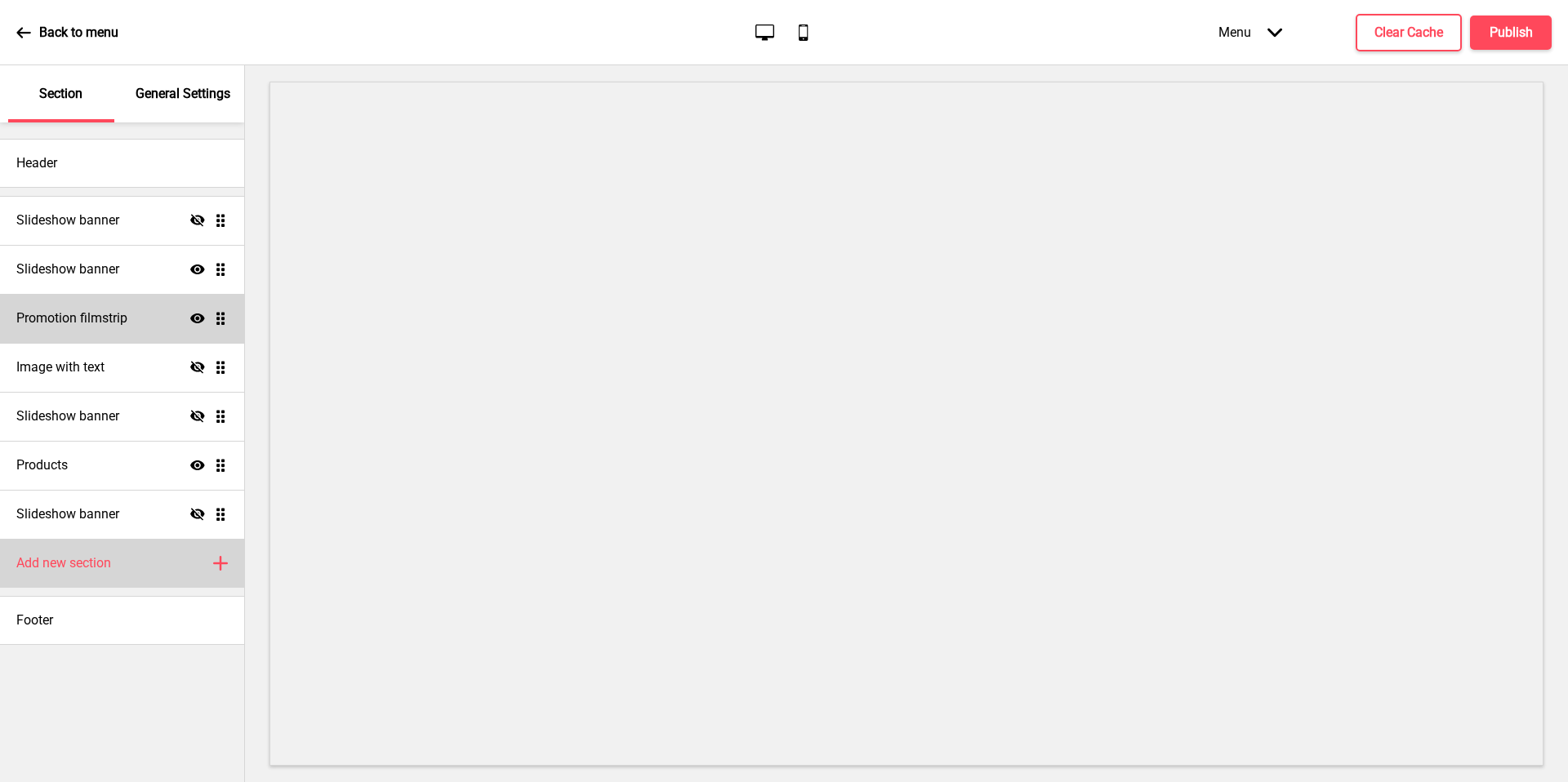
click at [131, 559] on div "Add new section Plus" at bounding box center [122, 562] width 245 height 49
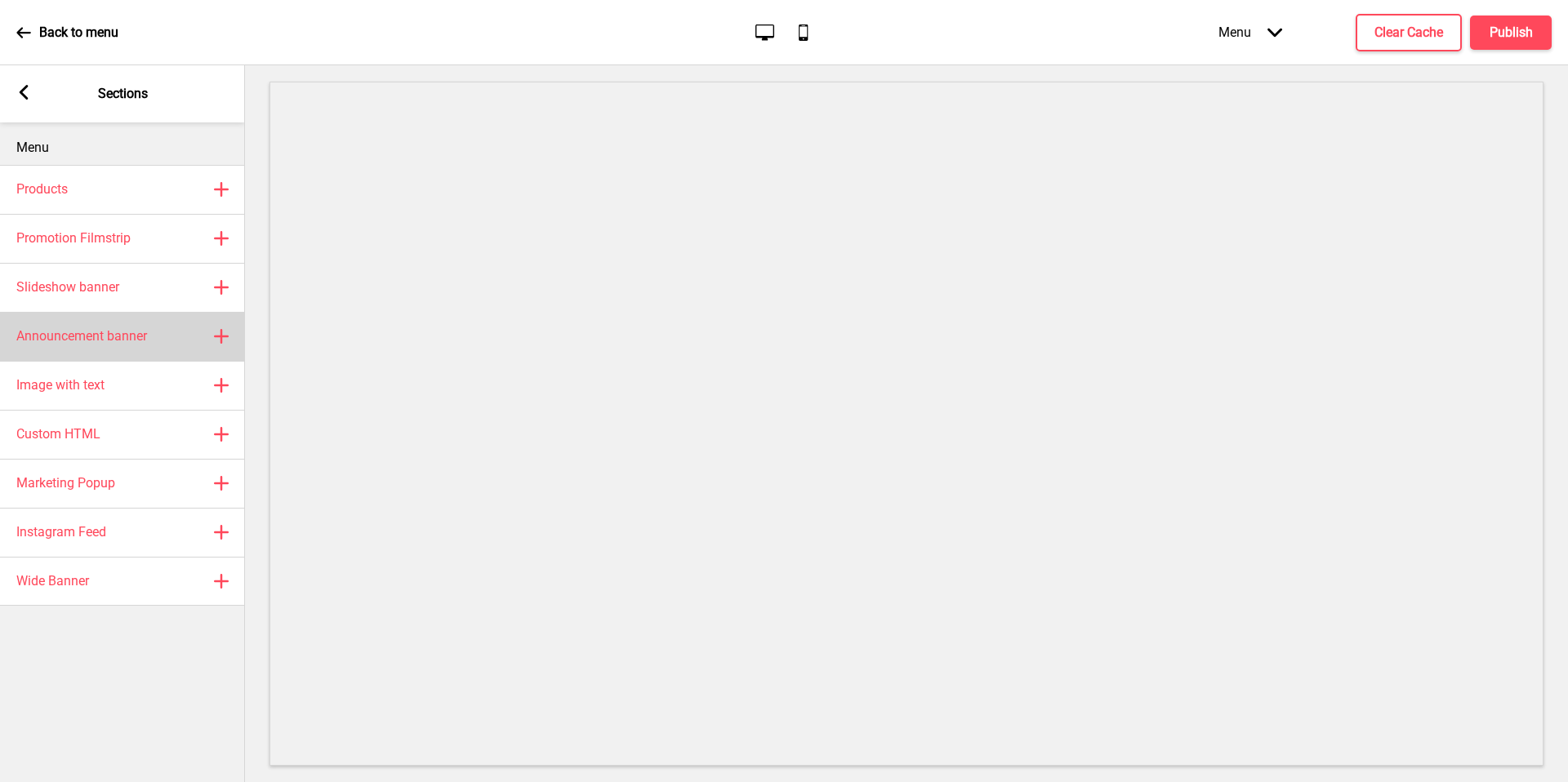
click at [164, 329] on div "Announcement banner Plus" at bounding box center [122, 336] width 245 height 49
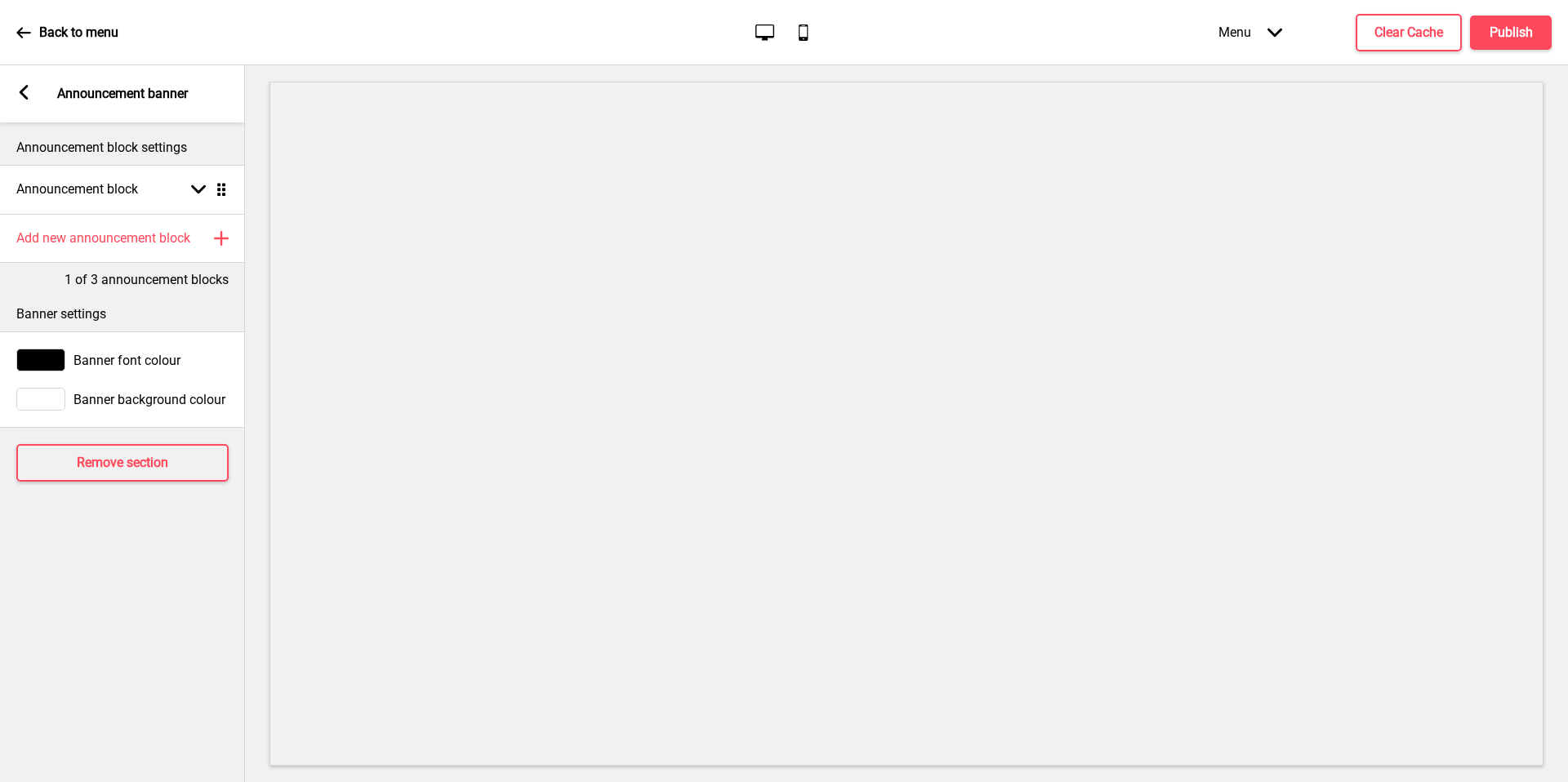
click at [35, 89] on div "Arrow left Announcement banner" at bounding box center [122, 94] width 245 height 58
click at [26, 90] on rect at bounding box center [23, 92] width 15 height 15
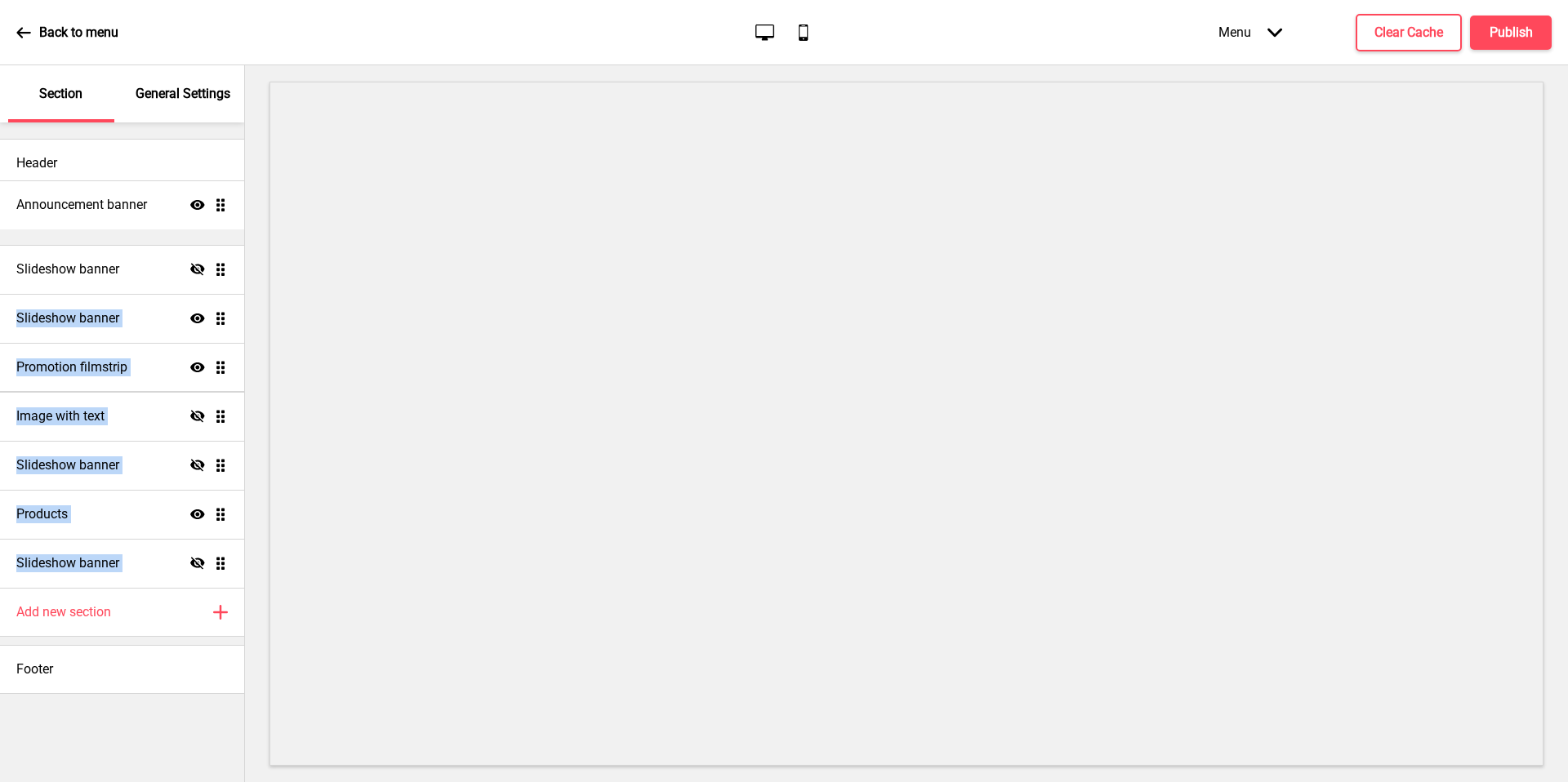
drag, startPoint x: 226, startPoint y: 546, endPoint x: 203, endPoint y: 197, distance: 349.8
click at [203, 197] on ul "Slideshow banner Hide Drag Slideshow banner Show Drag Promotion filmstrip Show …" at bounding box center [122, 391] width 245 height 391
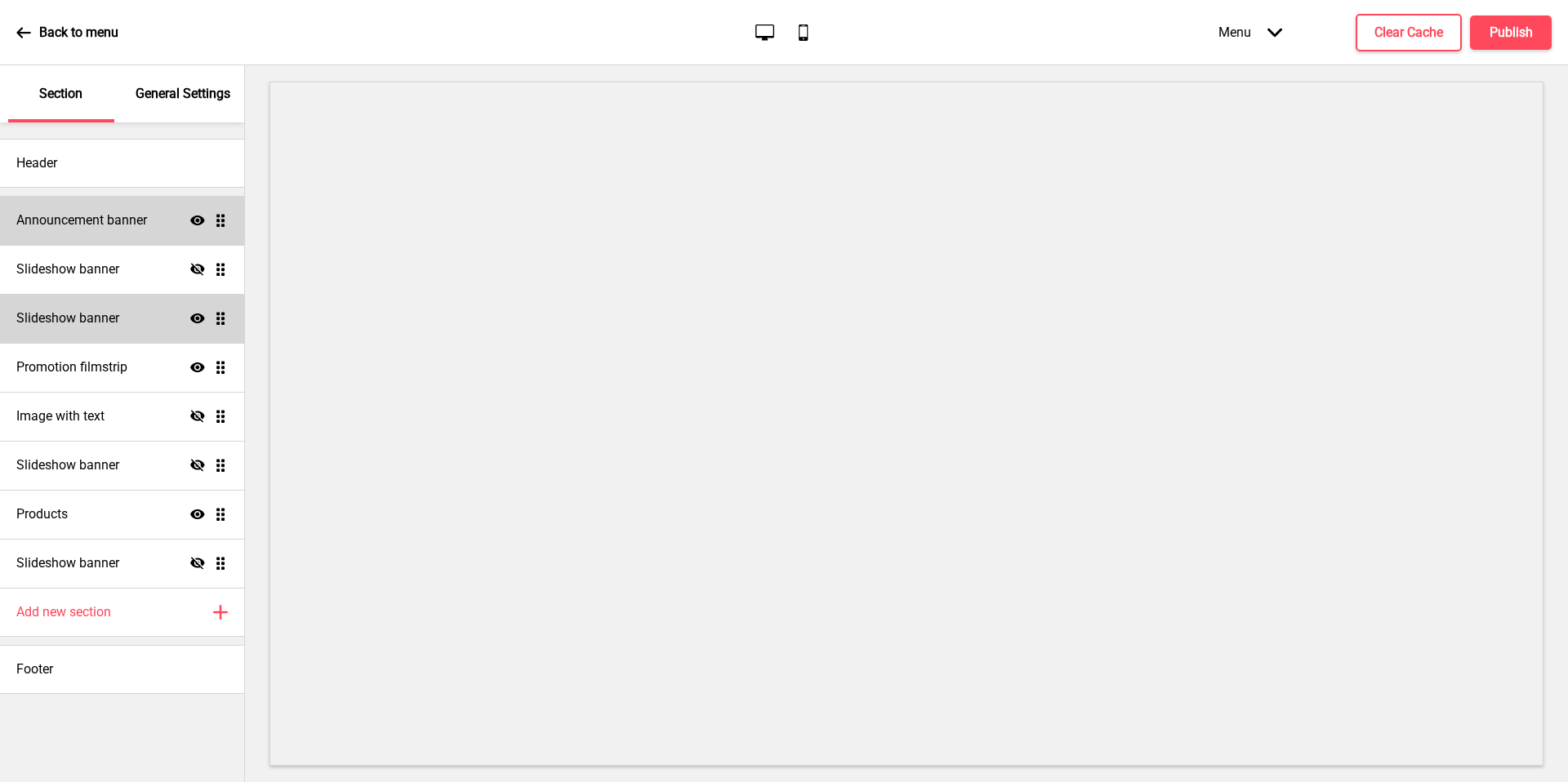
click at [131, 230] on div "Announcement banner Show Drag" at bounding box center [122, 220] width 245 height 49
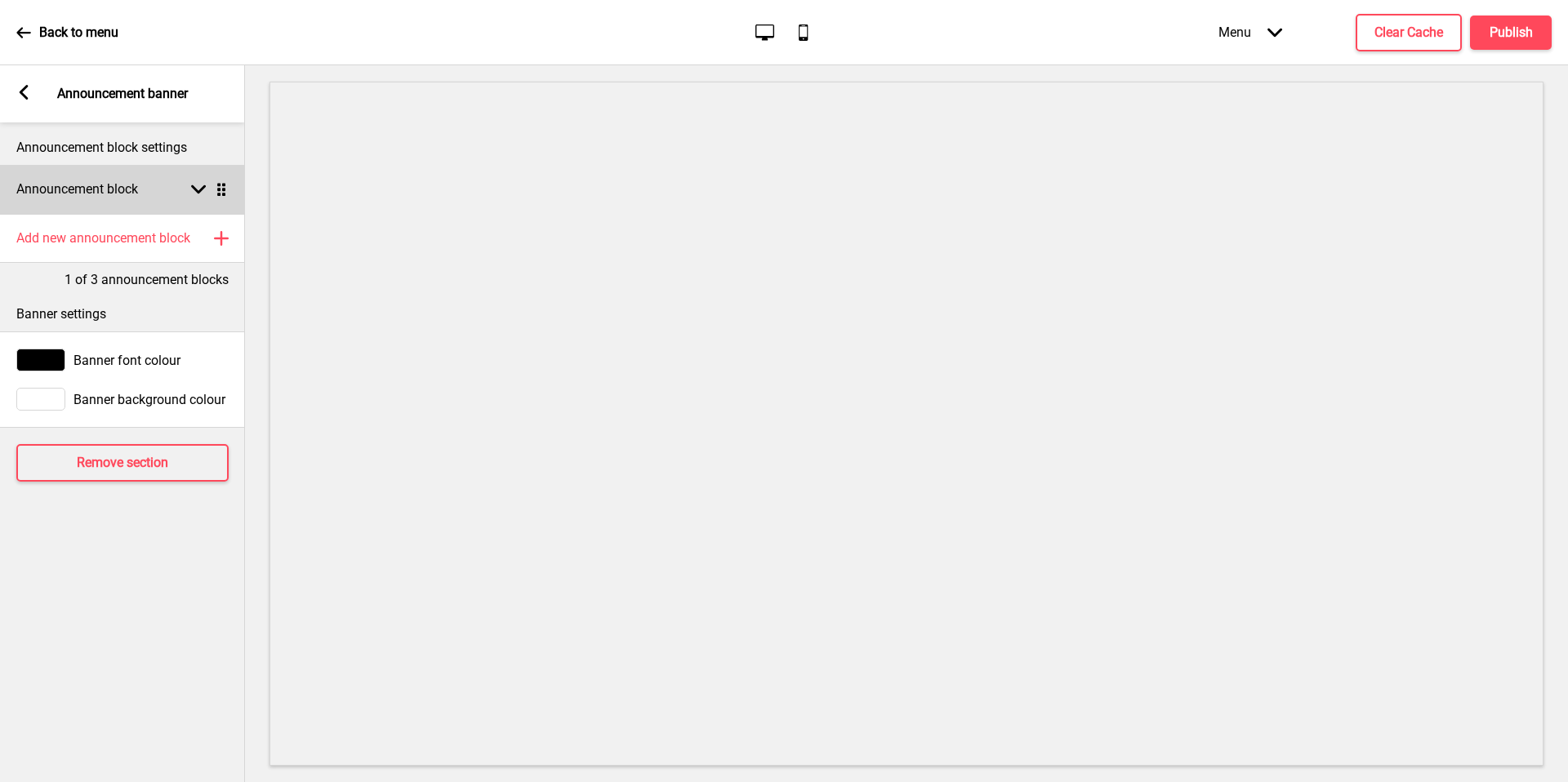
click at [151, 198] on div "Announcement block Arrow down Drag" at bounding box center [122, 189] width 245 height 49
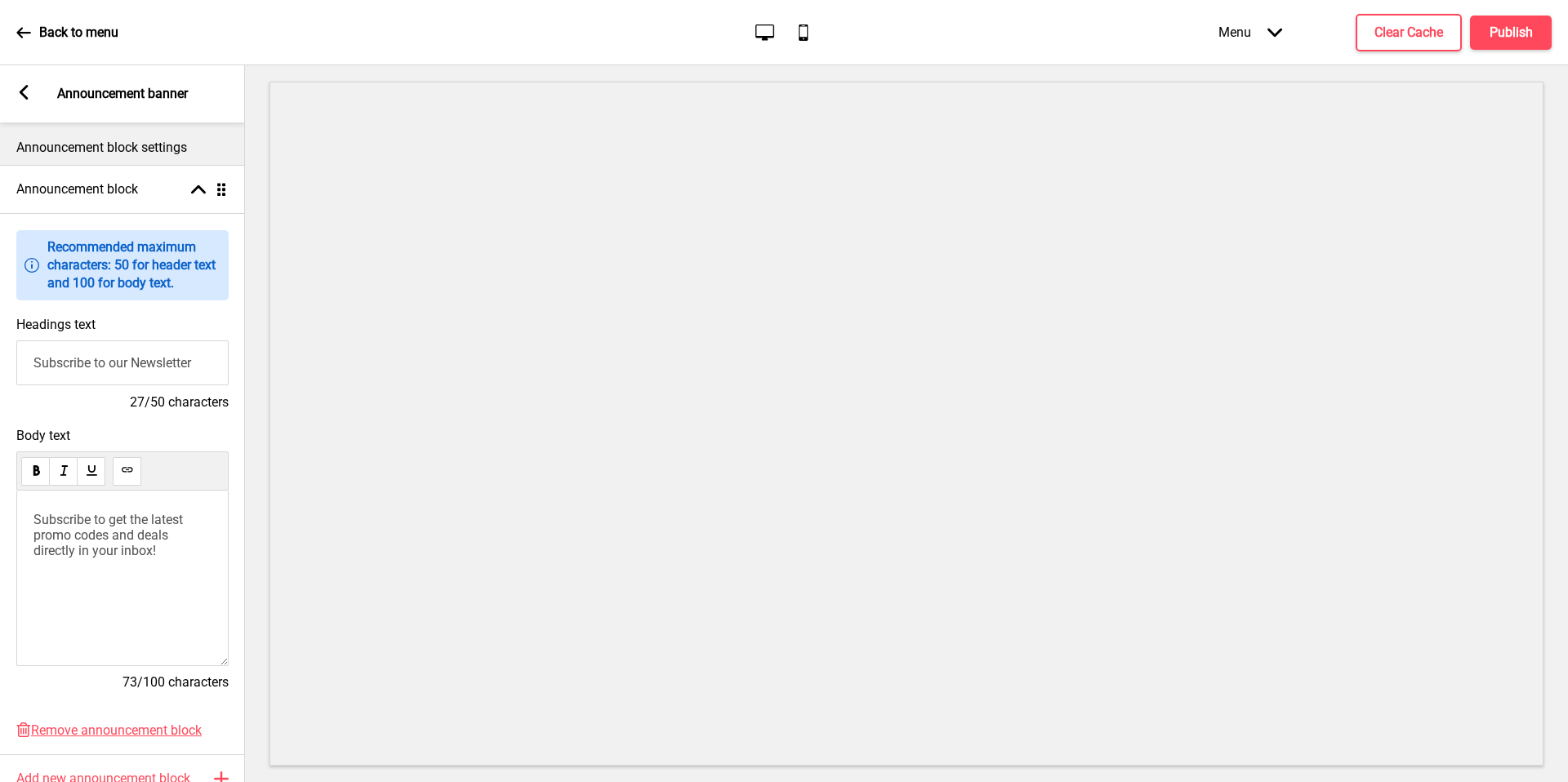
click at [146, 360] on input "Subscribe to our Newsletter" at bounding box center [122, 362] width 213 height 45
paste input "Enjoy Islandwide Delivery for just $6.80"
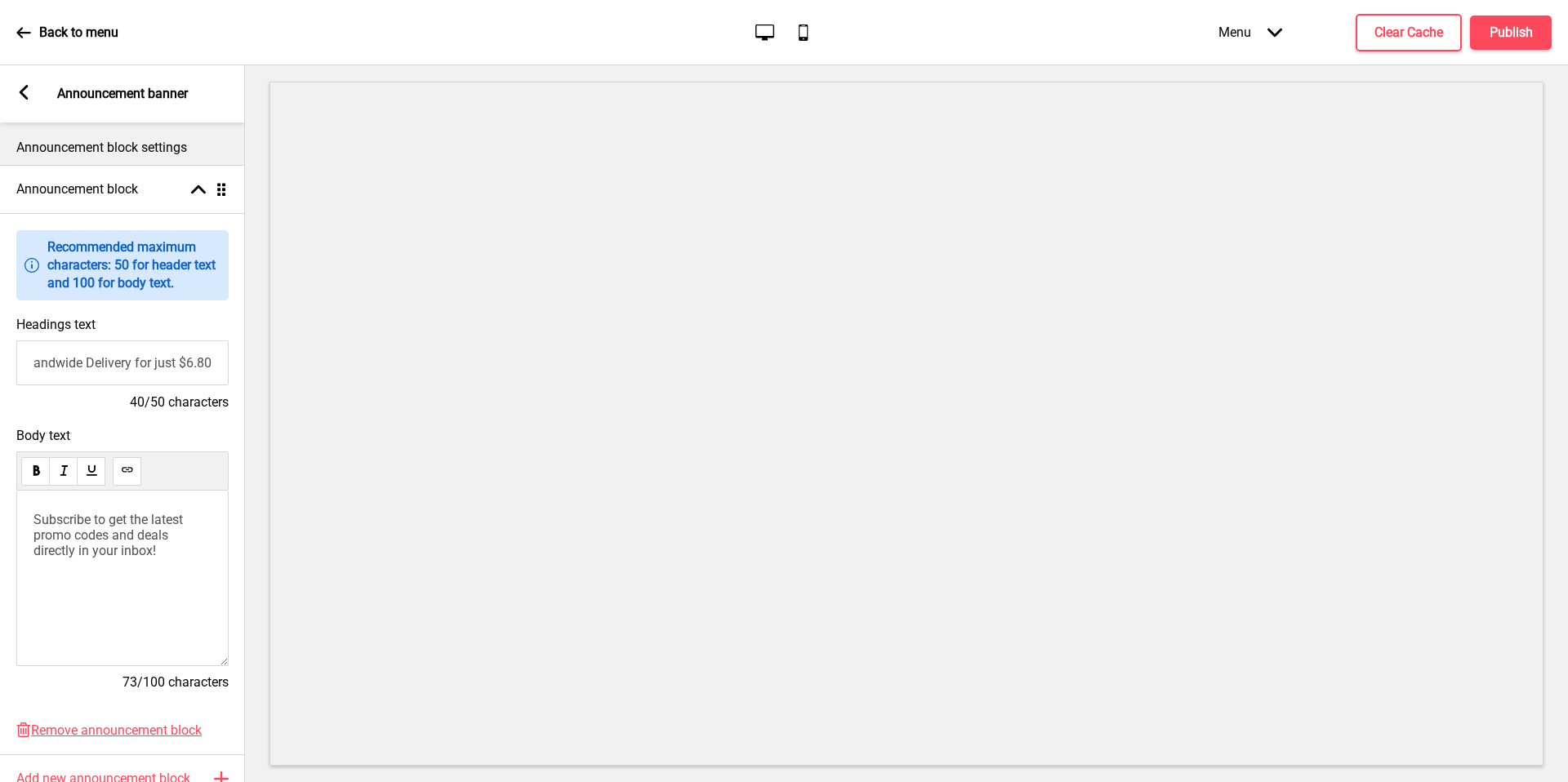
type input "Enjoy Islandwide Delivery for just $6.80"
click at [145, 530] on span "Subscribe to get the latest promo codes and deals directly in your inbox!" at bounding box center [110, 535] width 152 height 47
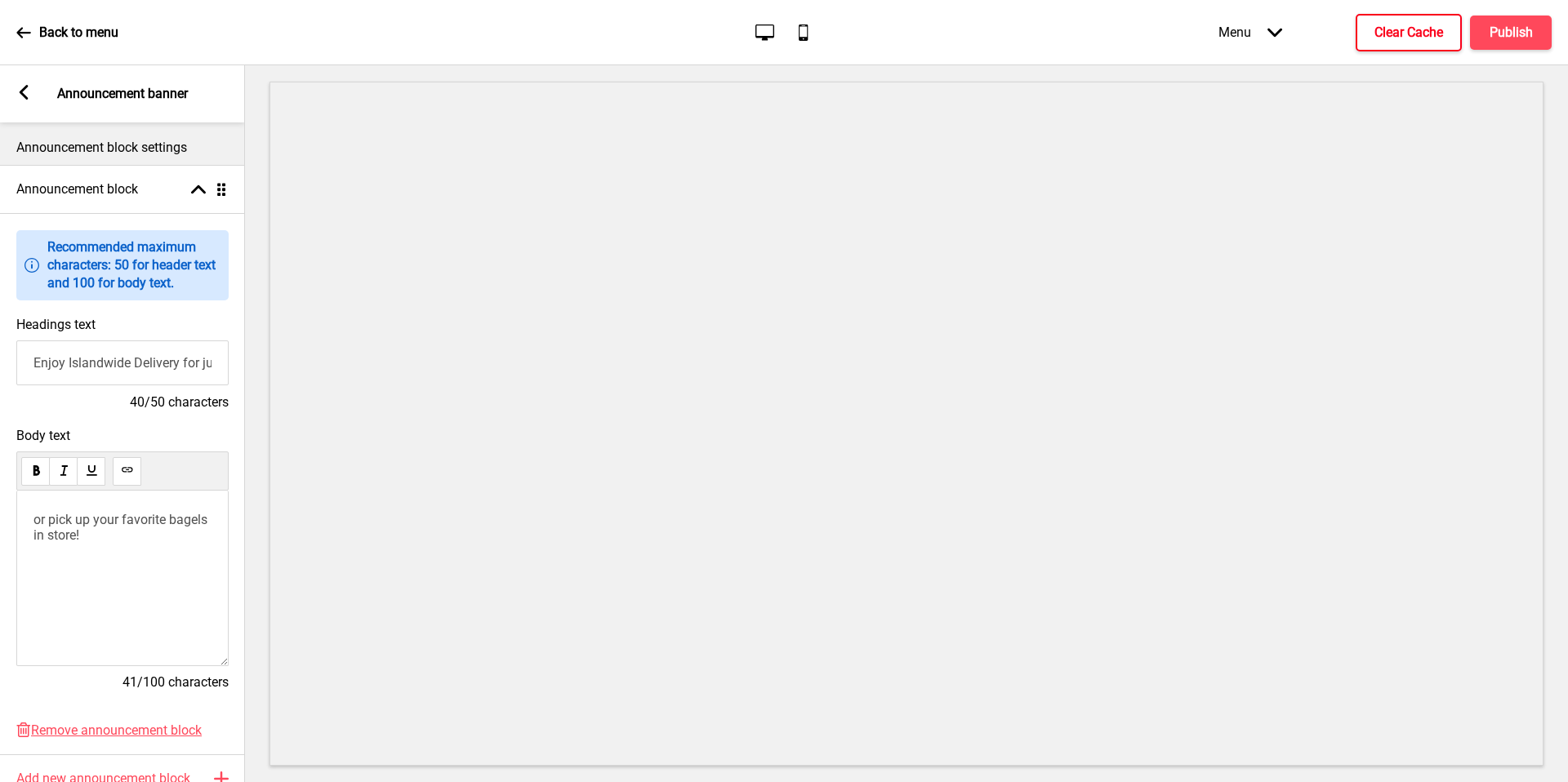
click at [1431, 38] on h4 "Clear Cache" at bounding box center [1408, 33] width 68 height 18
click at [1516, 31] on div "Menu Arrow down Product Page Store Information Checkout Thank you Terms & Condi…" at bounding box center [1352, 32] width 399 height 48
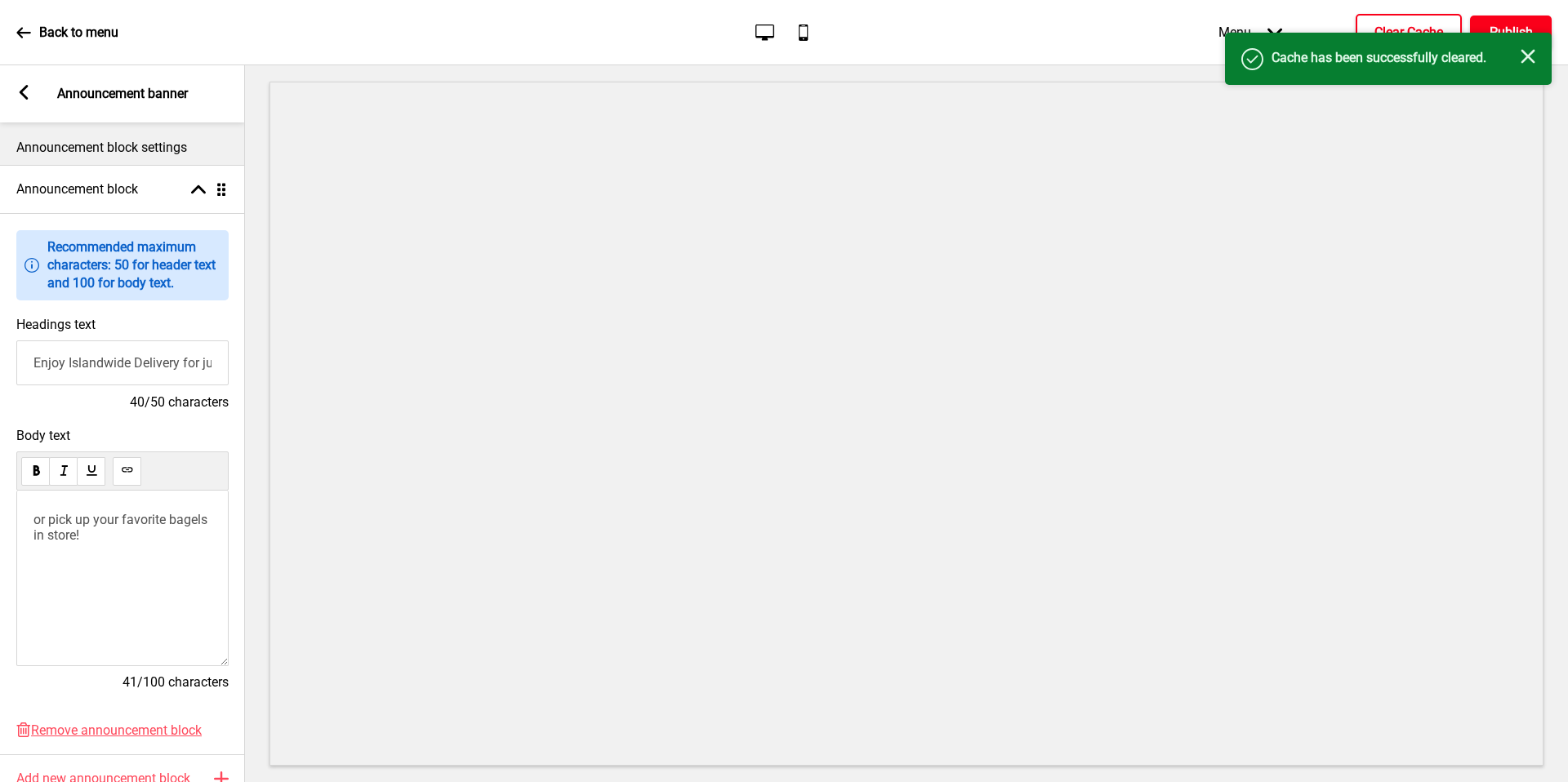
click at [1516, 31] on h4 "Publish" at bounding box center [1510, 33] width 43 height 18
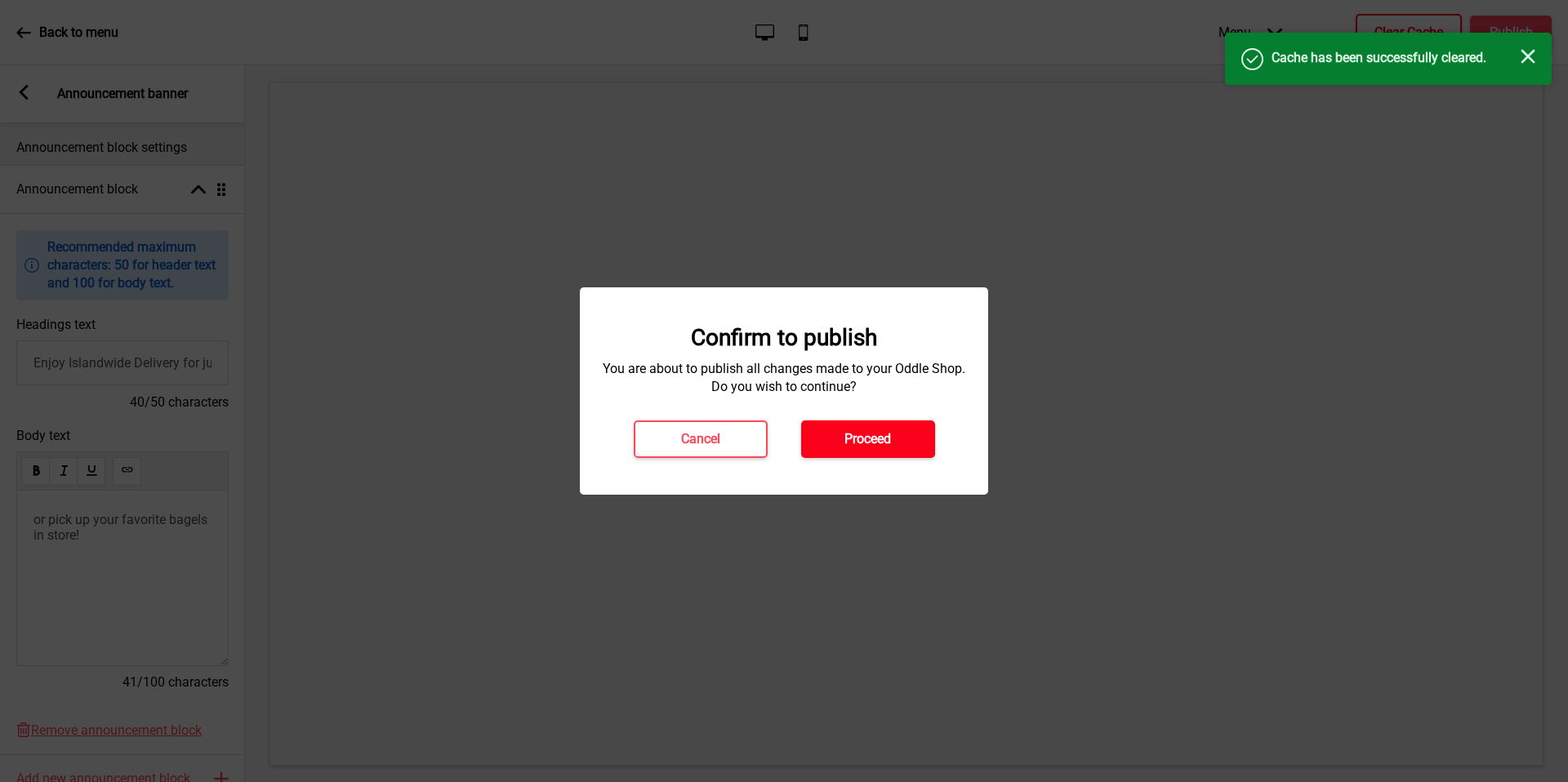
click at [867, 437] on h4 "Proceed" at bounding box center [867, 439] width 47 height 18
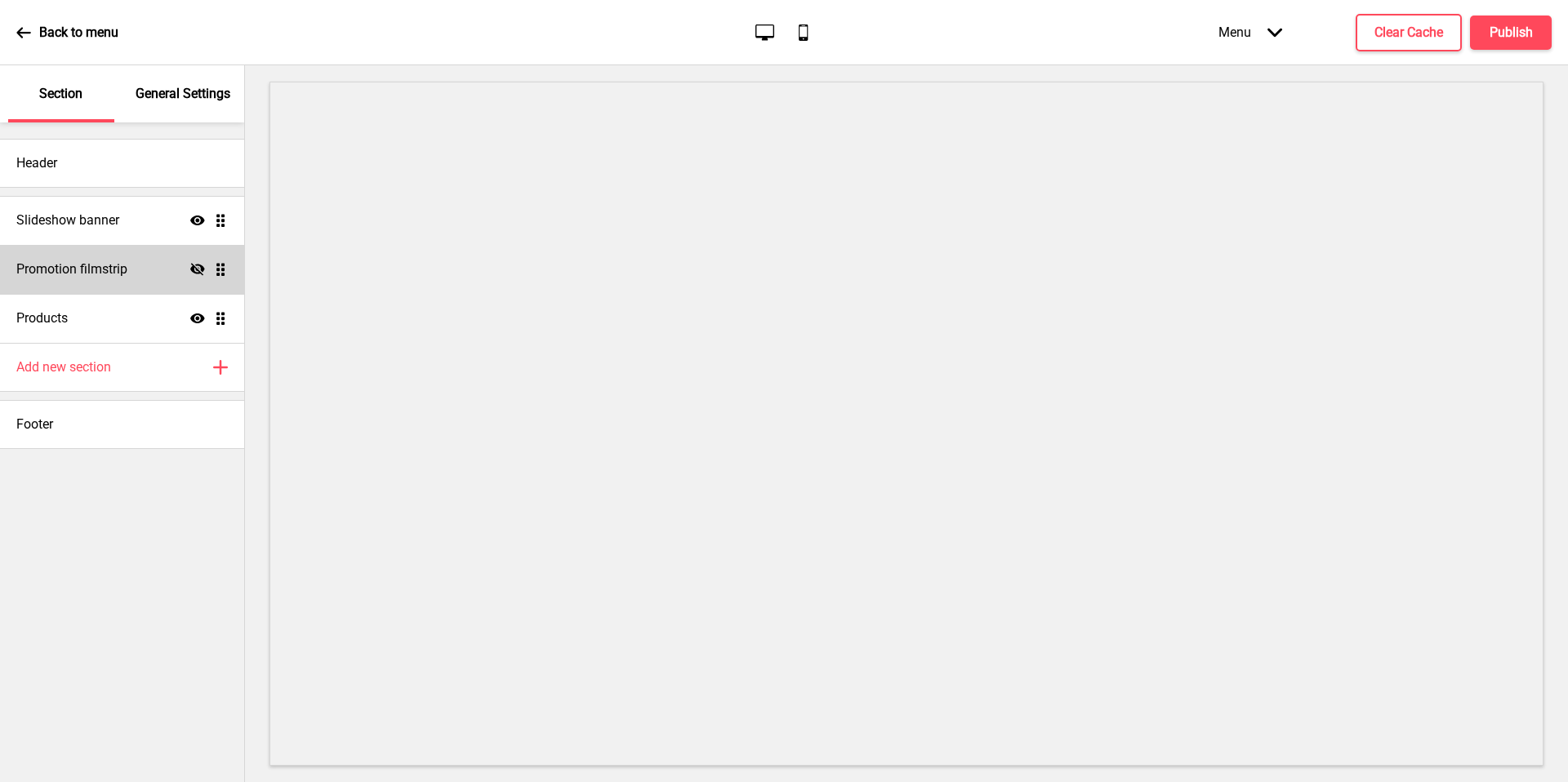
click at [199, 269] on icon "Hide" at bounding box center [198, 269] width 15 height 15
click at [139, 353] on div "Add new section Plus" at bounding box center [122, 367] width 245 height 49
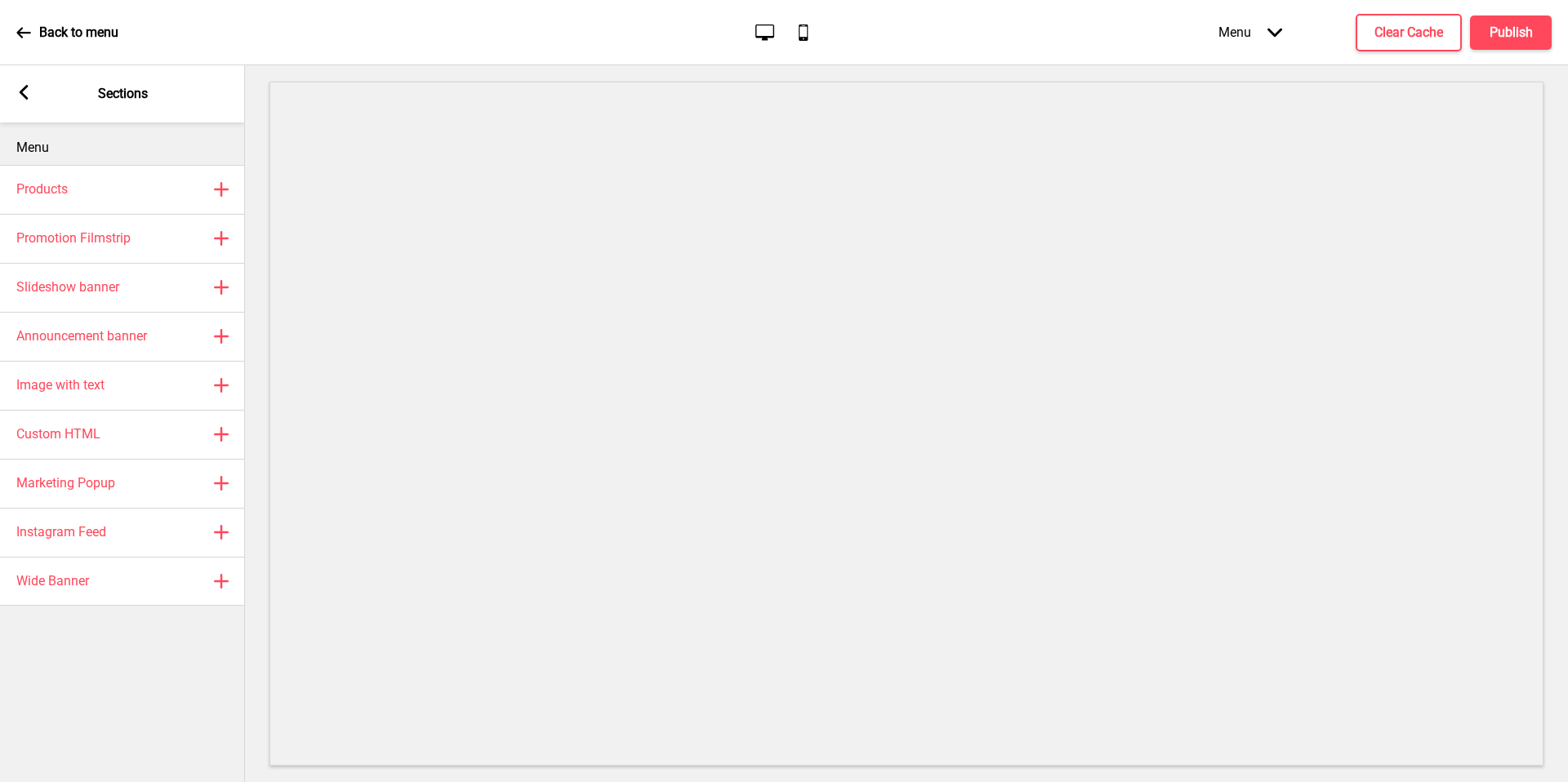
click at [139, 353] on div "Announcement banner Plus" at bounding box center [122, 336] width 245 height 49
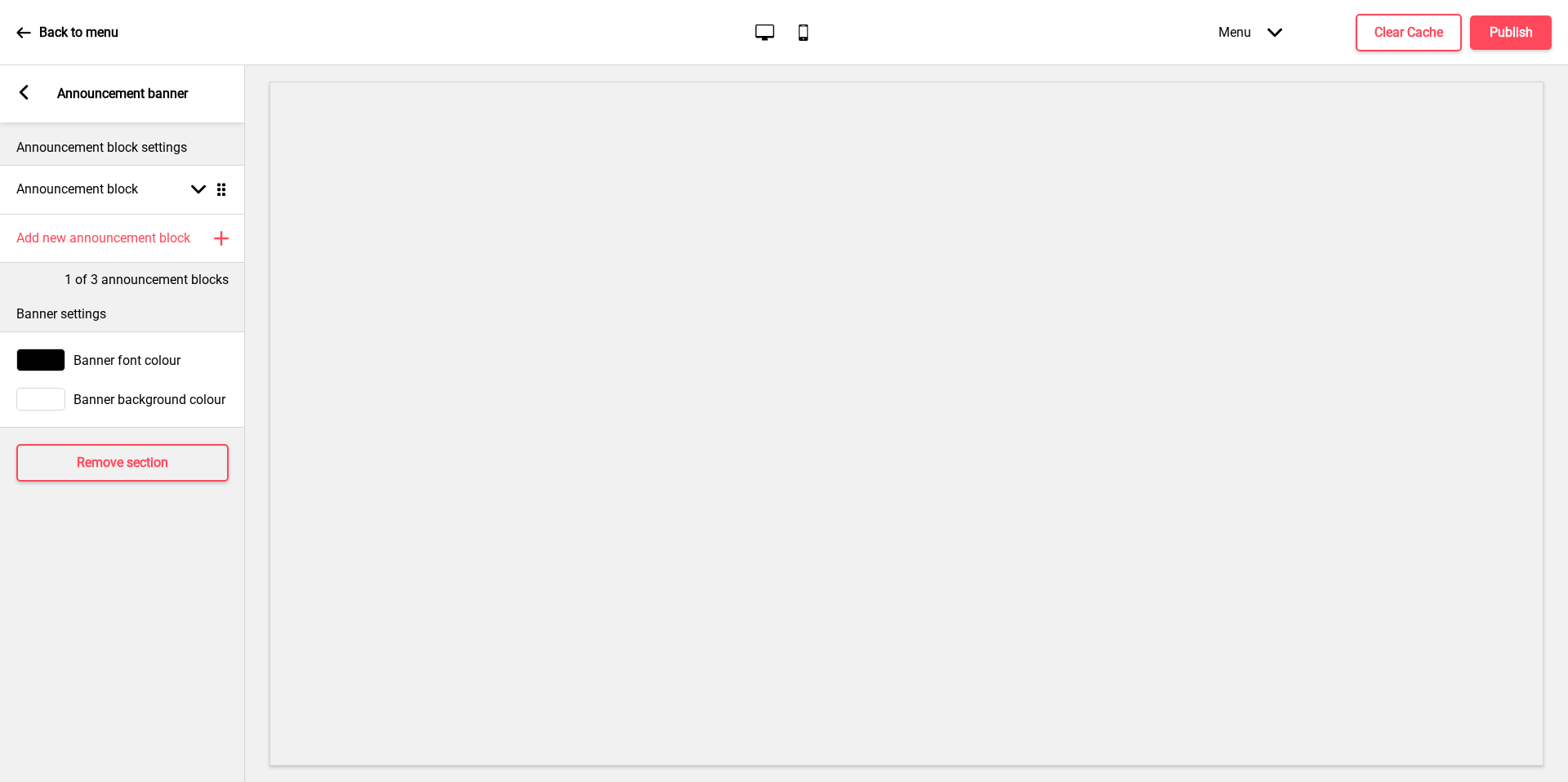
click at [17, 103] on div "Arrow left Announcement banner" at bounding box center [122, 94] width 245 height 58
click at [31, 93] on div "Arrow left Announcement banner" at bounding box center [122, 94] width 245 height 58
click at [26, 99] on div "Arrow left" at bounding box center [23, 94] width 15 height 18
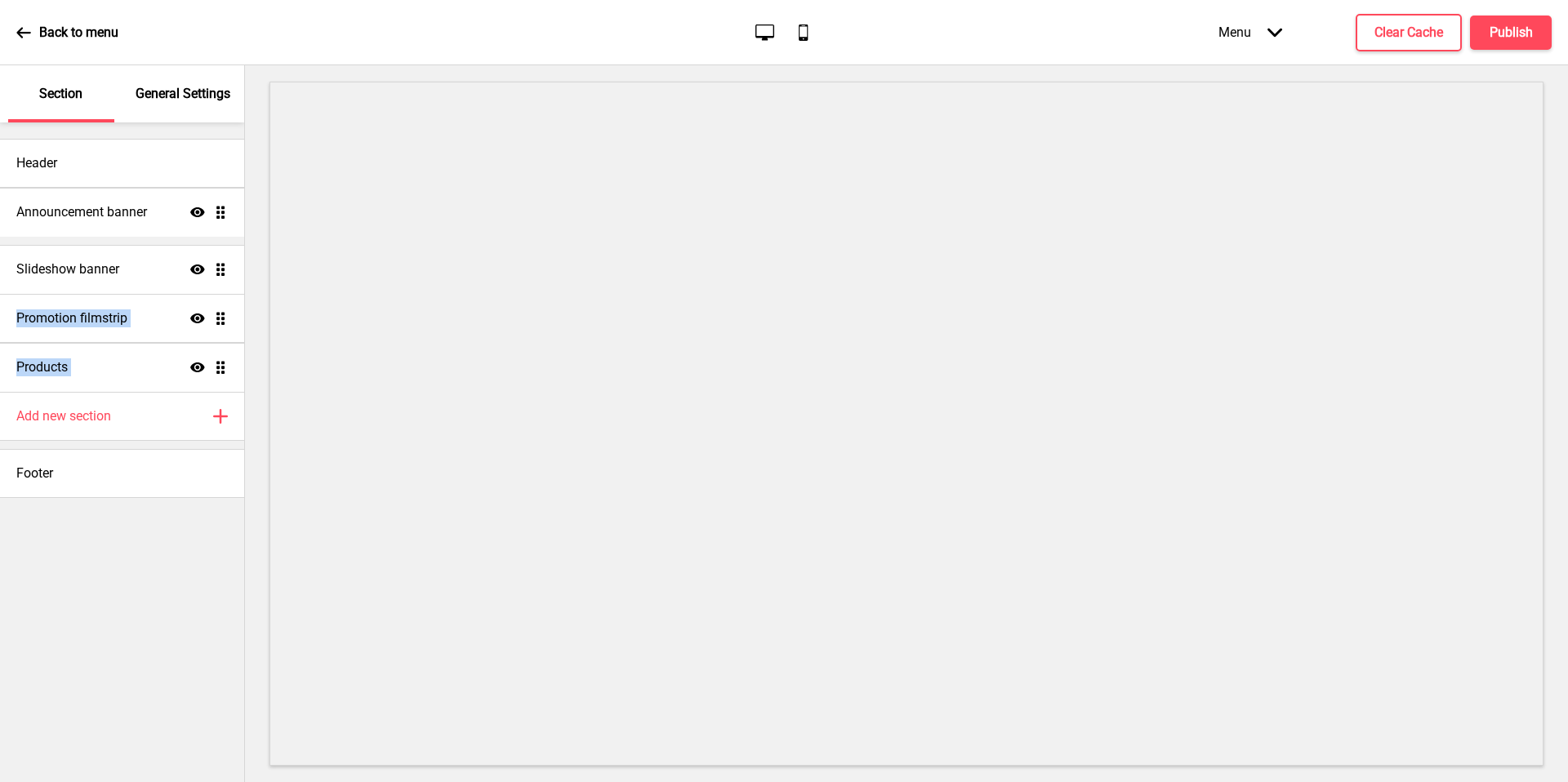
drag, startPoint x: 220, startPoint y: 365, endPoint x: 204, endPoint y: 210, distance: 155.8
click at [204, 210] on ul "Slideshow banner Show Drag Promotion filmstrip Show Drag Products Show Drag Ann…" at bounding box center [122, 293] width 245 height 196
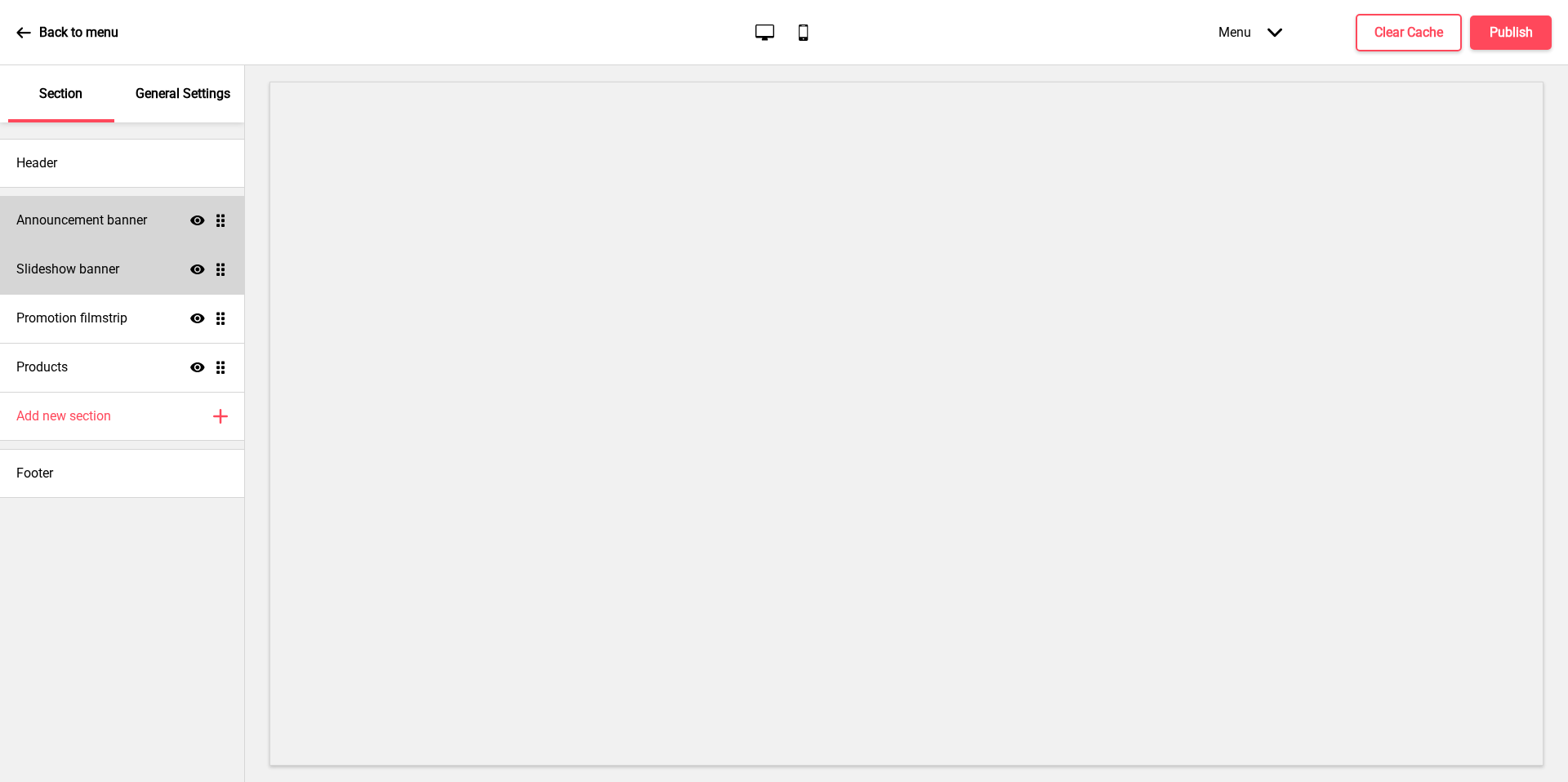
click at [142, 216] on h4 "Announcement banner" at bounding box center [81, 221] width 130 height 18
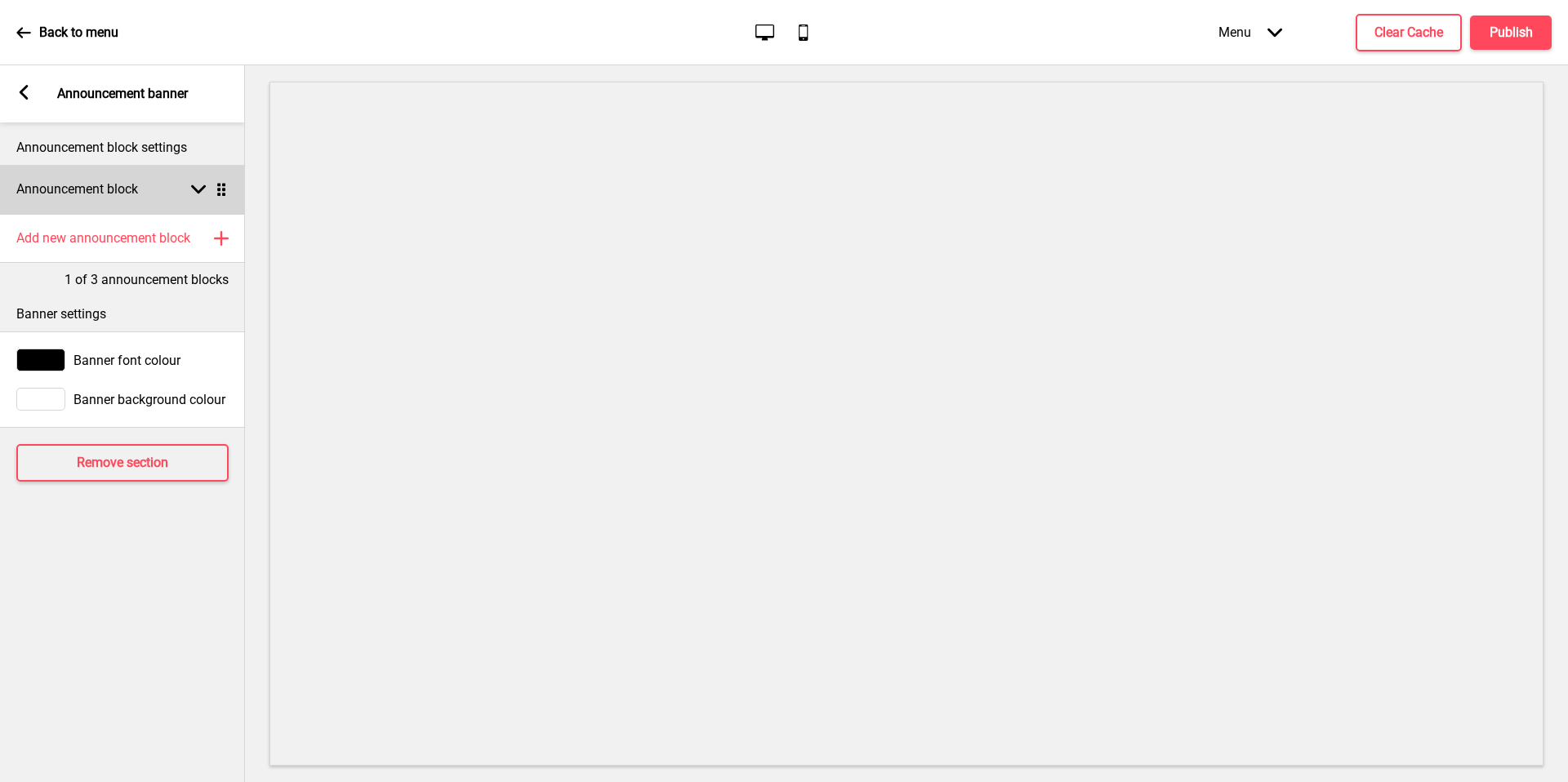
drag, startPoint x: 115, startPoint y: 177, endPoint x: 123, endPoint y: 186, distance: 12.0
click at [118, 182] on div "Announcement block Arrow down Drag" at bounding box center [122, 189] width 245 height 49
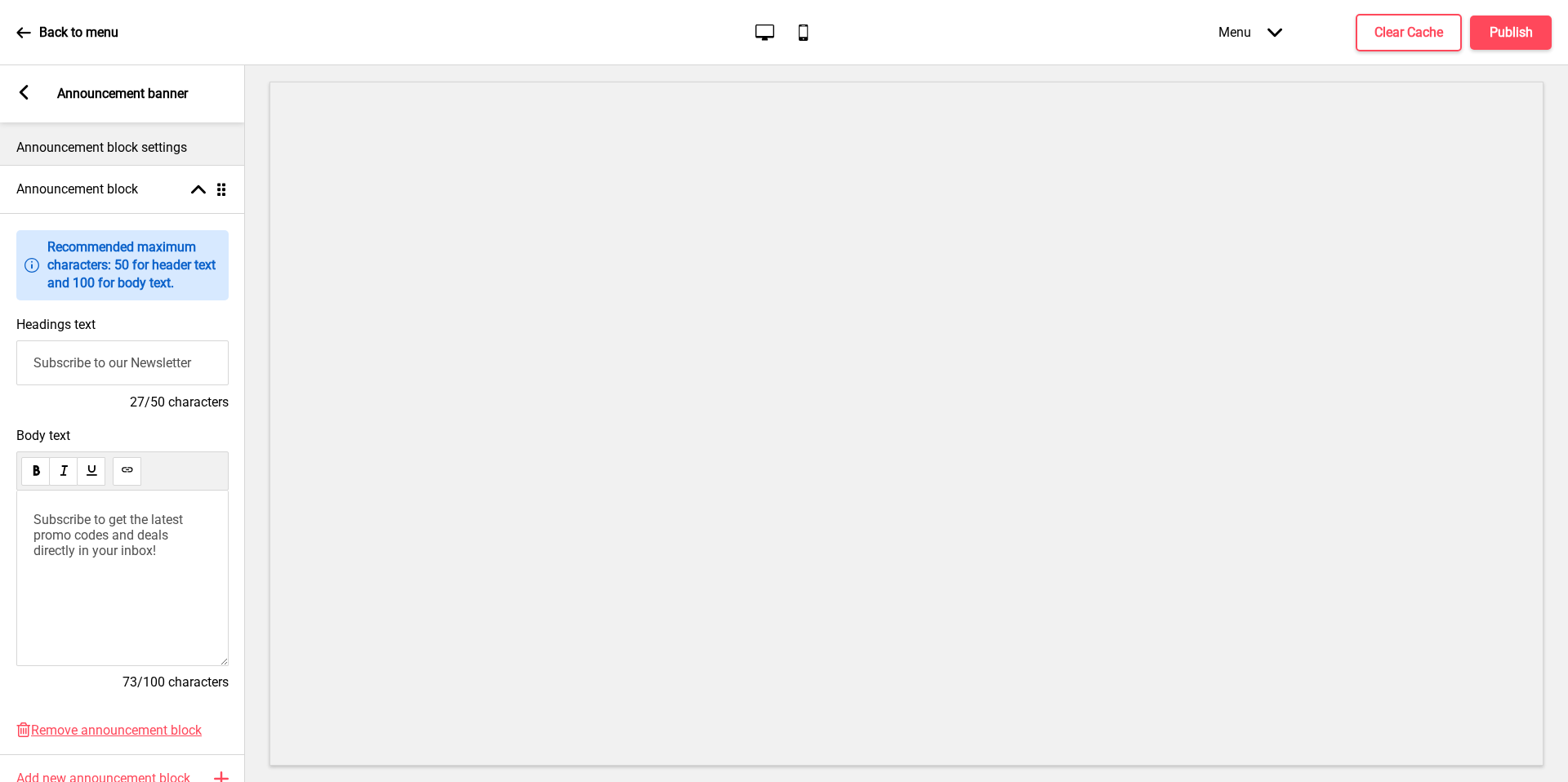
click at [90, 369] on input "Subscribe to our Newsletter" at bounding box center [122, 362] width 213 height 45
click at [92, 369] on input "Subscribe to our Newsletter" at bounding box center [122, 362] width 213 height 45
click at [147, 375] on input "Subscribe to our Newsletter" at bounding box center [122, 362] width 213 height 45
click at [148, 375] on input "Subscribe to our Newsletter" at bounding box center [122, 362] width 213 height 45
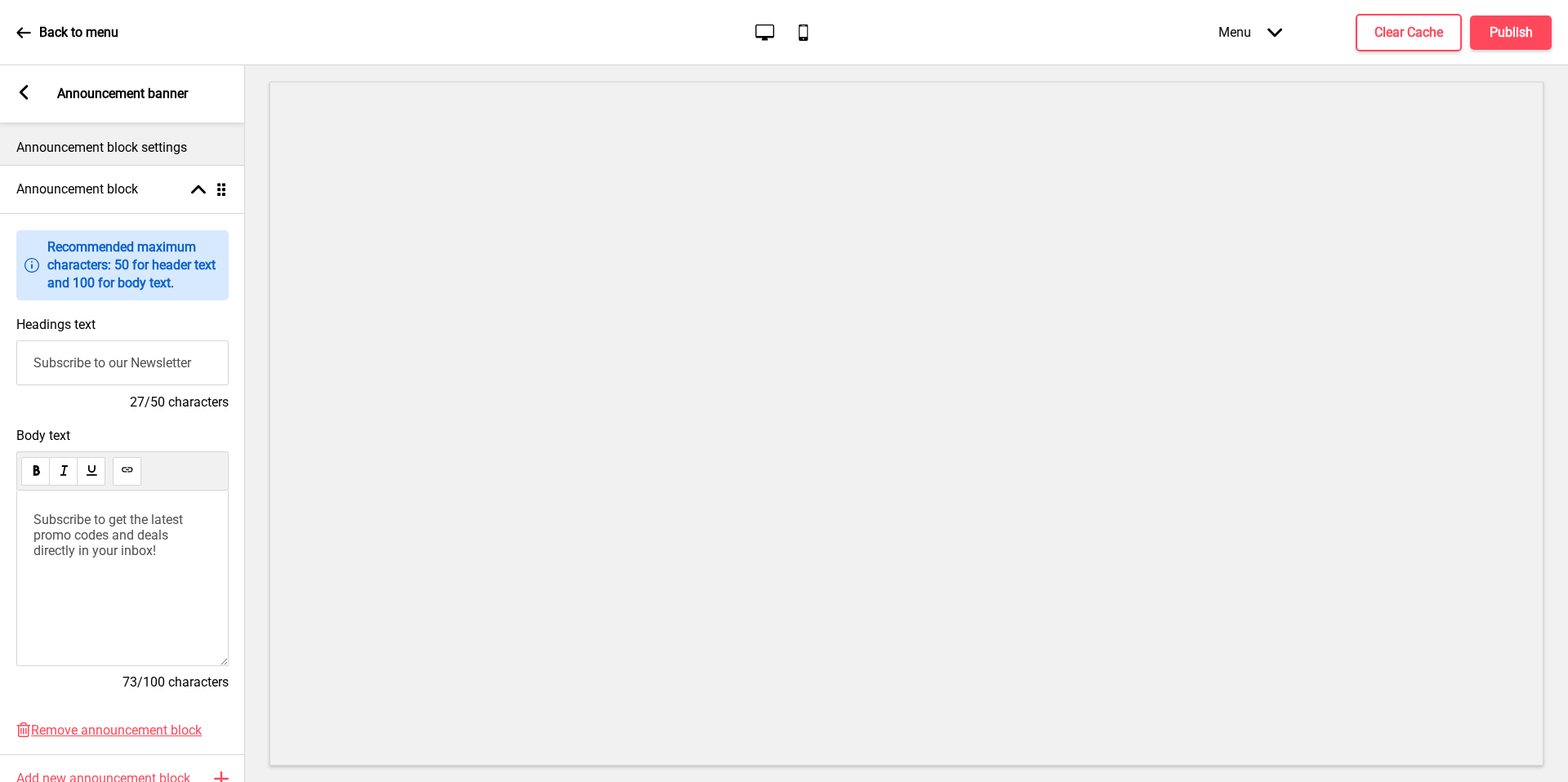
click at [148, 375] on input "Subscribe to our Newsletter" at bounding box center [122, 362] width 213 height 45
paste input "Enjoy Islandwide Delivery for just $6.80"
type input "Enjoy Islandwide Delivery for just $6.80"
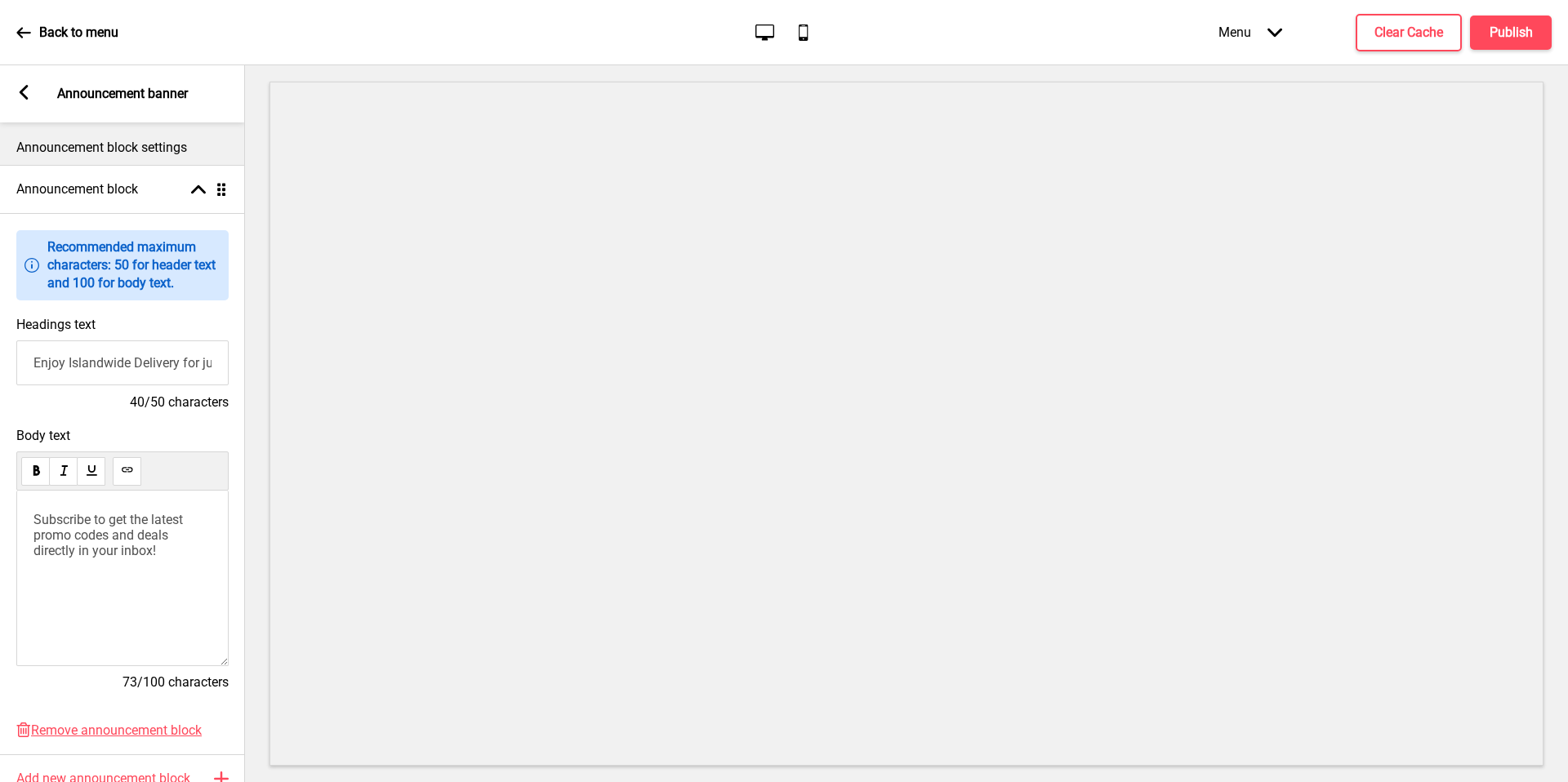
click at [123, 534] on span "Subscribe to get the latest promo codes and deals directly in your inbox!" at bounding box center [110, 535] width 152 height 47
click at [188, 536] on p "or pick up your favorite bagels in store!" at bounding box center [122, 527] width 178 height 31
click at [186, 543] on p "or pick up your favorite bagels in store!" at bounding box center [122, 527] width 178 height 31
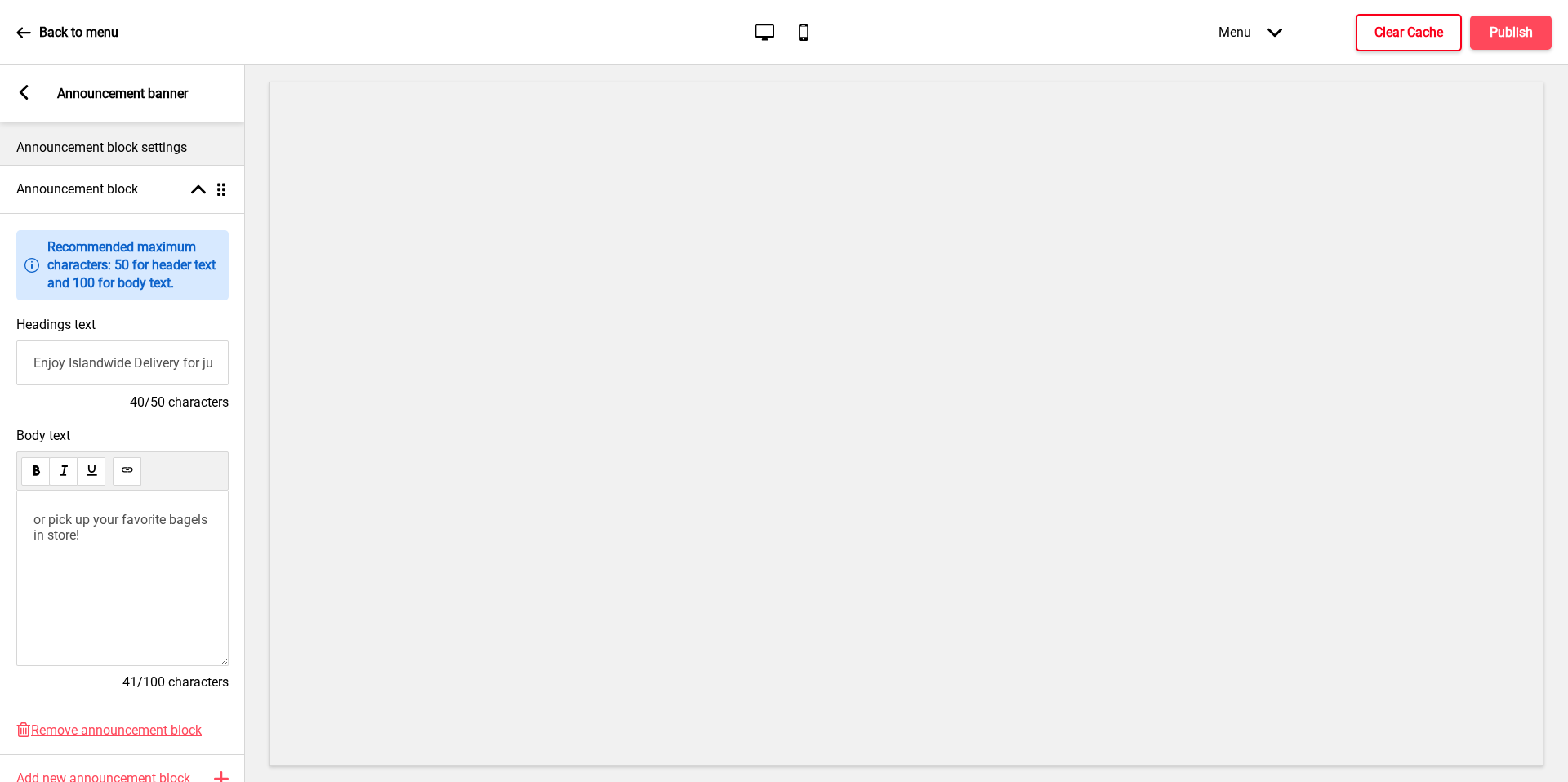
click at [1394, 36] on h4 "Clear Cache" at bounding box center [1408, 33] width 68 height 18
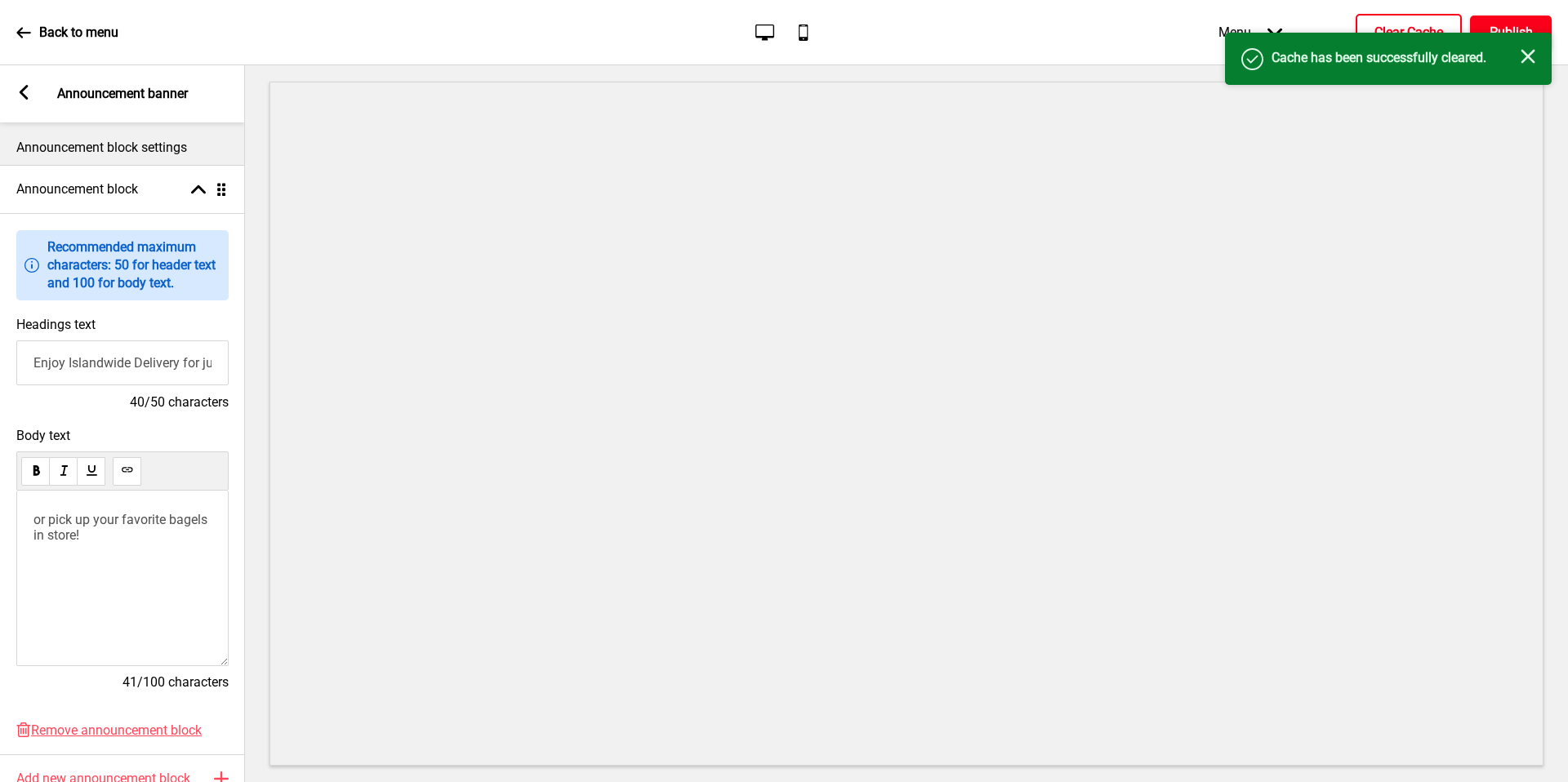
click at [1525, 24] on h4 "Publish" at bounding box center [1510, 33] width 43 height 18
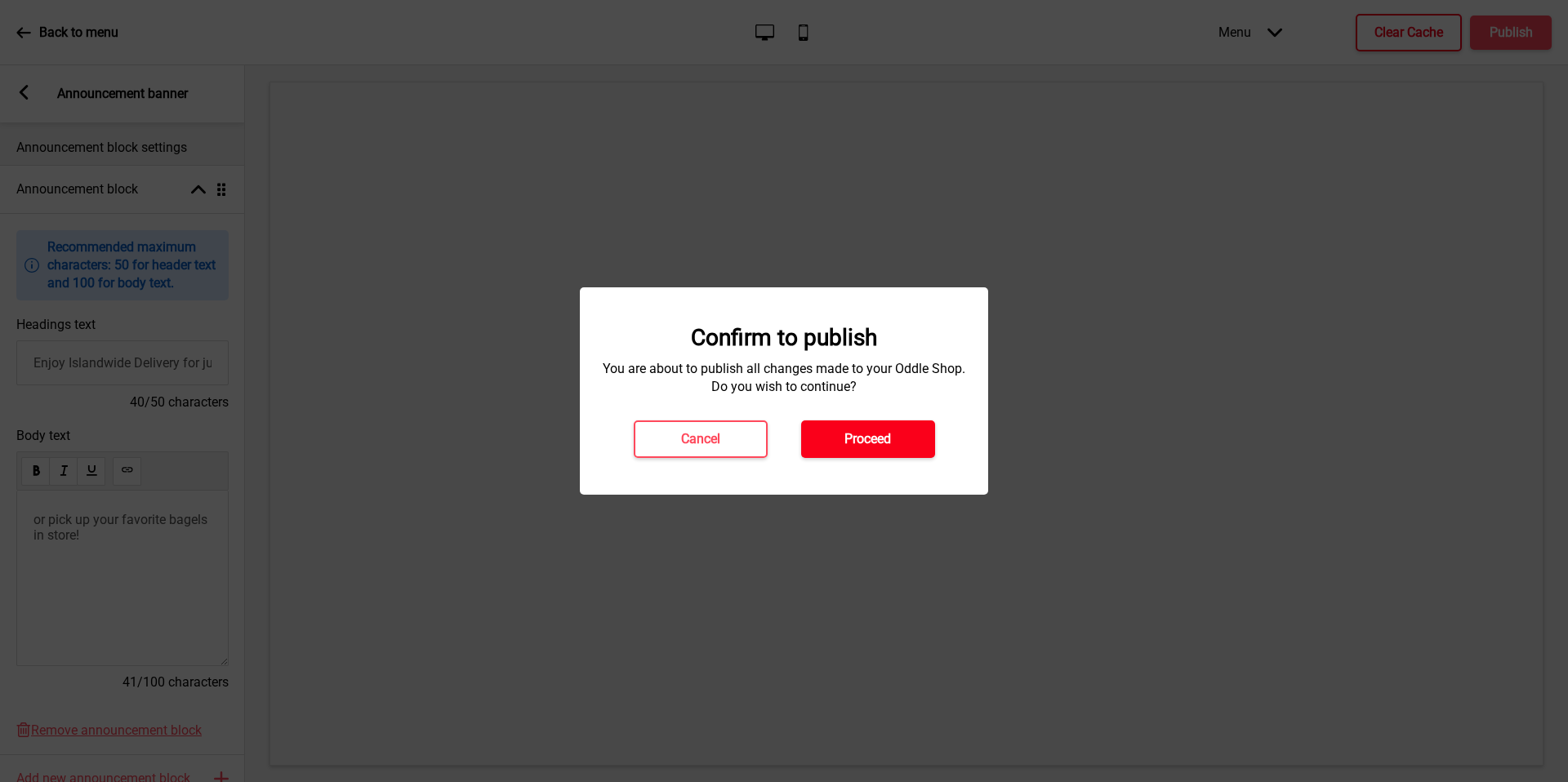
click at [847, 452] on button "Proceed" at bounding box center [867, 439] width 134 height 37
